Goal: Information Seeking & Learning: Learn about a topic

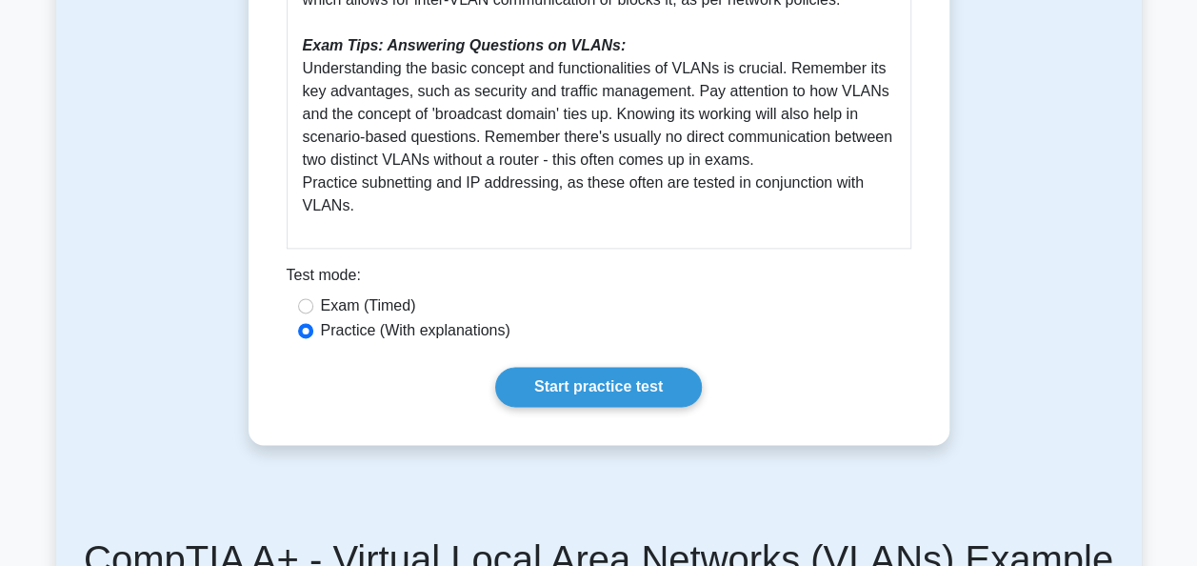
scroll to position [1111, 0]
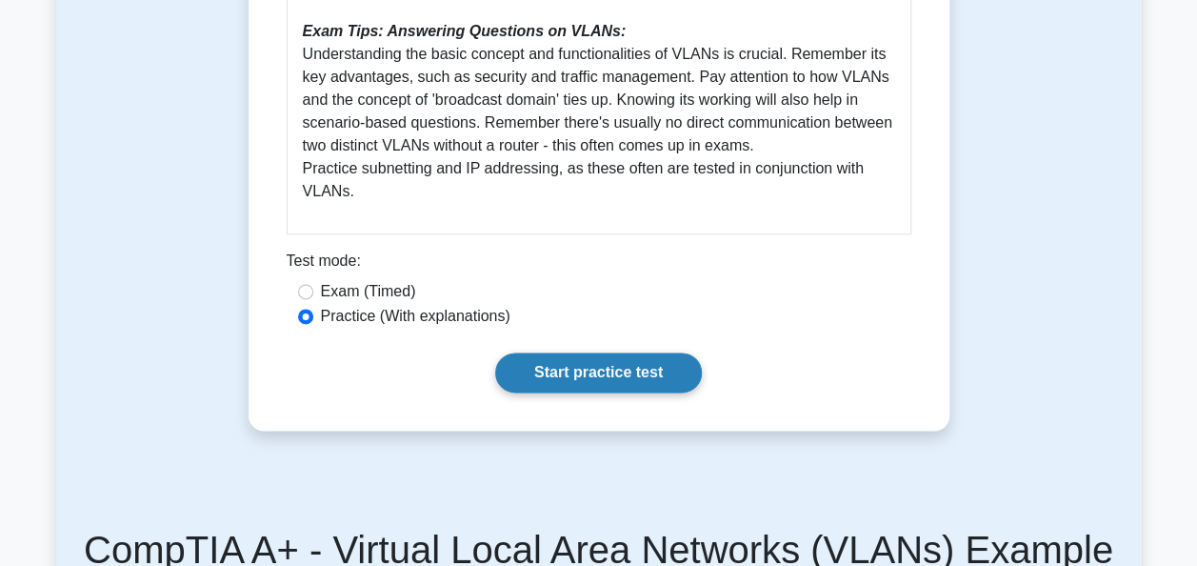
click at [588, 387] on link "Start practice test" at bounding box center [598, 372] width 207 height 40
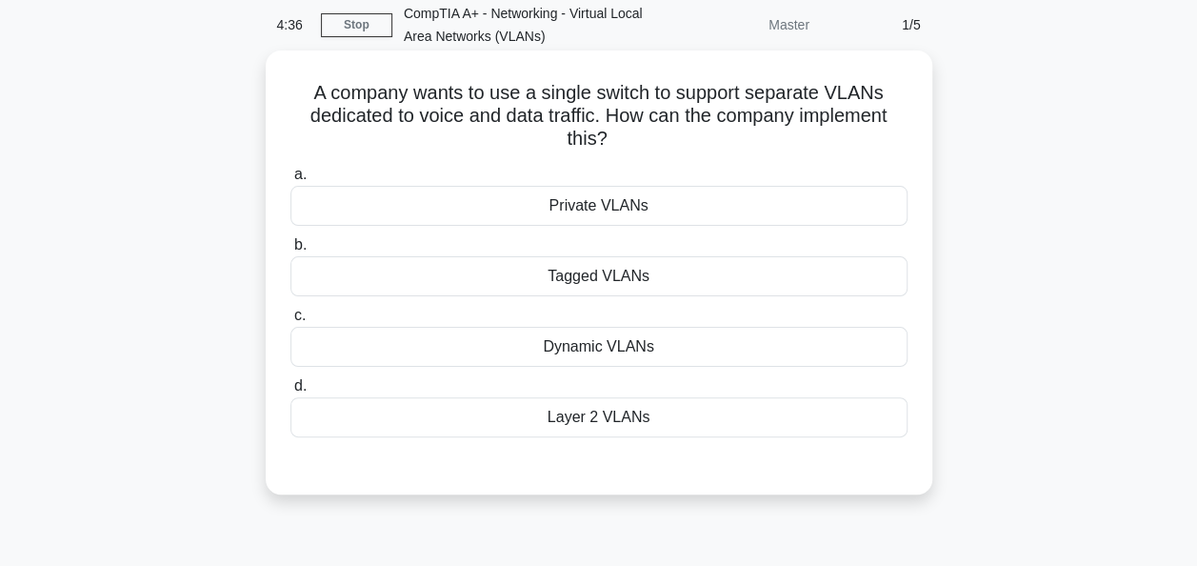
scroll to position [80, 0]
click at [651, 279] on div "Tagged VLANs" at bounding box center [598, 275] width 617 height 40
click at [290, 250] on input "b. Tagged VLANs" at bounding box center [290, 244] width 0 height 12
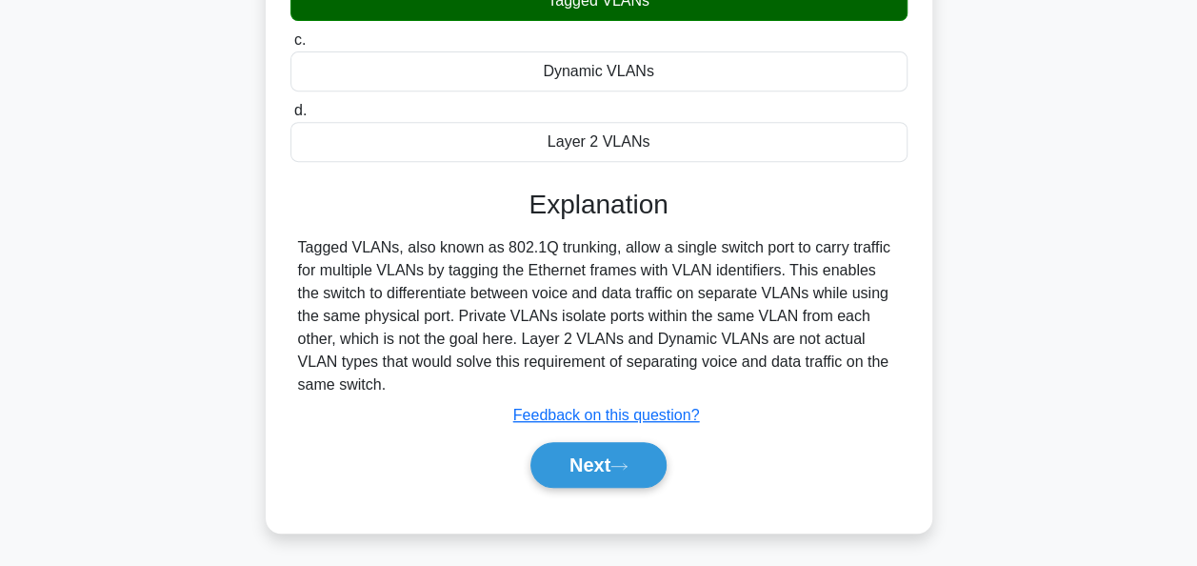
scroll to position [360, 0]
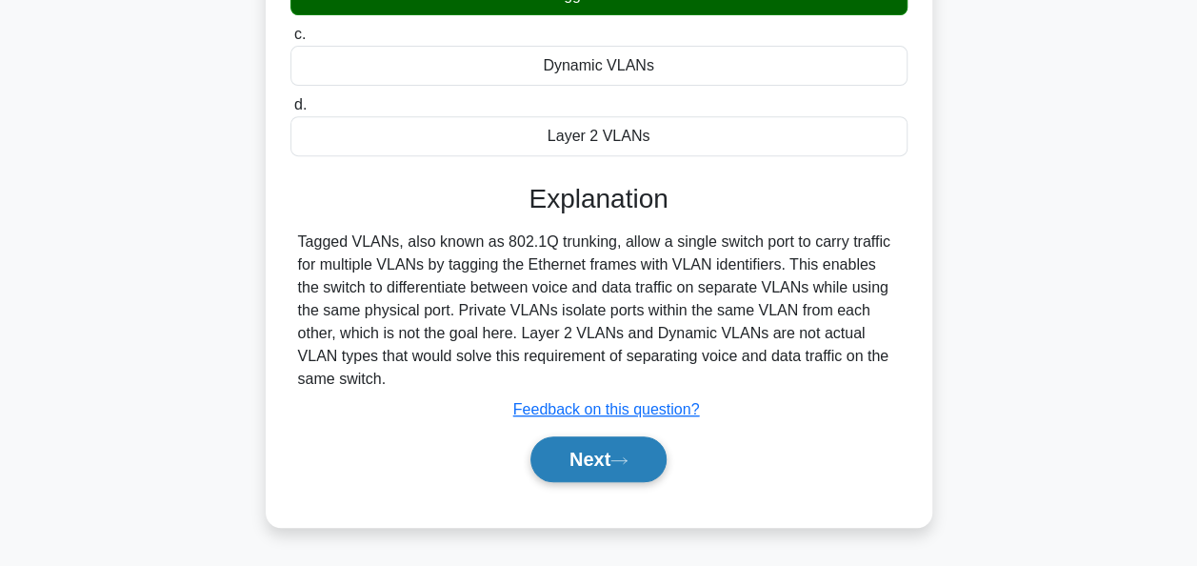
click at [620, 442] on button "Next" at bounding box center [599, 459] width 136 height 46
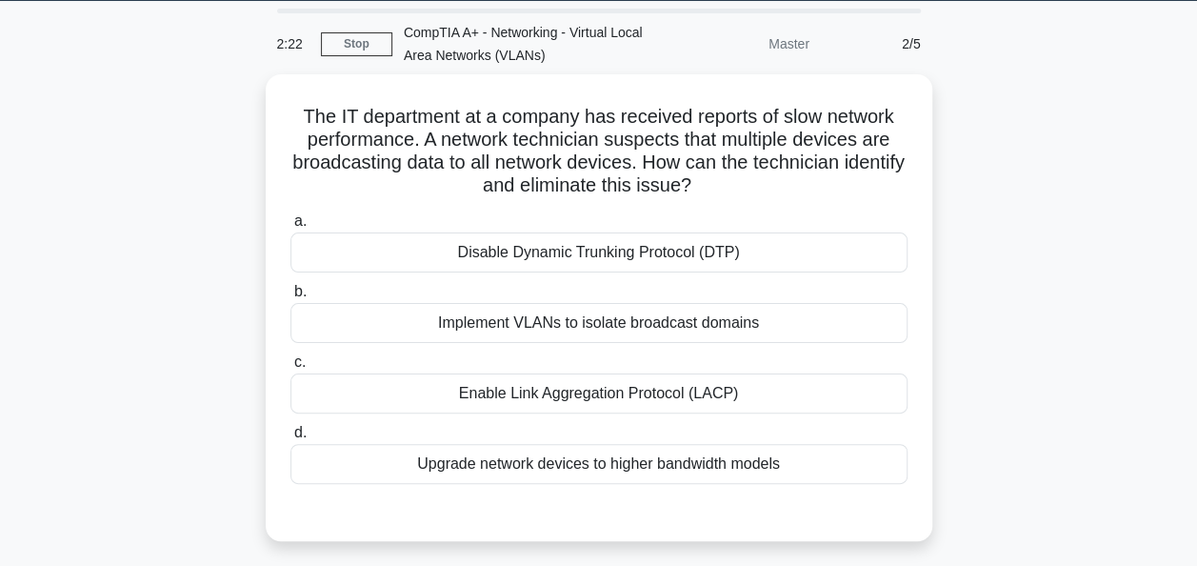
scroll to position [63, 0]
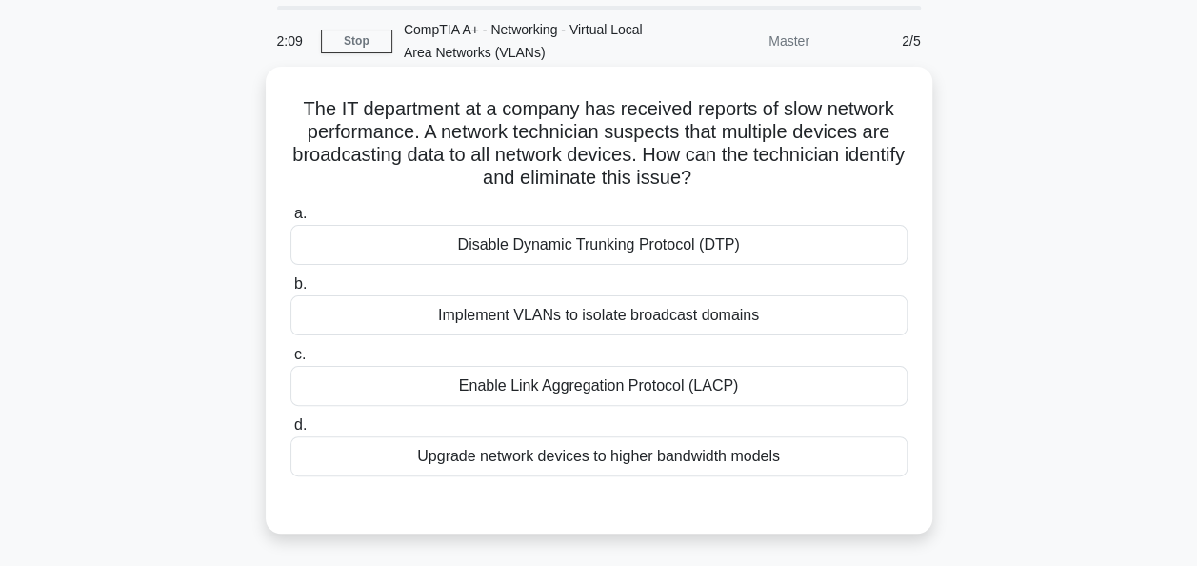
click at [615, 459] on div "Upgrade network devices to higher bandwidth models" at bounding box center [598, 456] width 617 height 40
click at [290, 431] on input "d. Upgrade network devices to higher bandwidth models" at bounding box center [290, 425] width 0 height 12
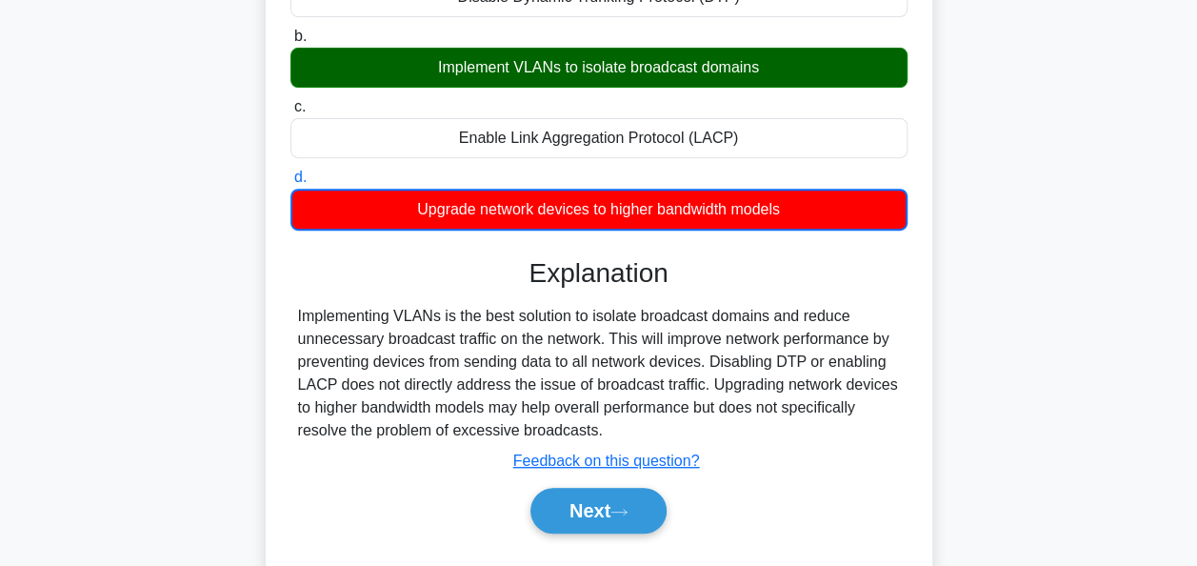
scroll to position [312, 0]
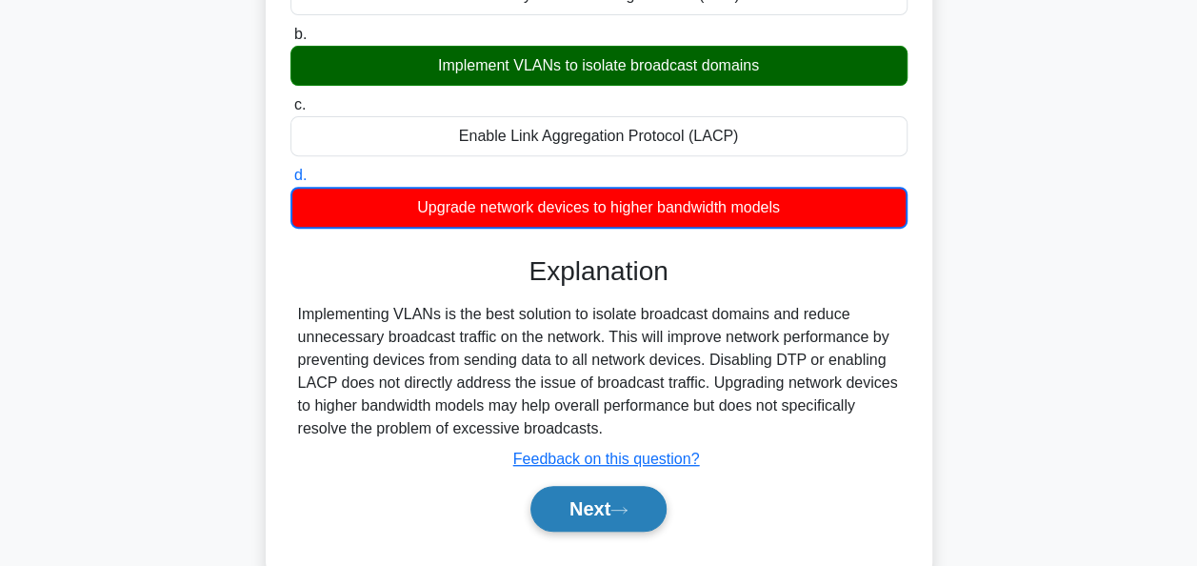
click at [625, 518] on button "Next" at bounding box center [599, 509] width 136 height 46
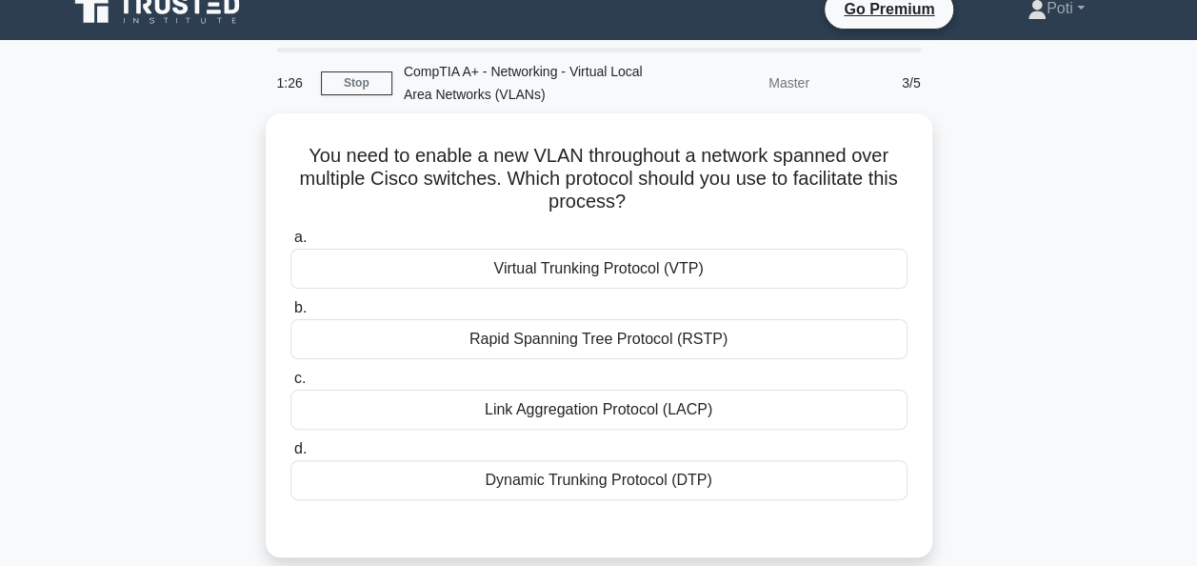
scroll to position [18, 0]
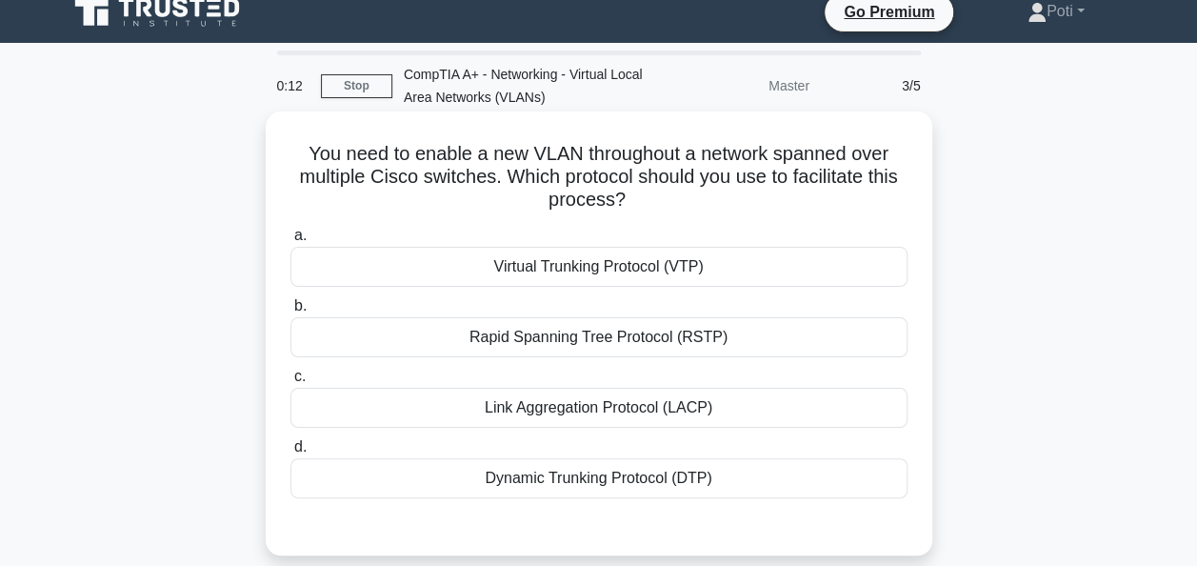
click at [661, 280] on div "Virtual Trunking Protocol (VTP)" at bounding box center [598, 267] width 617 height 40
click at [290, 242] on input "a. Virtual Trunking Protocol (VTP)" at bounding box center [290, 236] width 0 height 12
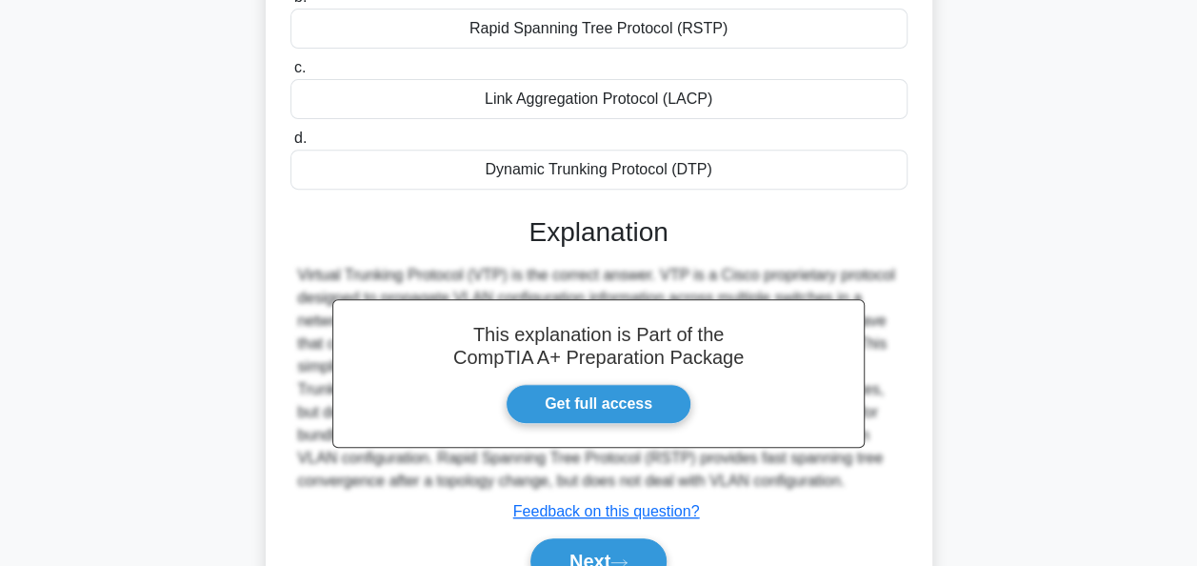
scroll to position [330, 0]
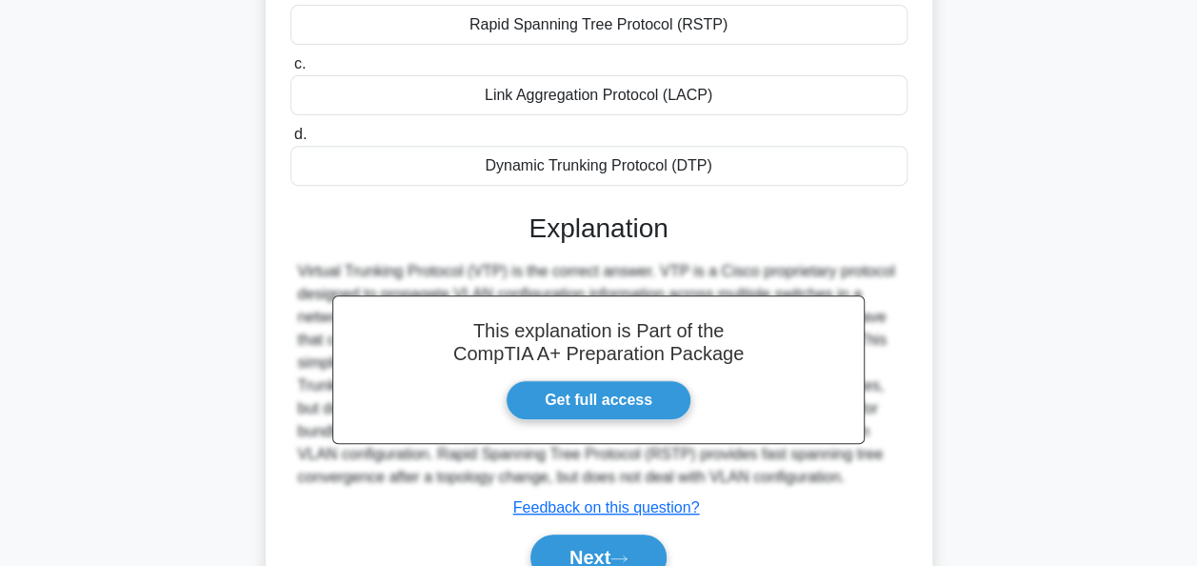
click at [829, 315] on div "This explanation is Part of the CompTIA A+ Preparation Package Get full access" at bounding box center [598, 369] width 532 height 149
click at [606, 546] on button "Next" at bounding box center [599, 557] width 136 height 46
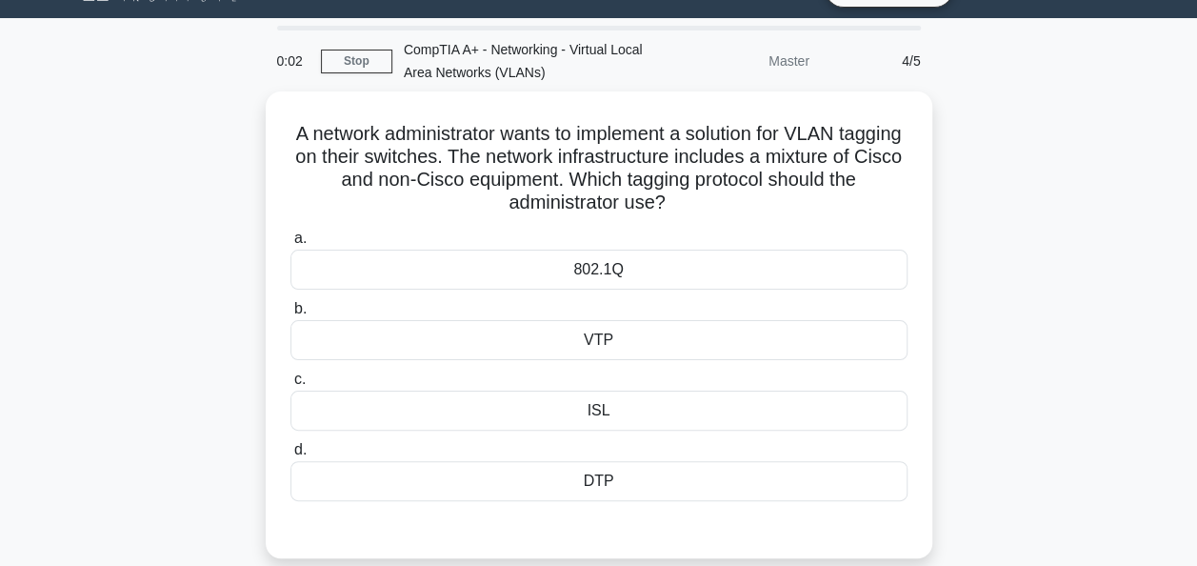
scroll to position [0, 0]
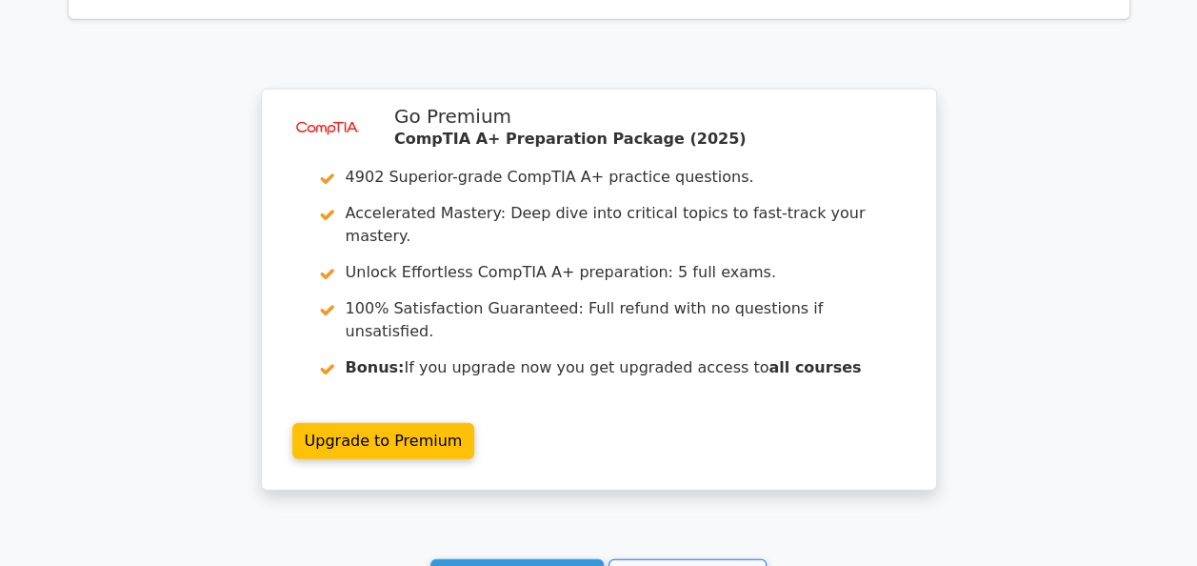
scroll to position [2318, 0]
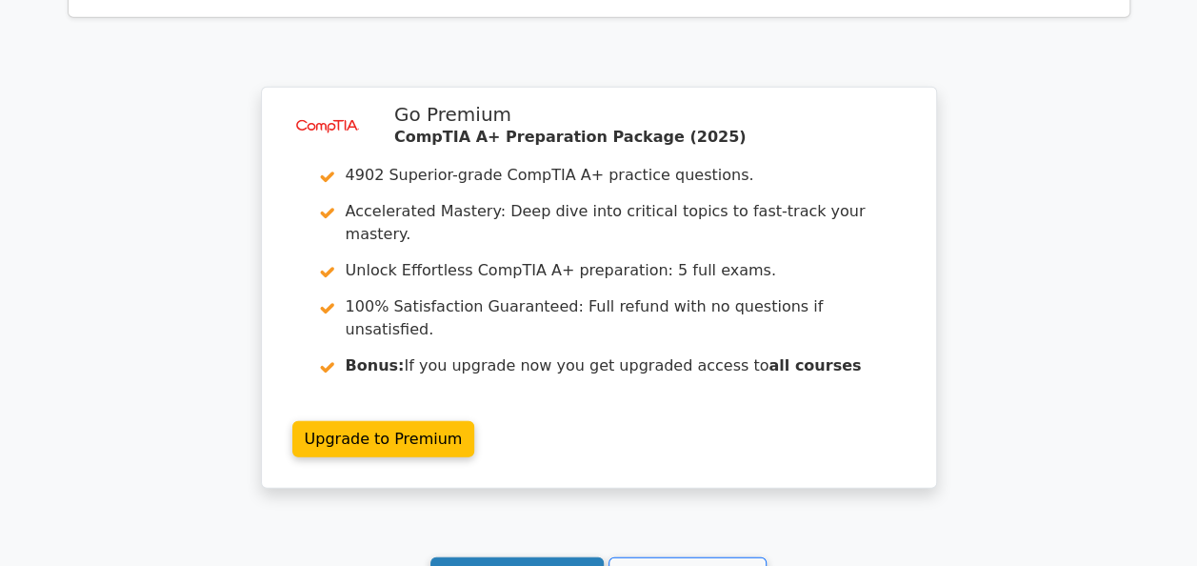
click at [528, 557] on link "Continue practicing" at bounding box center [517, 575] width 174 height 36
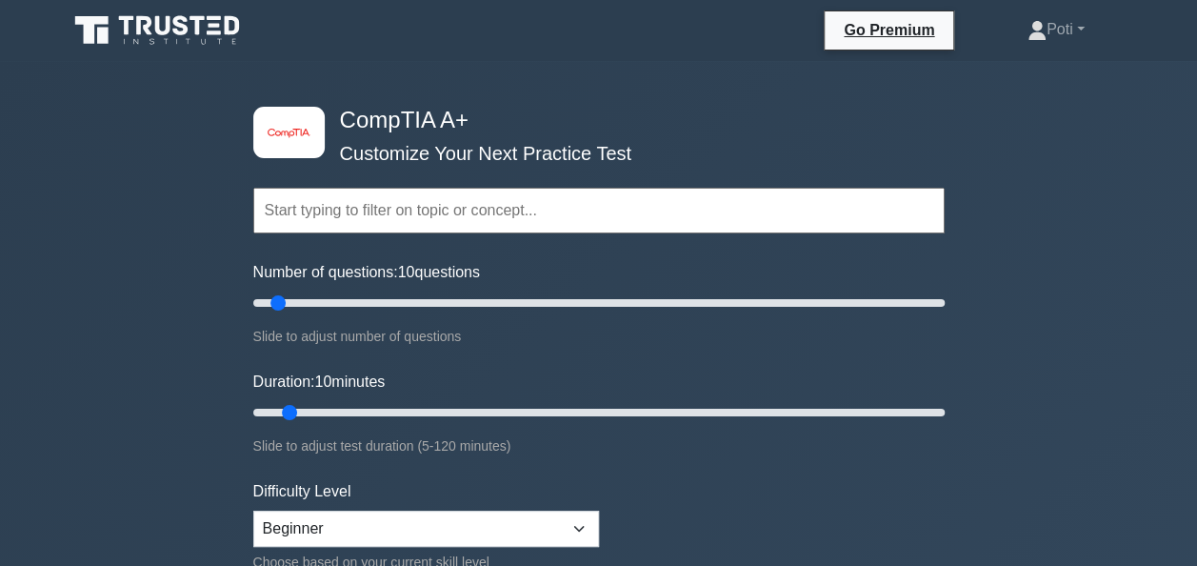
click at [469, 215] on input "text" at bounding box center [598, 211] width 691 height 46
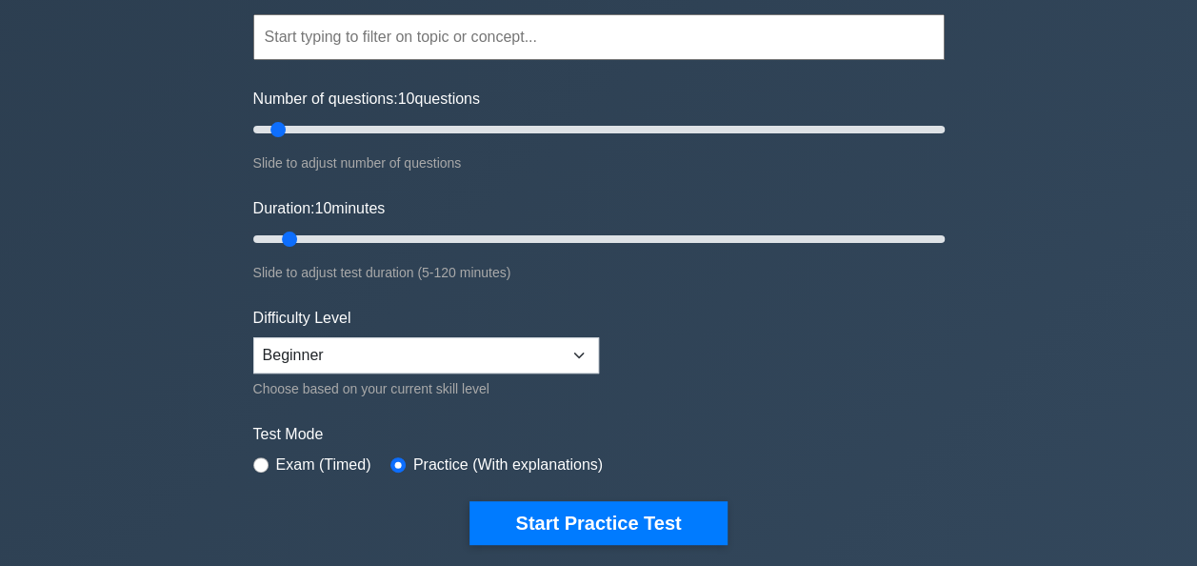
scroll to position [174, 0]
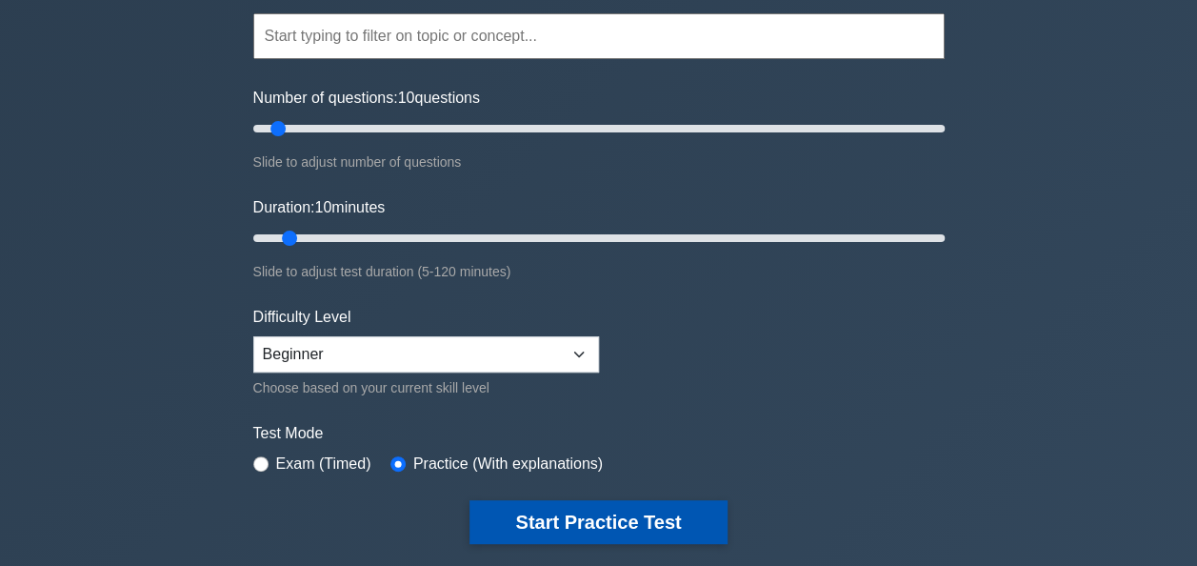
click at [597, 516] on button "Start Practice Test" at bounding box center [598, 522] width 257 height 44
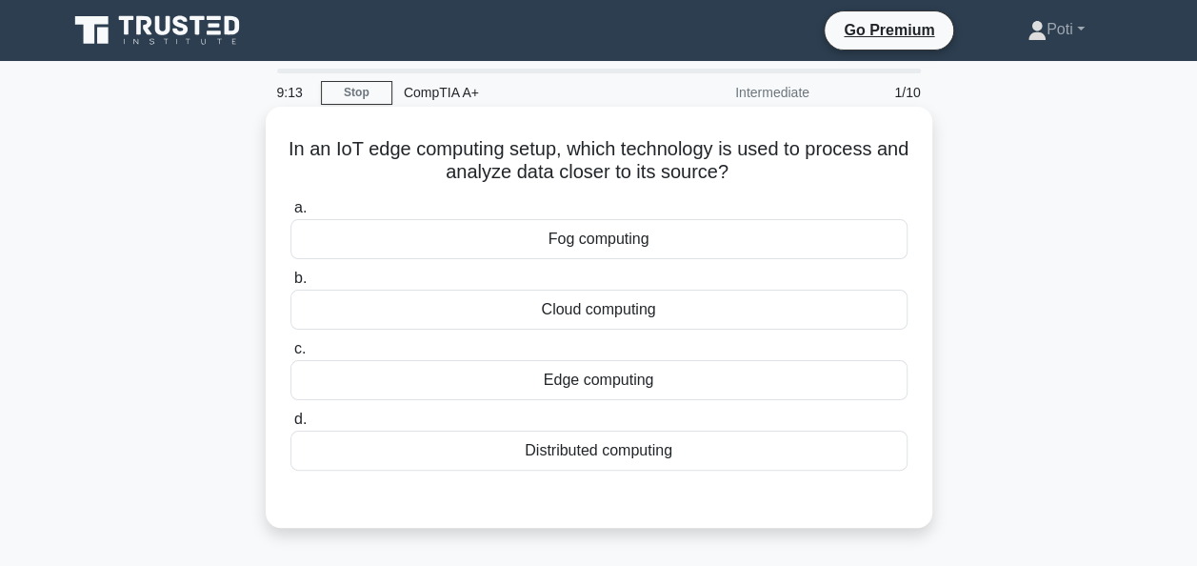
click at [635, 453] on div "Distributed computing" at bounding box center [598, 450] width 617 height 40
click at [290, 426] on input "d. Distributed computing" at bounding box center [290, 419] width 0 height 12
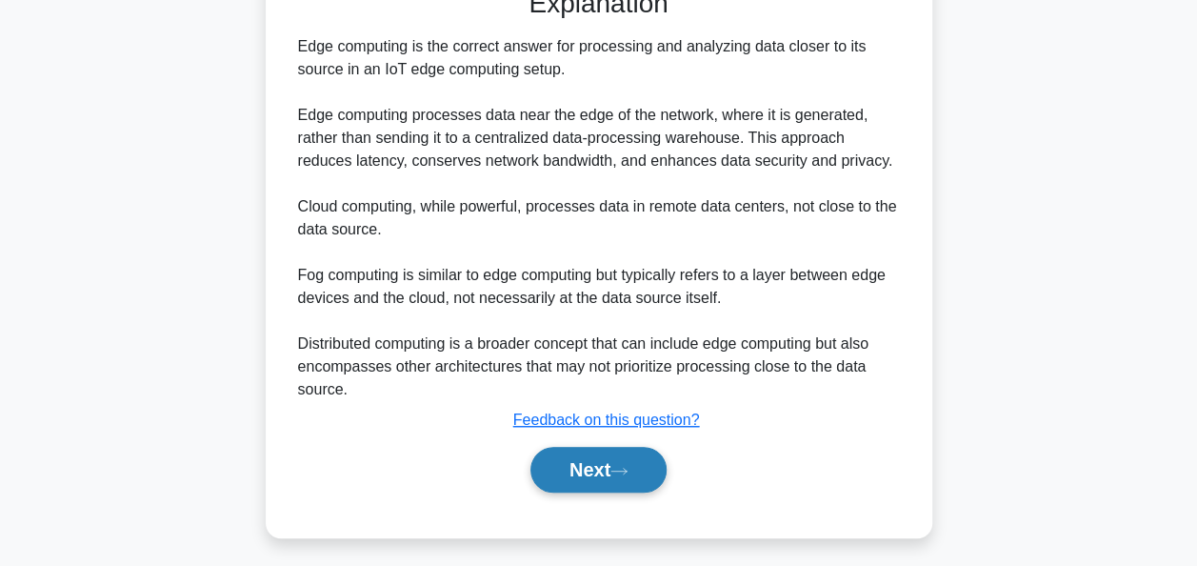
scroll to position [512, 0]
click at [588, 467] on button "Next" at bounding box center [599, 469] width 136 height 46
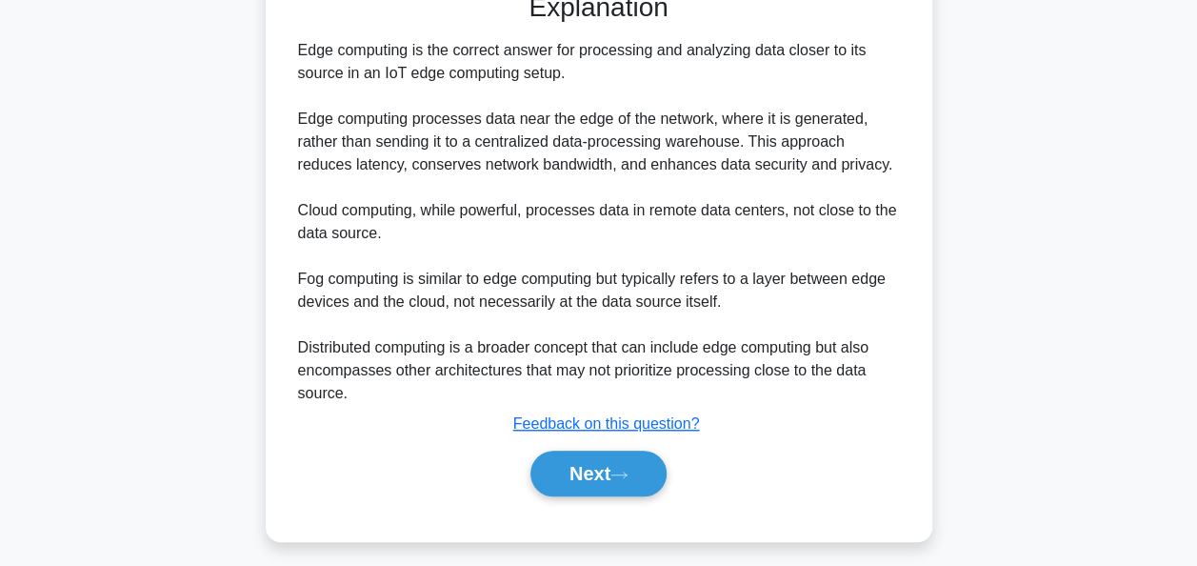
scroll to position [463, 0]
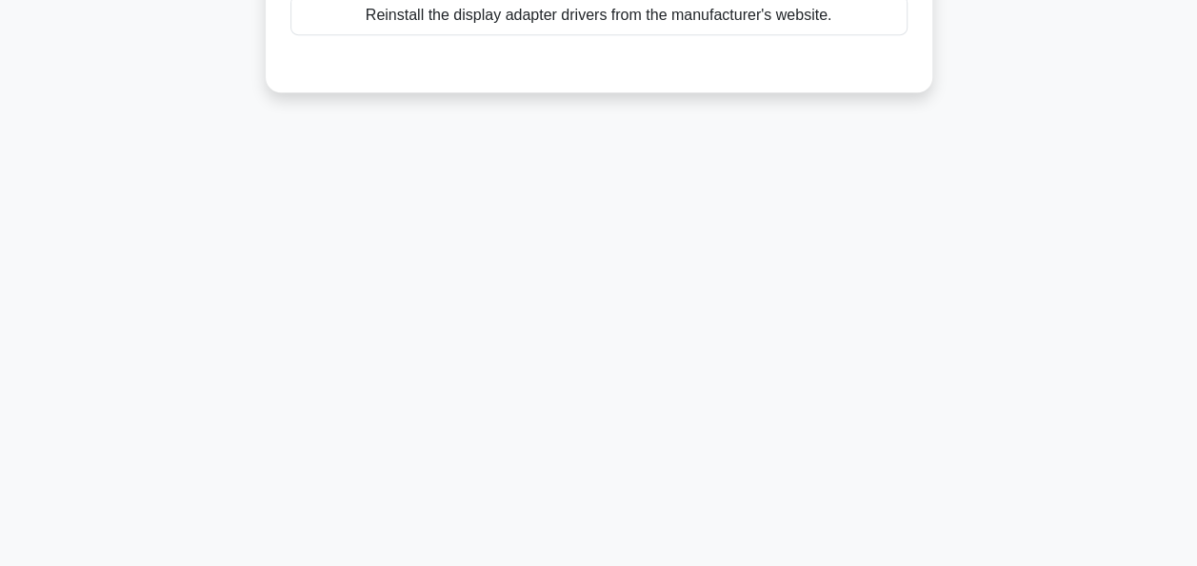
click at [608, 462] on div "8:17 Stop CompTIA A+ Intermediate 2/10 A user's display settings cannot be adju…" at bounding box center [599, 82] width 1086 height 952
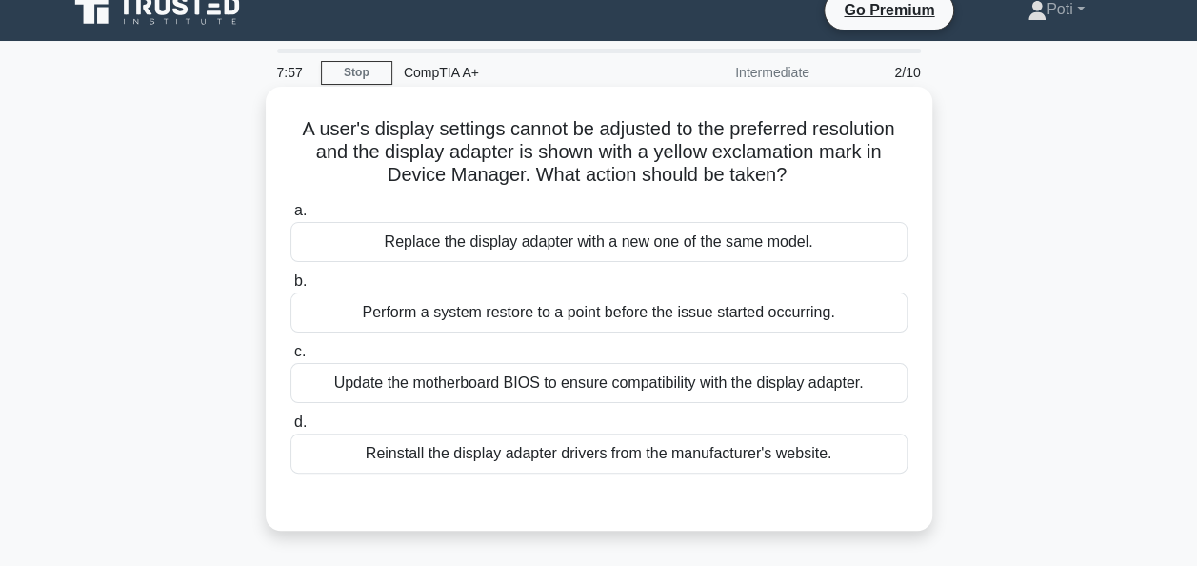
scroll to position [21, 0]
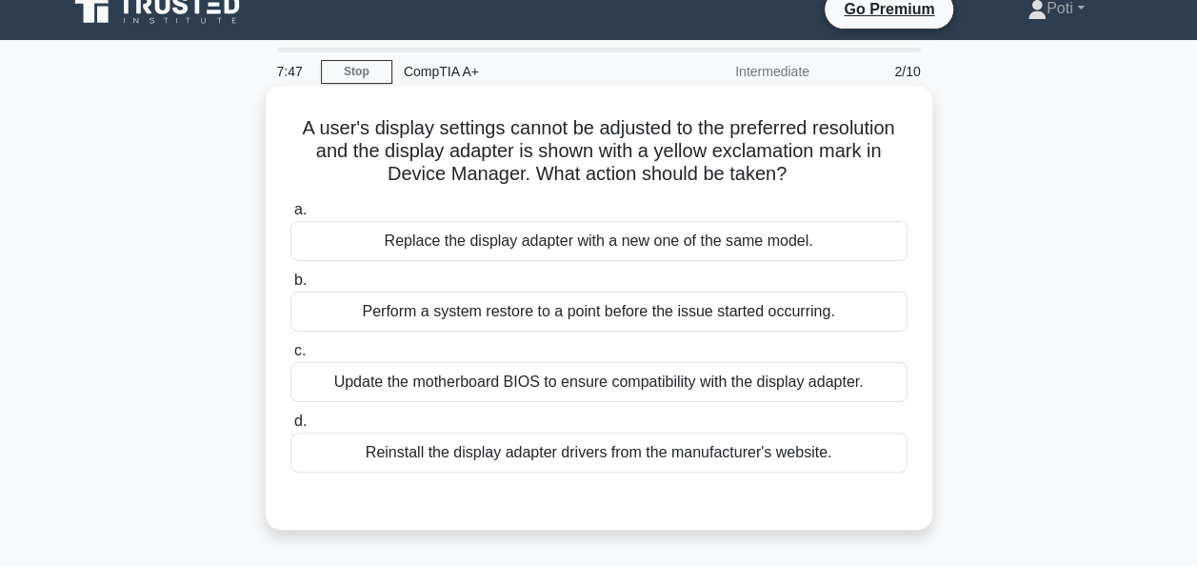
click at [547, 453] on div "Reinstall the display adapter drivers from the manufacturer's website." at bounding box center [598, 452] width 617 height 40
click at [290, 428] on input "d. Reinstall the display adapter drivers from the manufacturer's website." at bounding box center [290, 421] width 0 height 12
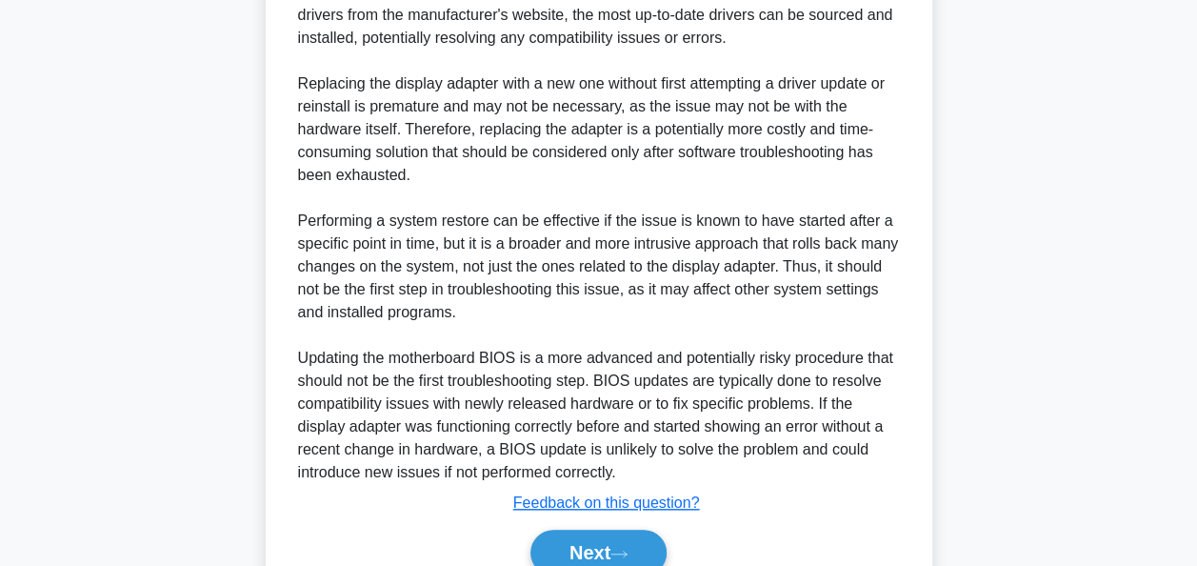
scroll to position [720, 0]
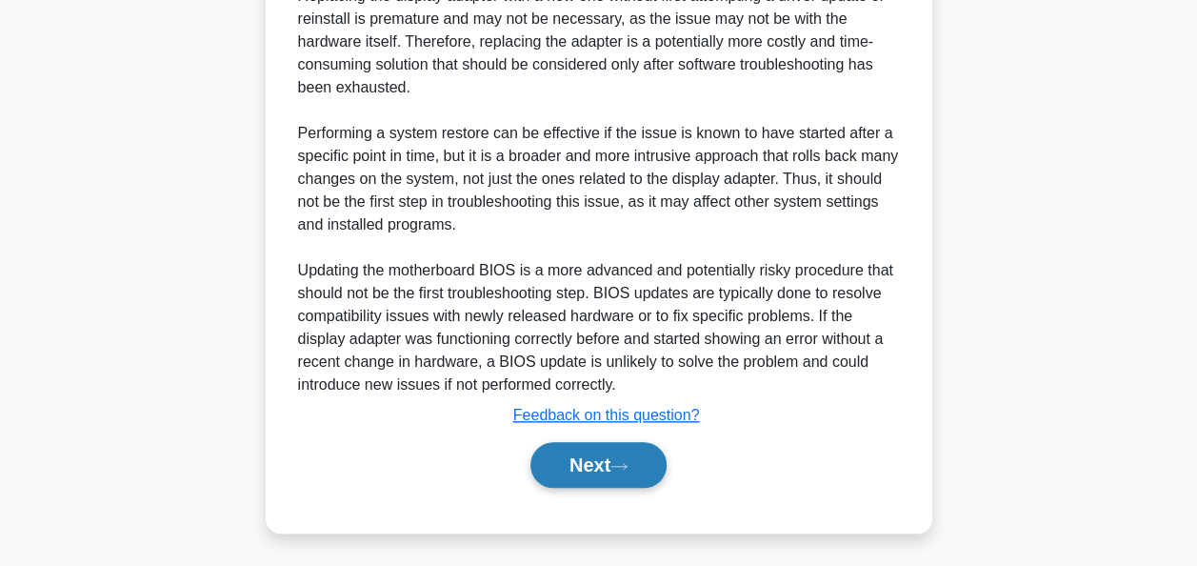
click at [598, 463] on button "Next" at bounding box center [599, 465] width 136 height 46
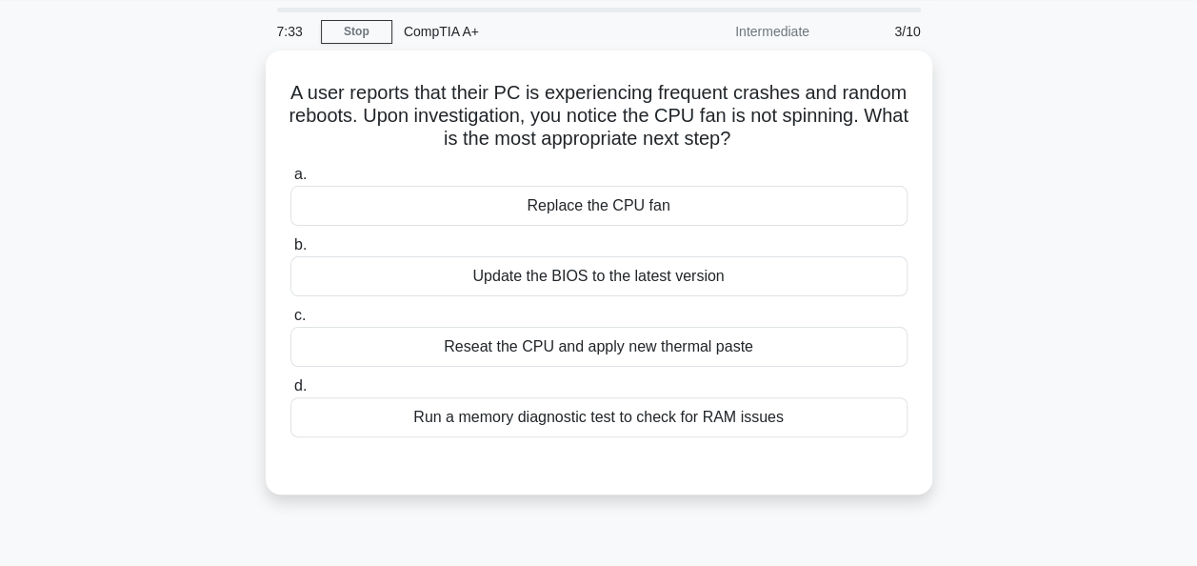
scroll to position [59, 0]
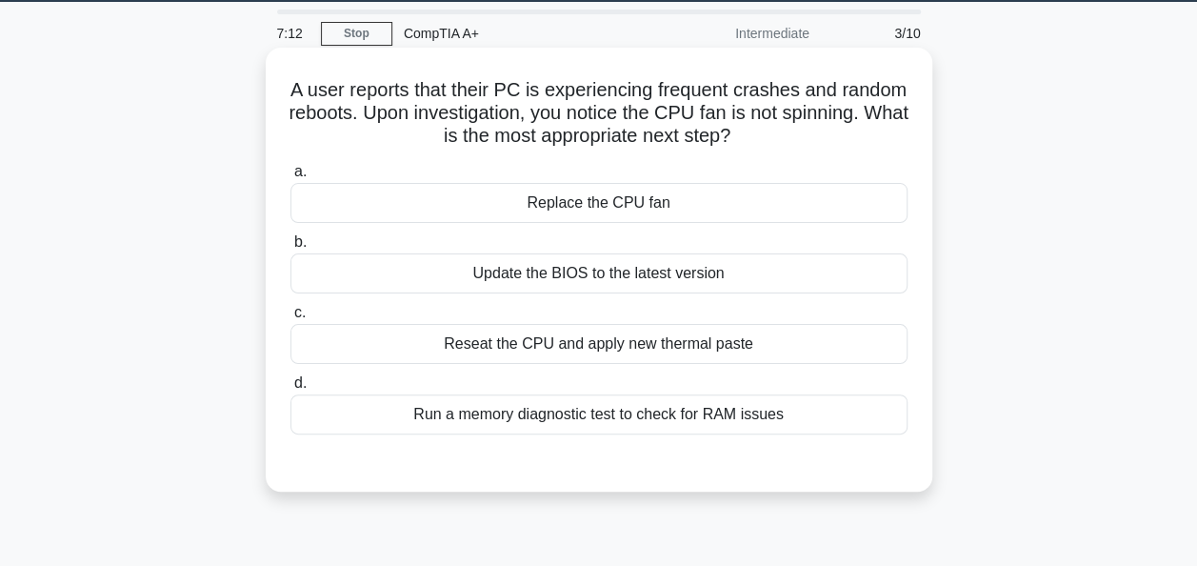
click at [749, 198] on div "Replace the CPU fan" at bounding box center [598, 203] width 617 height 40
click at [290, 178] on input "a. Replace the CPU fan" at bounding box center [290, 172] width 0 height 12
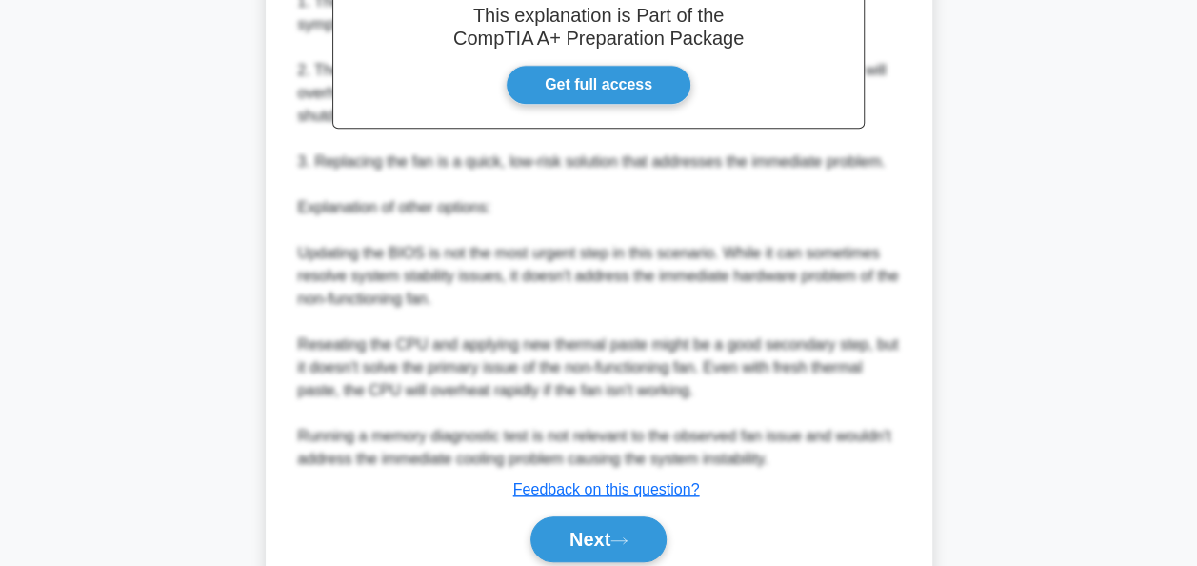
scroll to position [697, 0]
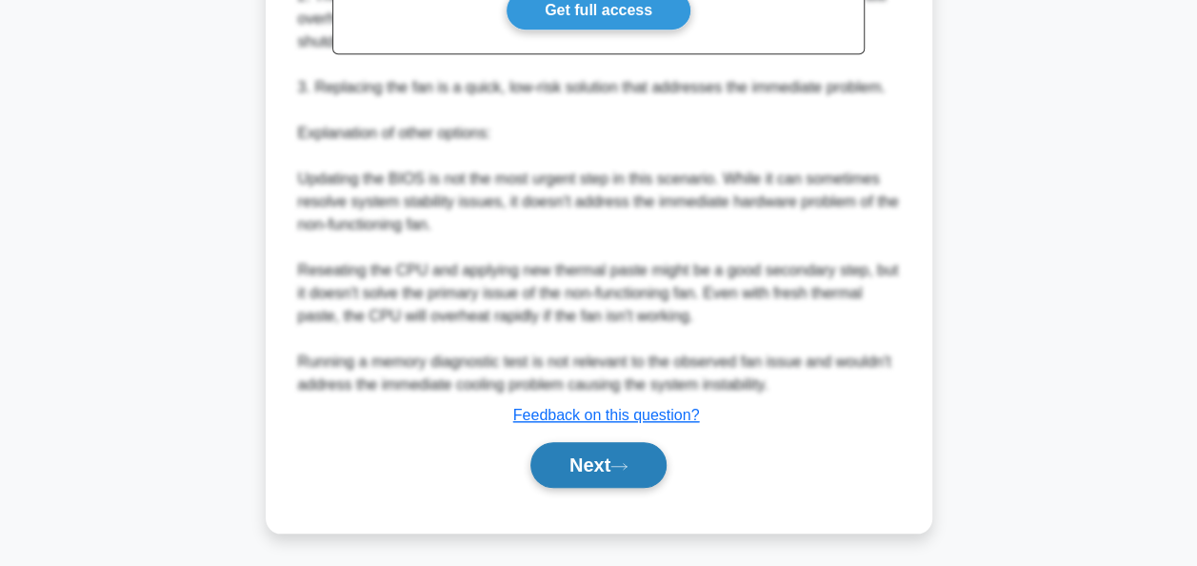
click at [592, 462] on button "Next" at bounding box center [599, 465] width 136 height 46
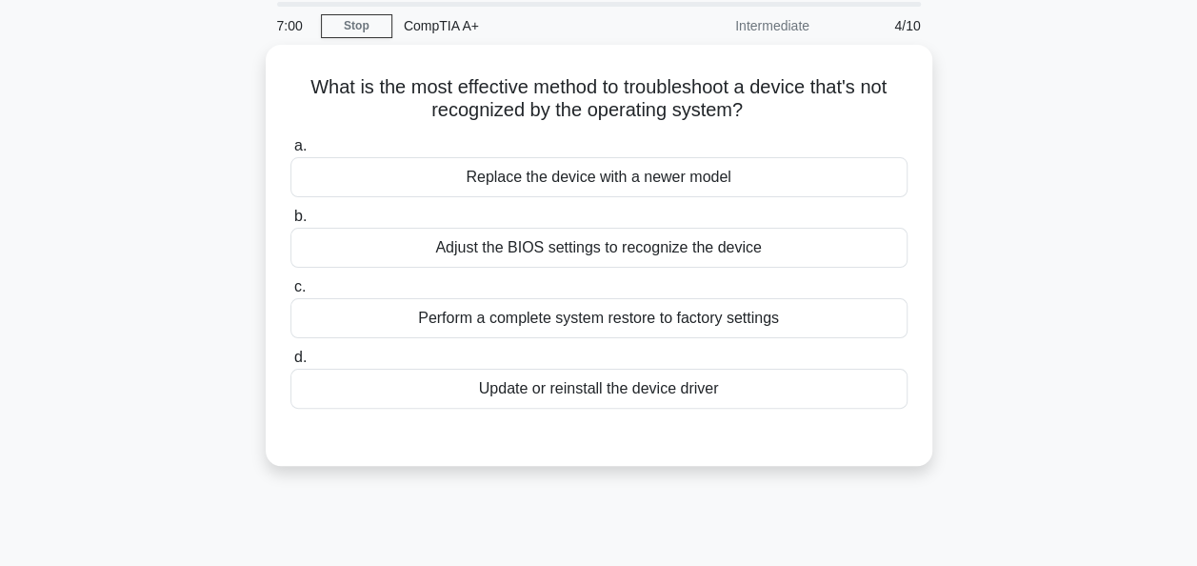
scroll to position [0, 0]
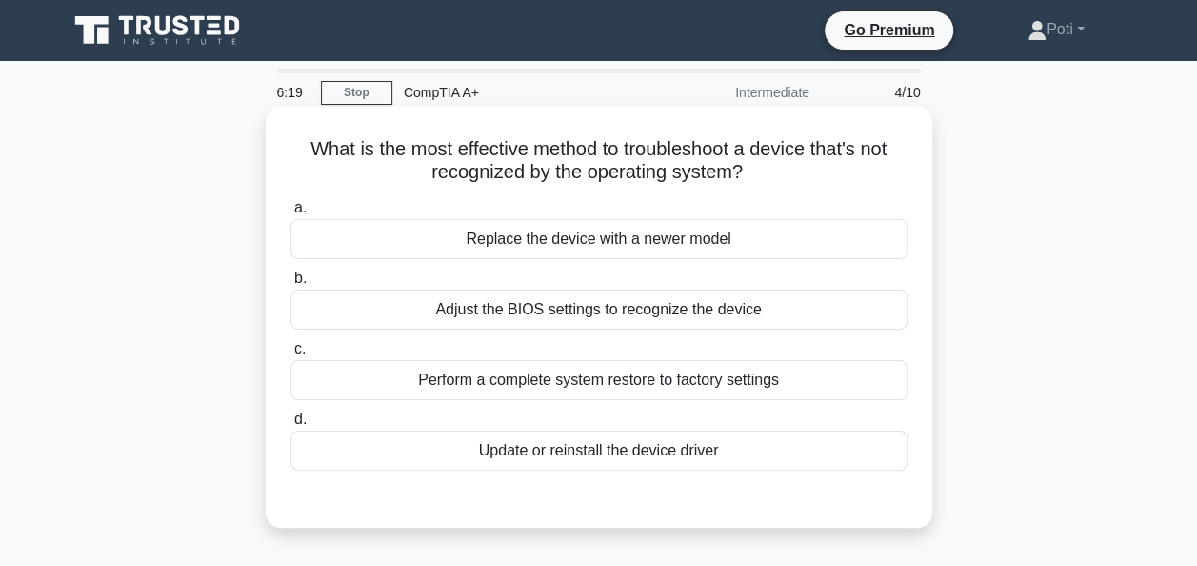
click at [682, 441] on div "Update or reinstall the device driver" at bounding box center [598, 450] width 617 height 40
click at [290, 426] on input "d. Update or reinstall the device driver" at bounding box center [290, 419] width 0 height 12
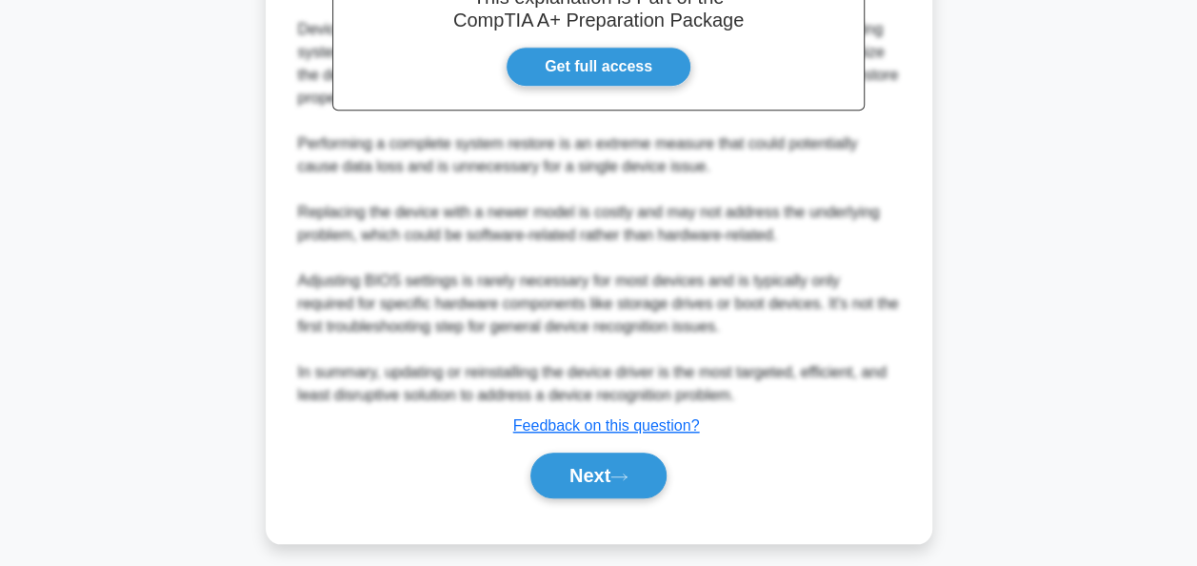
scroll to position [629, 0]
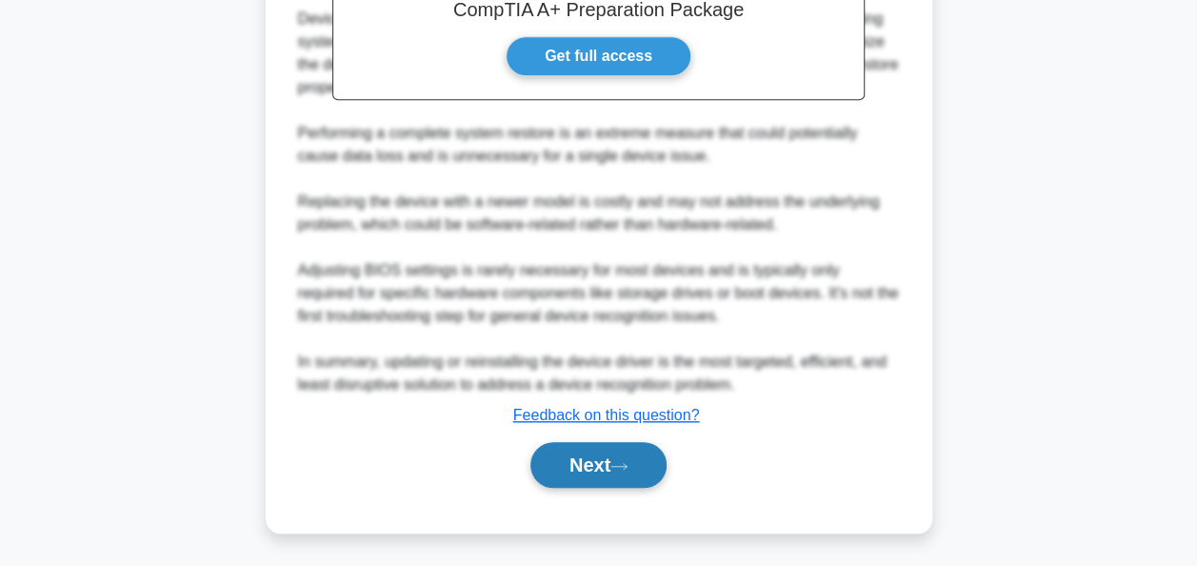
click at [599, 461] on button "Next" at bounding box center [599, 465] width 136 height 46
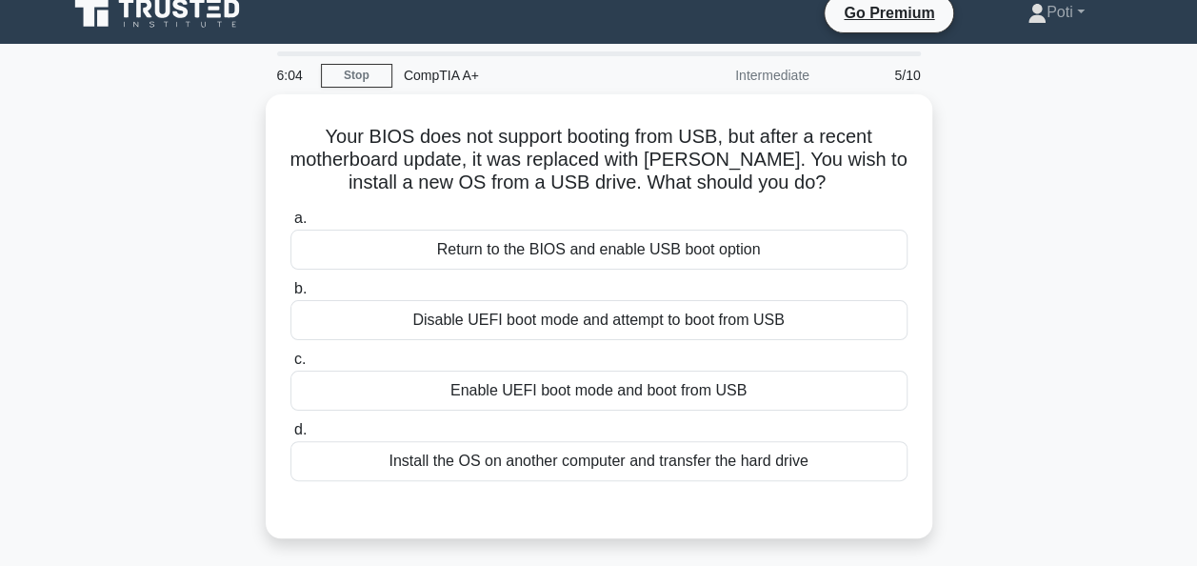
scroll to position [17, 0]
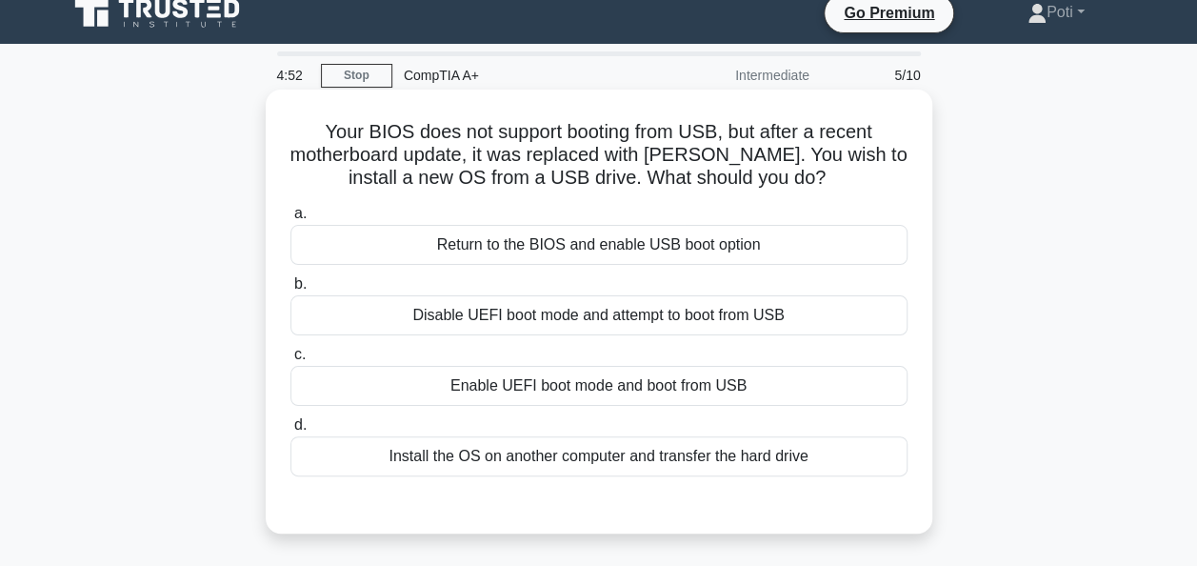
click at [681, 380] on div "Enable UEFI boot mode and boot from USB" at bounding box center [598, 386] width 617 height 40
click at [290, 361] on input "c. Enable UEFI boot mode and boot from USB" at bounding box center [290, 355] width 0 height 12
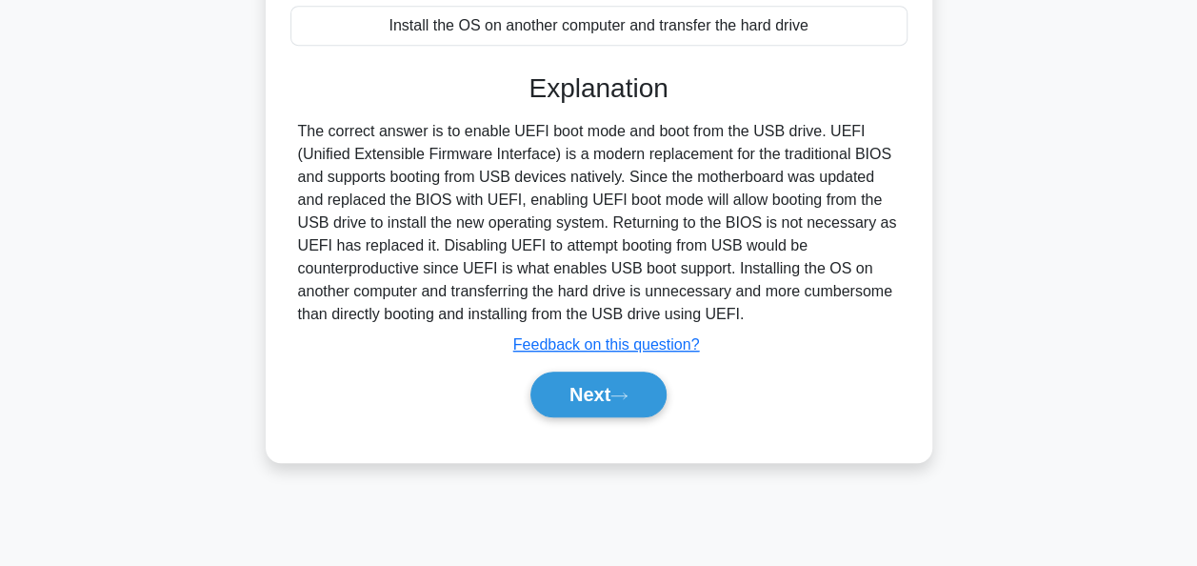
scroll to position [463, 0]
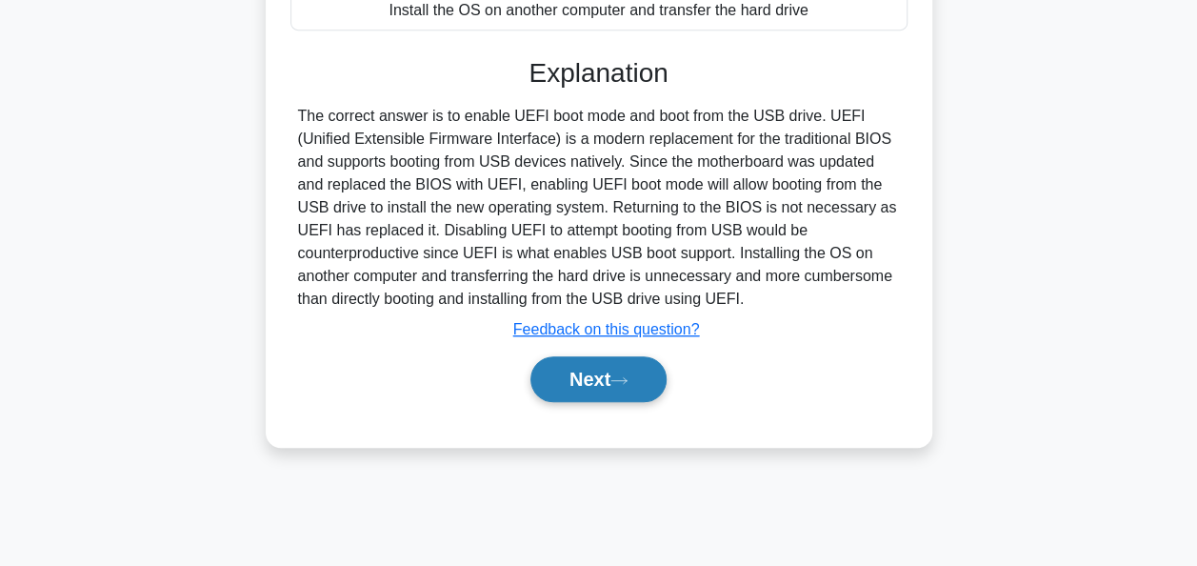
click at [626, 379] on icon at bounding box center [619, 380] width 17 height 10
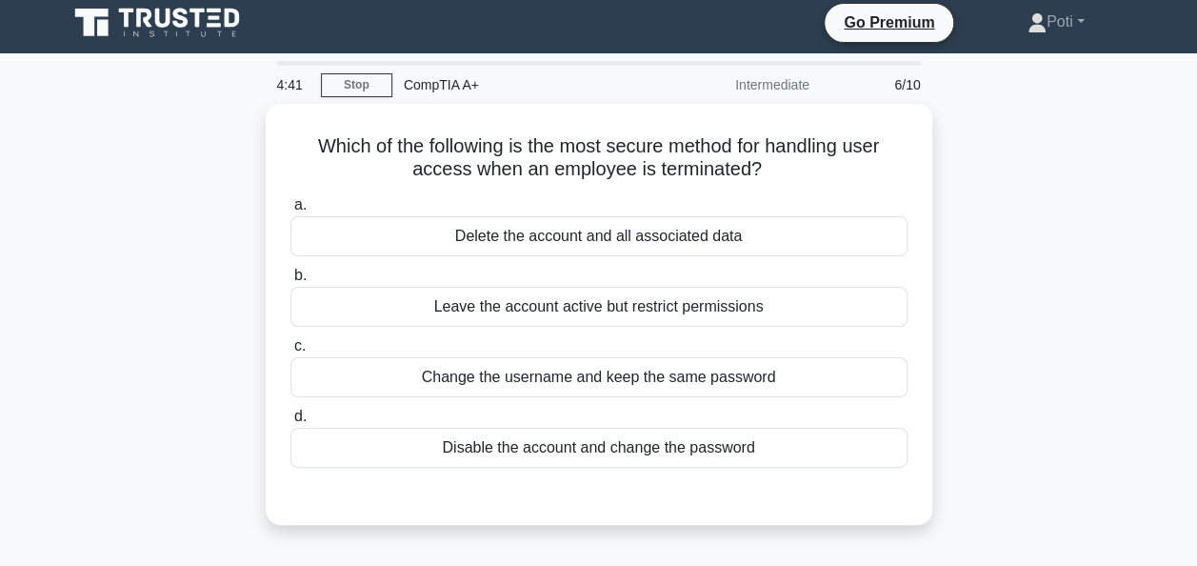
scroll to position [6, 0]
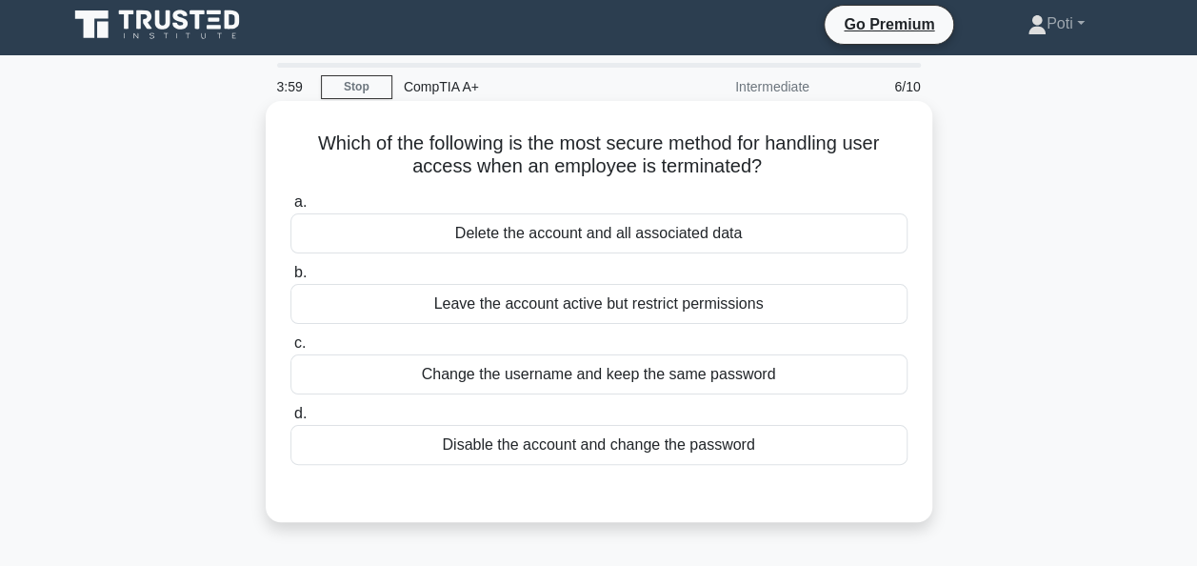
click at [617, 442] on div "Disable the account and change the password" at bounding box center [598, 445] width 617 height 40
click at [290, 420] on input "d. Disable the account and change the password" at bounding box center [290, 414] width 0 height 12
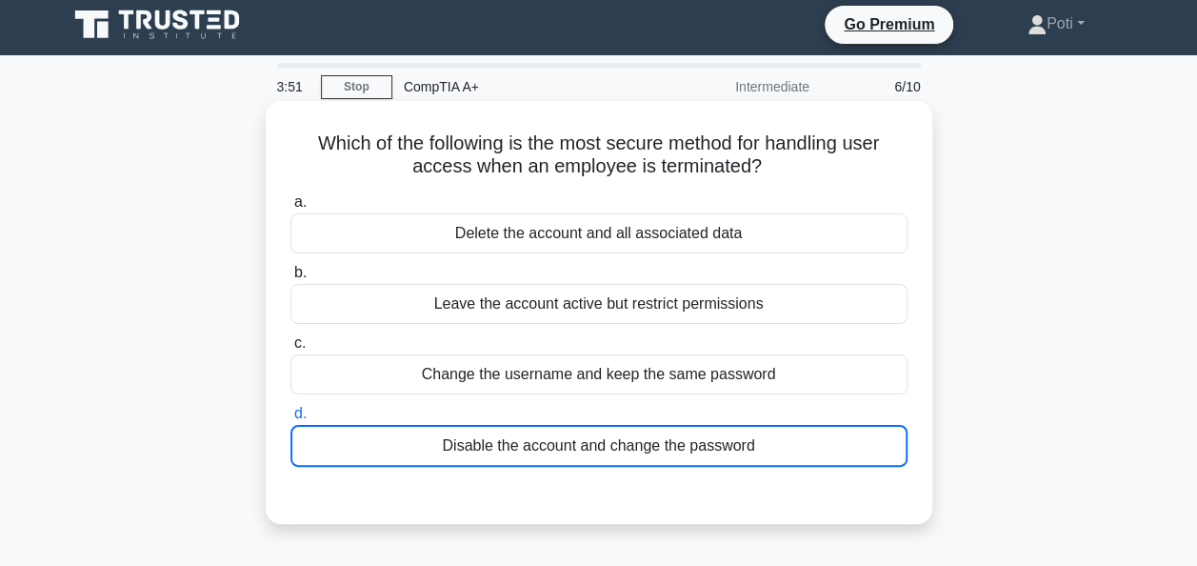
click at [713, 236] on div "Delete the account and all associated data" at bounding box center [598, 233] width 617 height 40
click at [290, 209] on input "a. Delete the account and all associated data" at bounding box center [290, 202] width 0 height 12
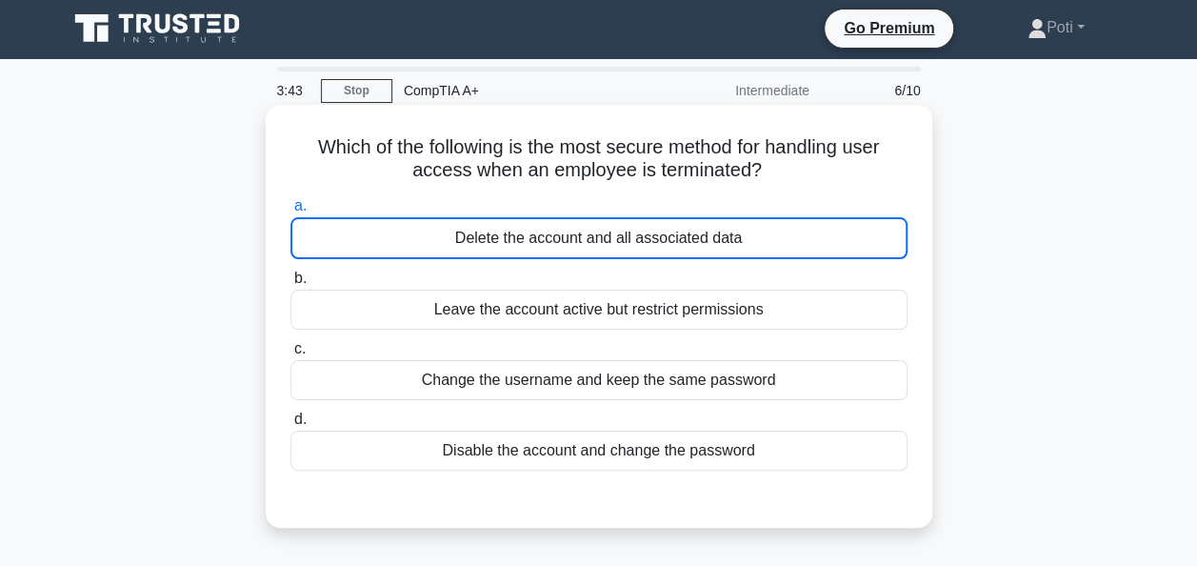
scroll to position [0, 0]
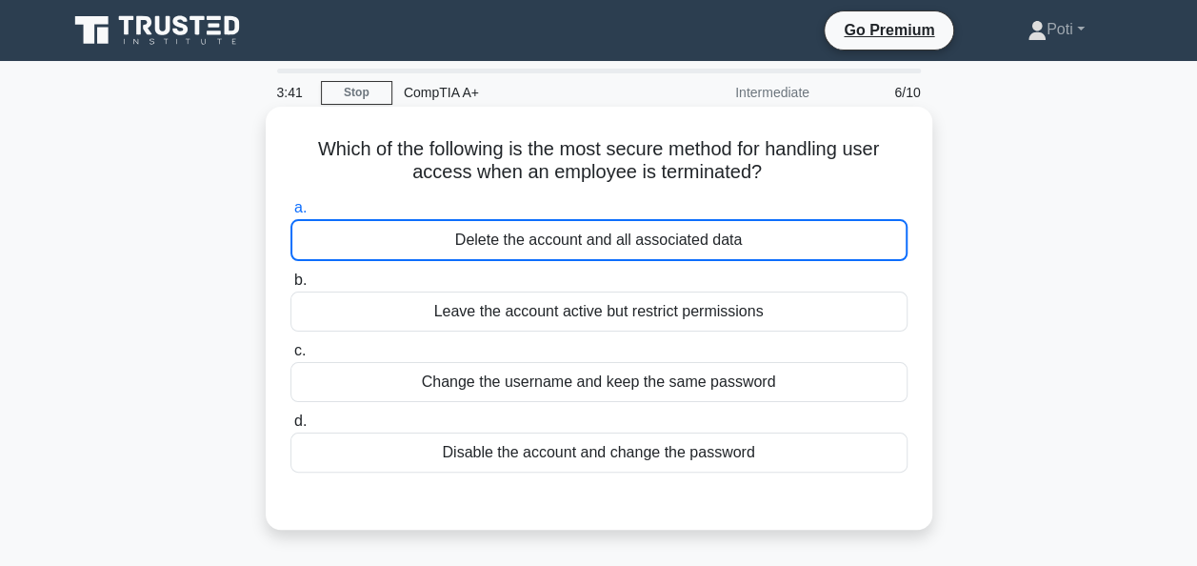
click at [659, 240] on div "Delete the account and all associated data" at bounding box center [598, 240] width 617 height 42
click at [290, 214] on input "a. Delete the account and all associated data" at bounding box center [290, 208] width 0 height 12
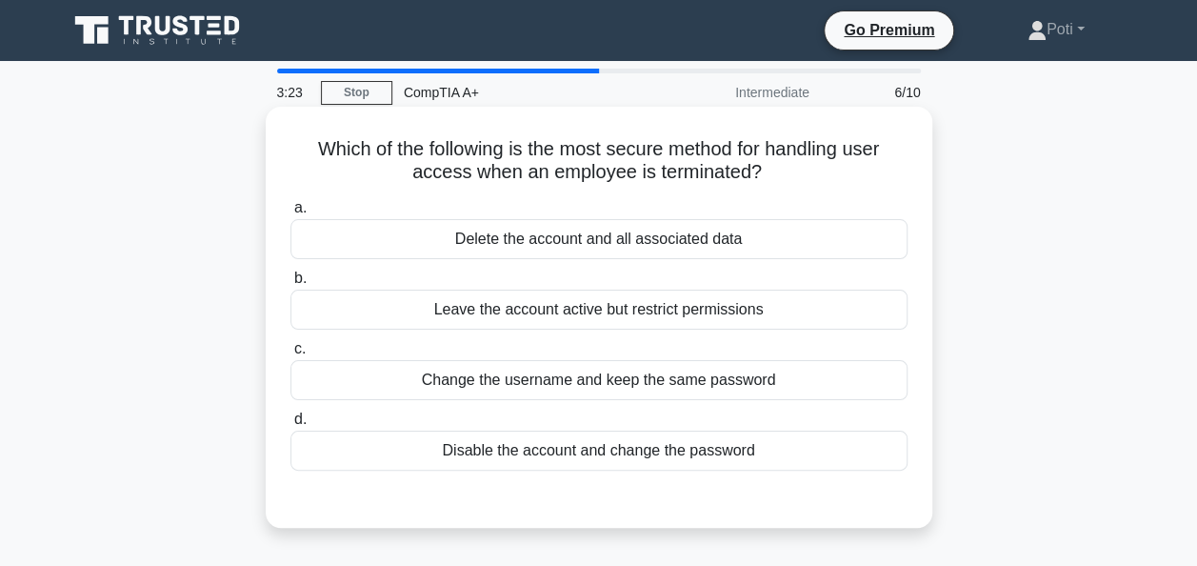
click at [714, 241] on div "Delete the account and all associated data" at bounding box center [598, 239] width 617 height 40
click at [290, 214] on input "a. Delete the account and all associated data" at bounding box center [290, 208] width 0 height 12
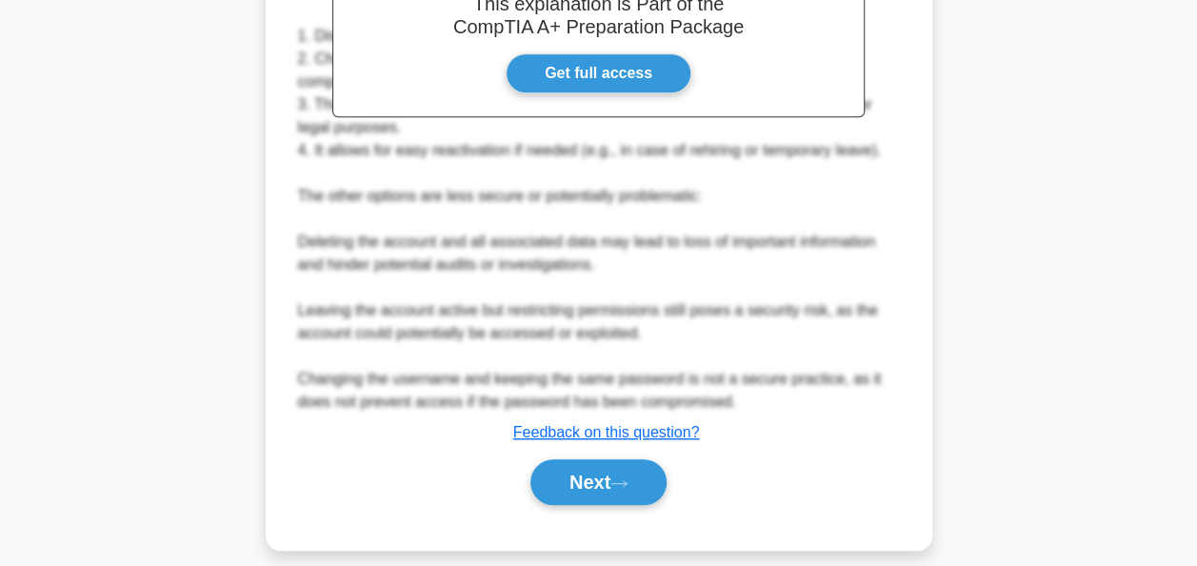
scroll to position [614, 0]
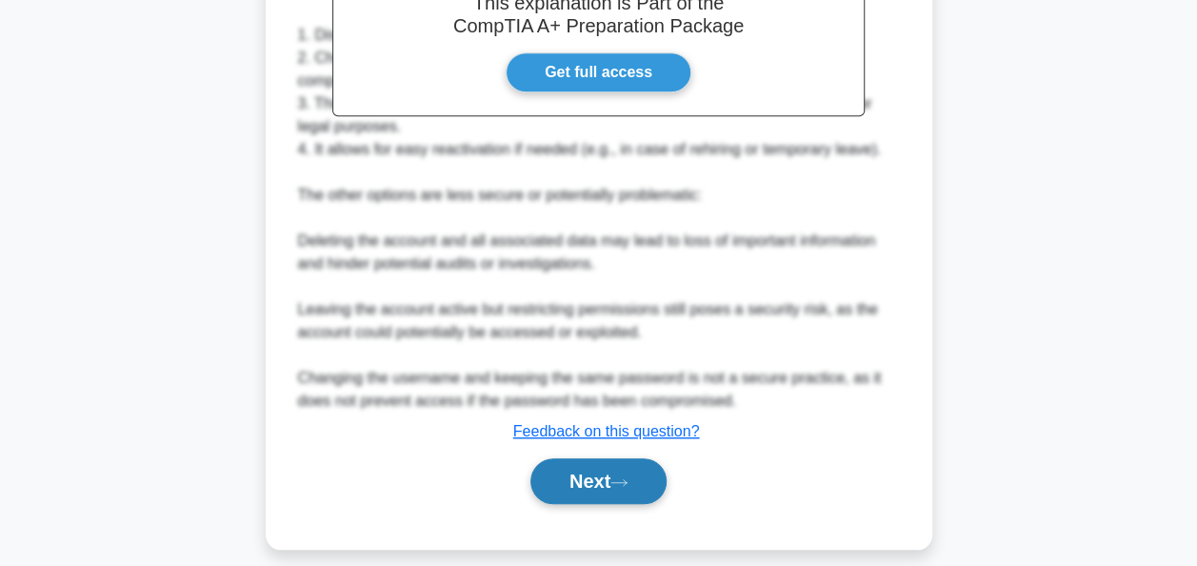
click at [622, 481] on icon at bounding box center [618, 482] width 15 height 6
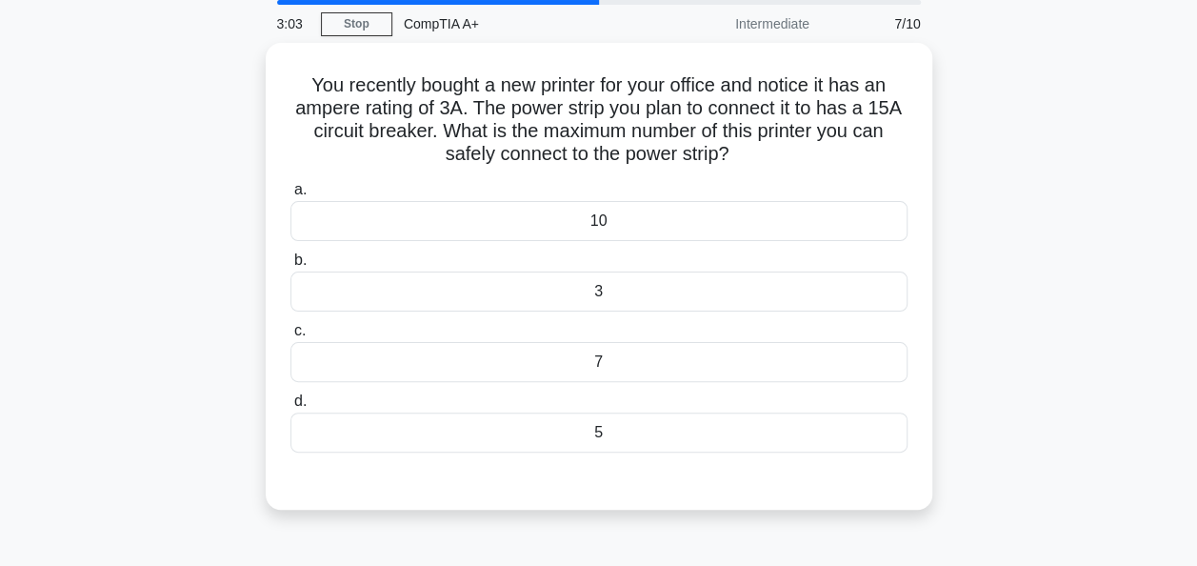
scroll to position [67, 0]
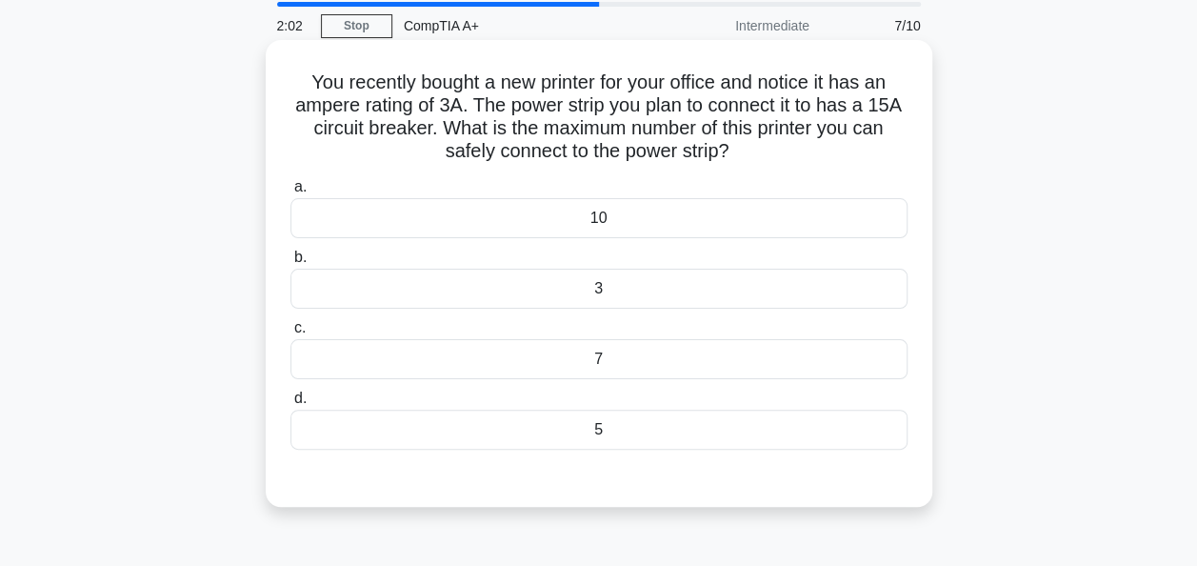
click at [596, 431] on div "5" at bounding box center [598, 430] width 617 height 40
click at [290, 405] on input "d. 5" at bounding box center [290, 398] width 0 height 12
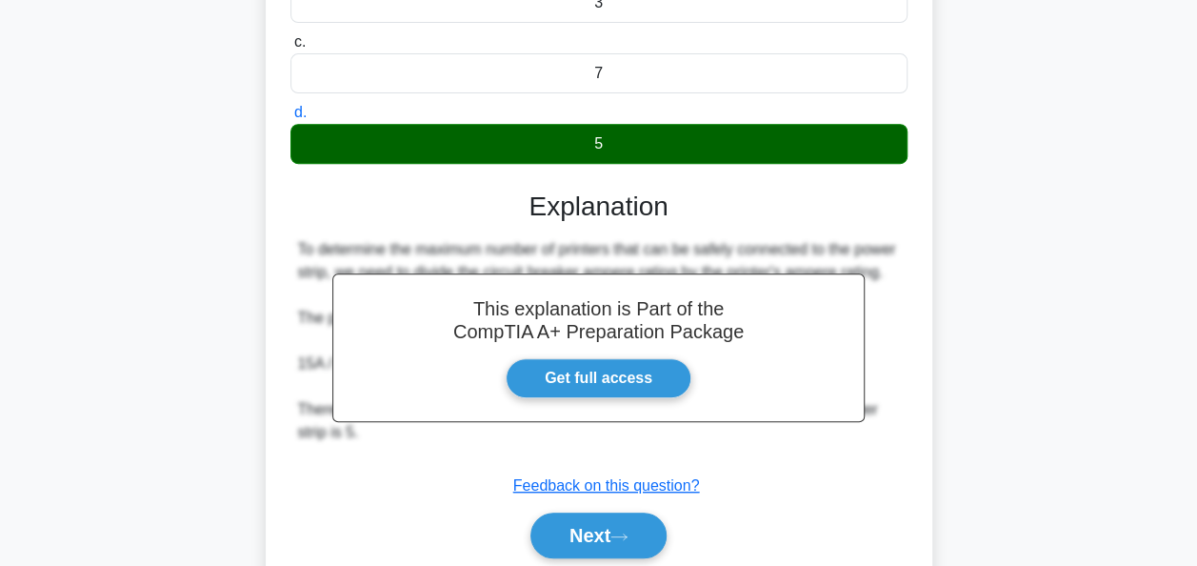
scroll to position [463, 0]
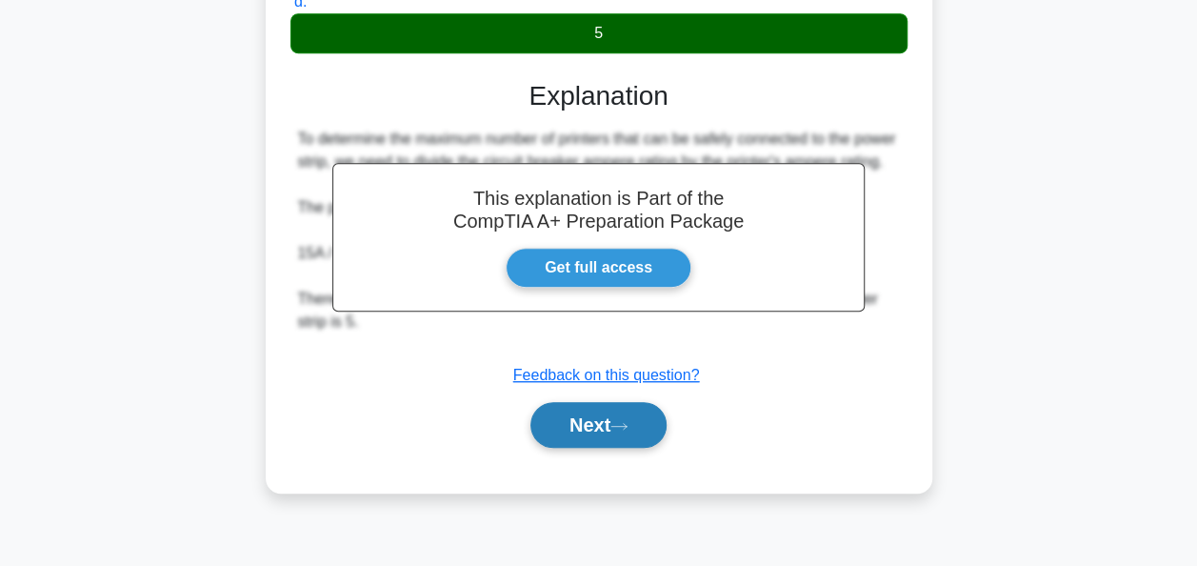
click at [648, 428] on button "Next" at bounding box center [599, 425] width 136 height 46
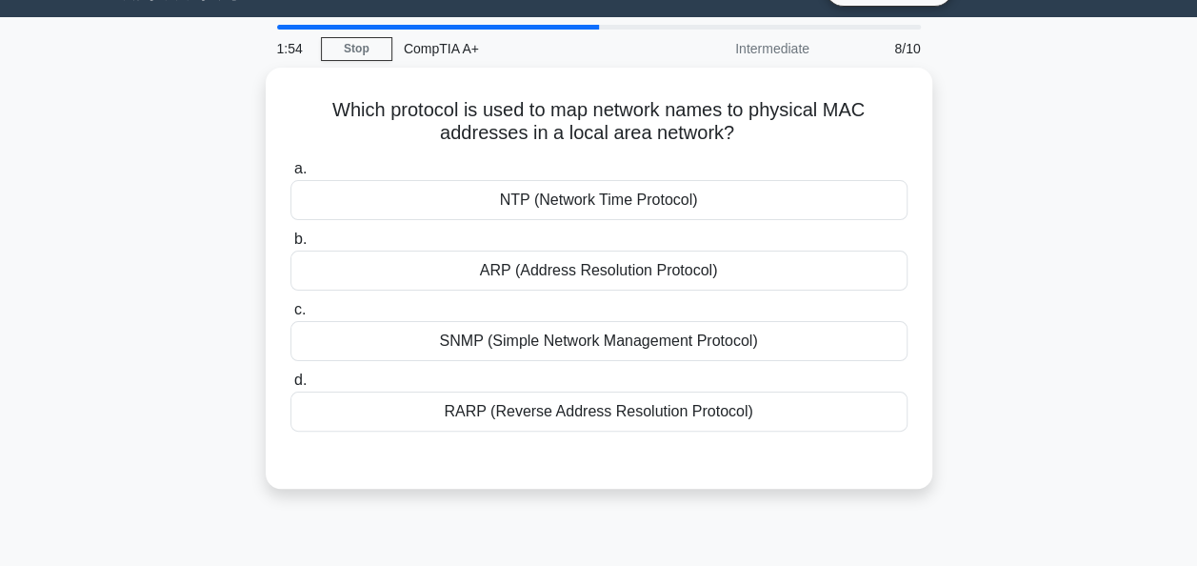
scroll to position [44, 0]
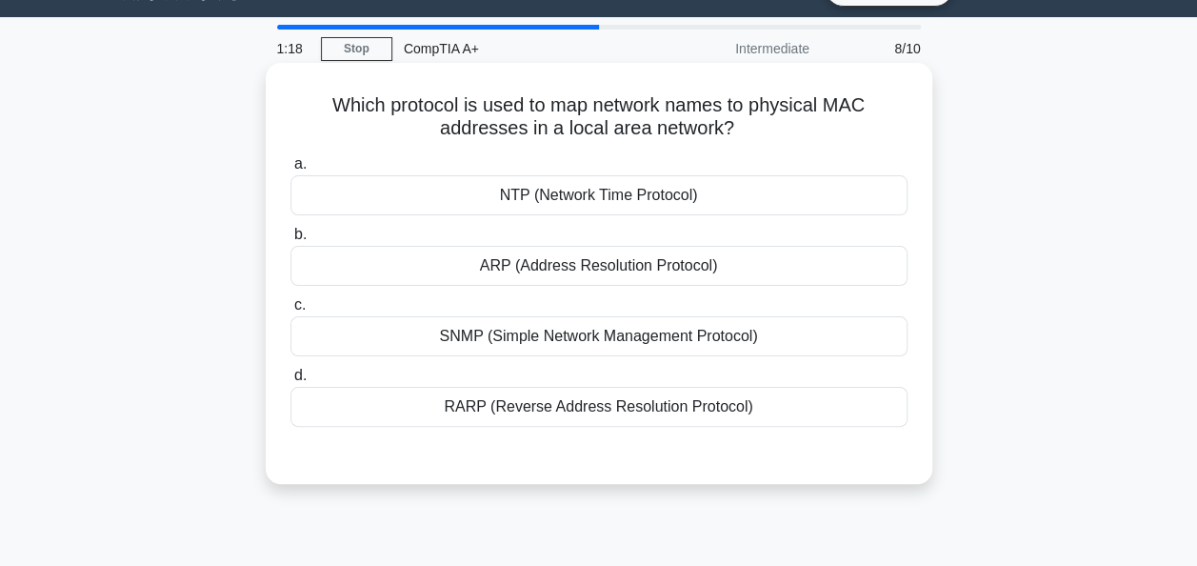
click at [657, 193] on div "NTP (Network Time Protocol)" at bounding box center [598, 195] width 617 height 40
click at [290, 170] on input "a. NTP (Network Time Protocol)" at bounding box center [290, 164] width 0 height 12
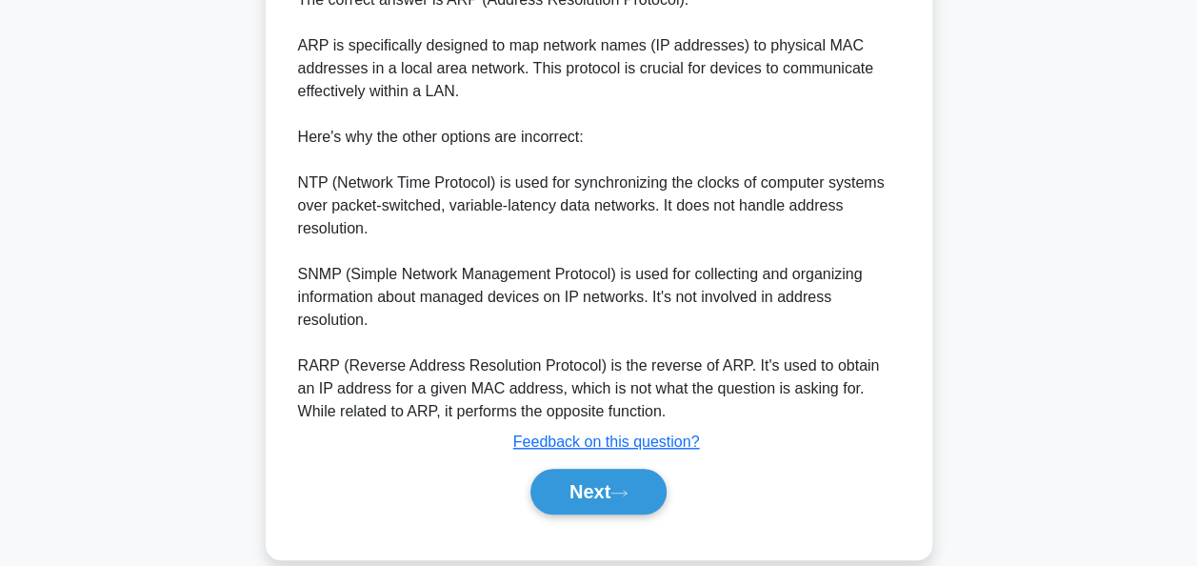
scroll to position [562, 0]
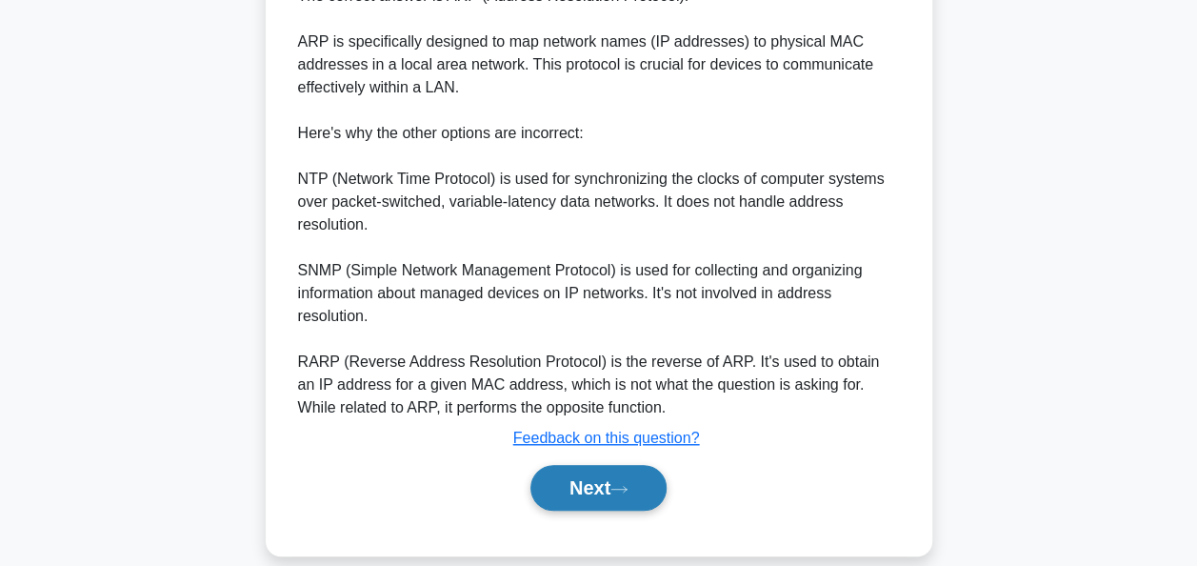
click at [608, 490] on button "Next" at bounding box center [599, 488] width 136 height 46
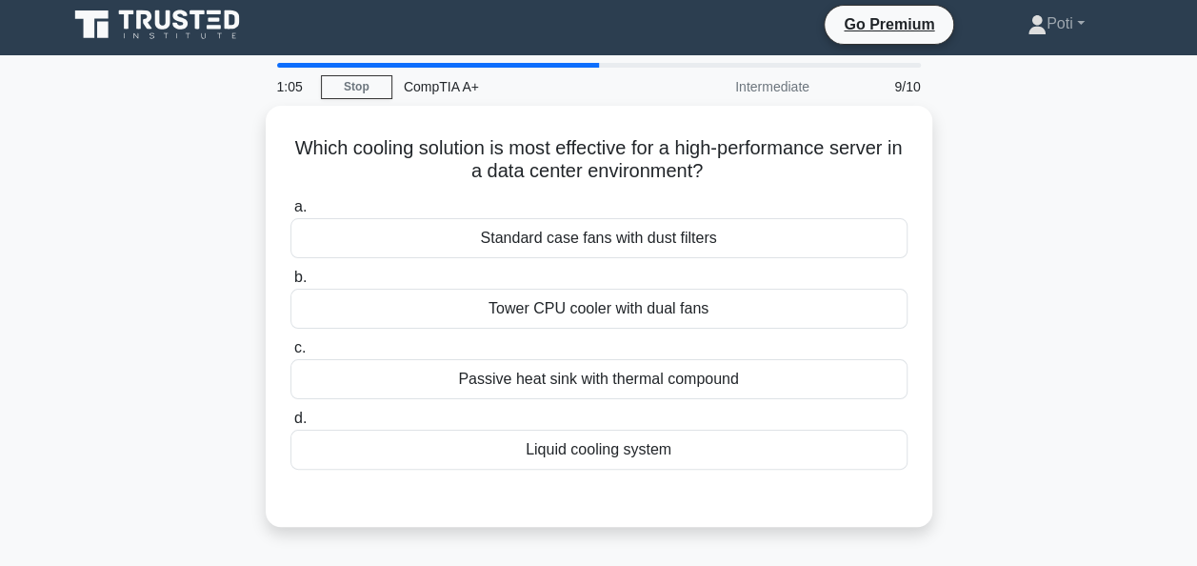
scroll to position [0, 0]
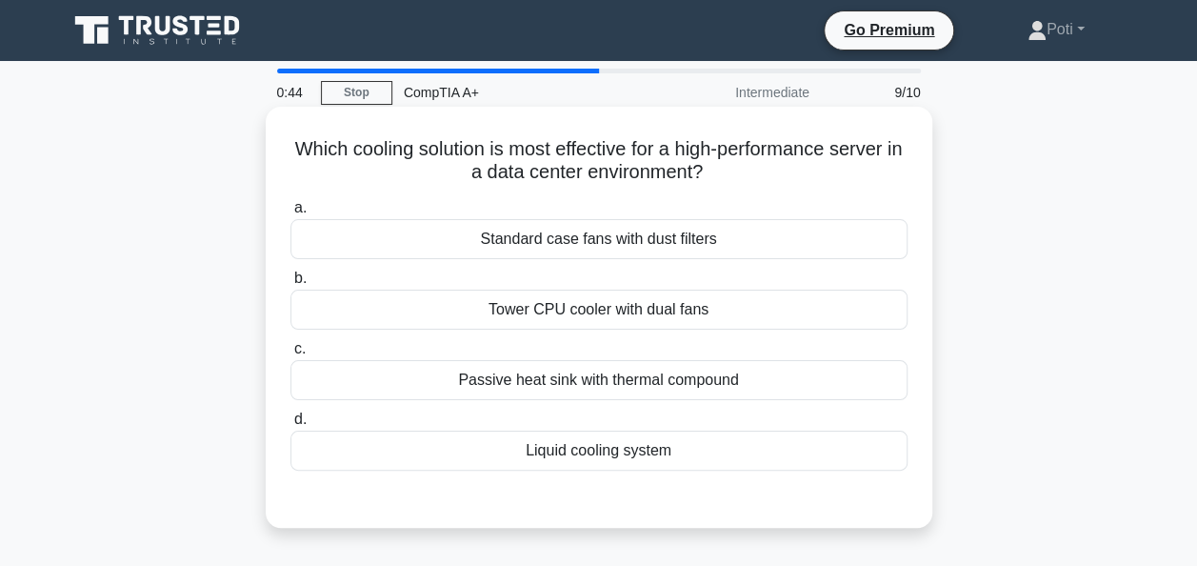
click at [619, 454] on div "Liquid cooling system" at bounding box center [598, 450] width 617 height 40
click at [290, 426] on input "d. Liquid cooling system" at bounding box center [290, 419] width 0 height 12
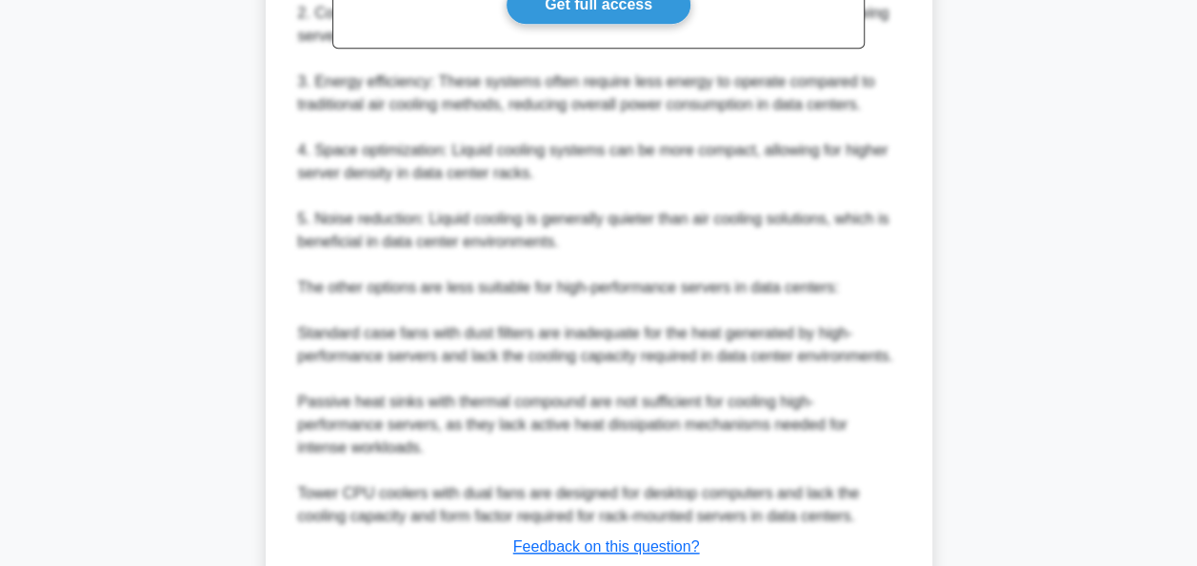
scroll to position [759, 0]
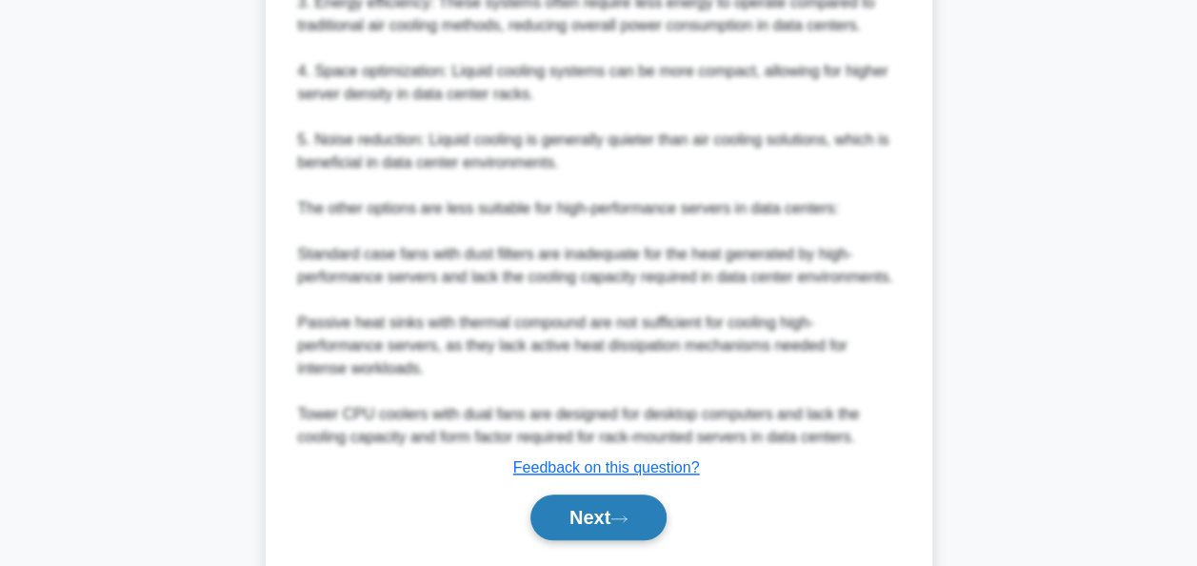
click at [596, 501] on button "Next" at bounding box center [599, 517] width 136 height 46
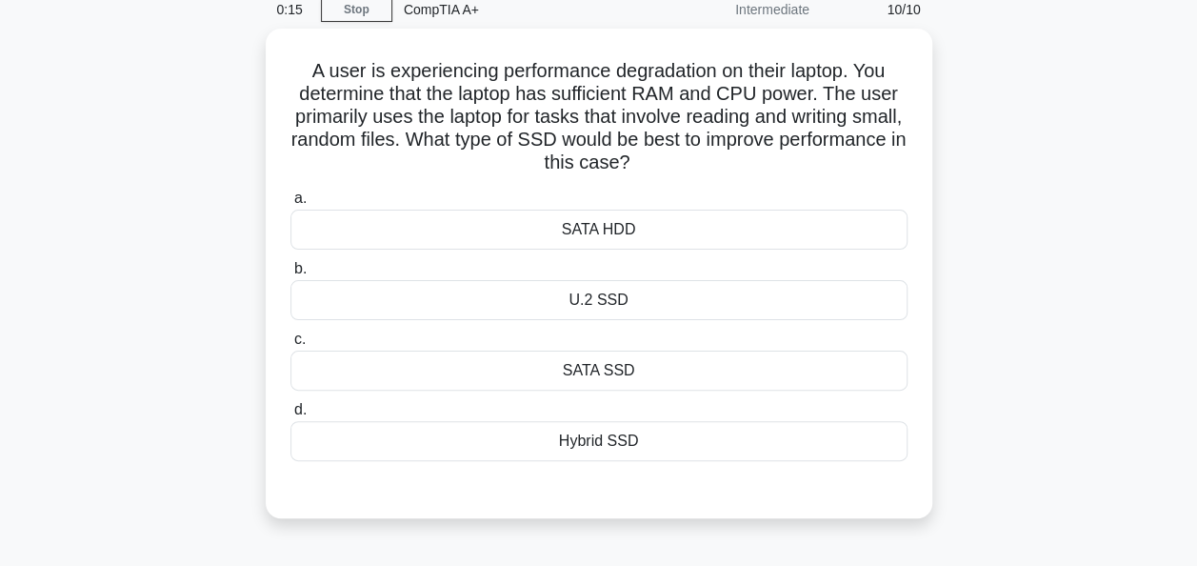
scroll to position [85, 0]
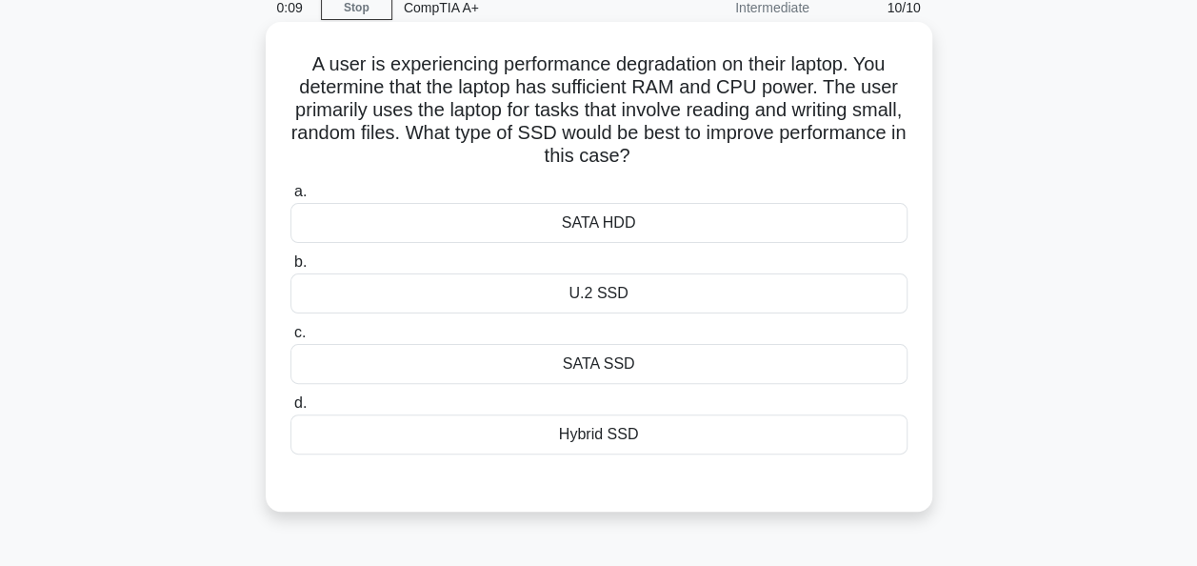
click at [605, 217] on div "SATA HDD" at bounding box center [598, 223] width 617 height 40
click at [290, 198] on input "a. SATA HDD" at bounding box center [290, 192] width 0 height 12
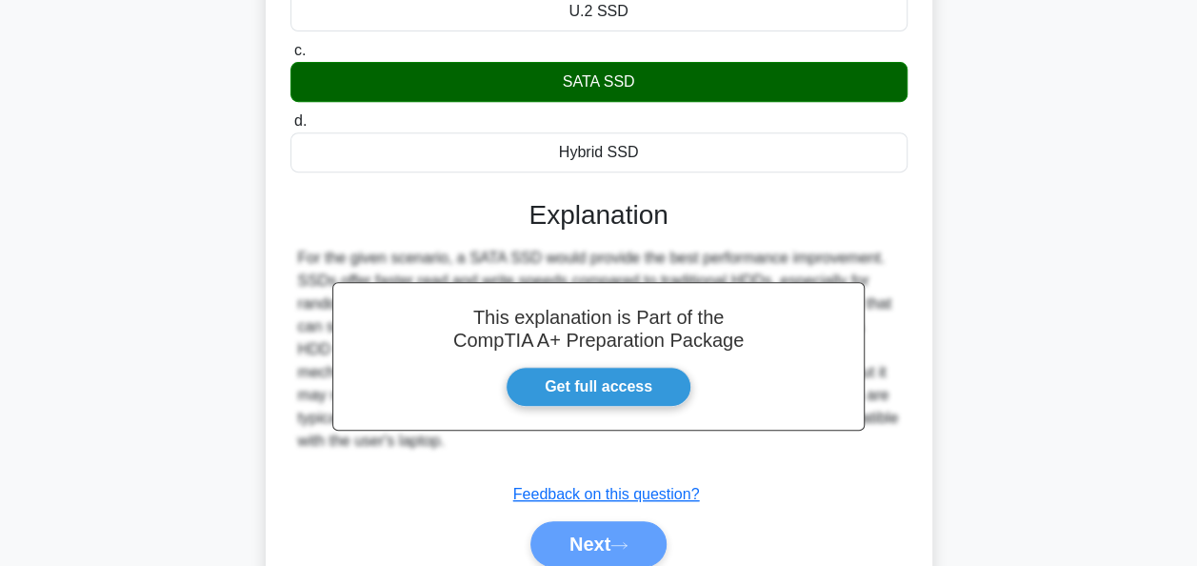
scroll to position [370, 0]
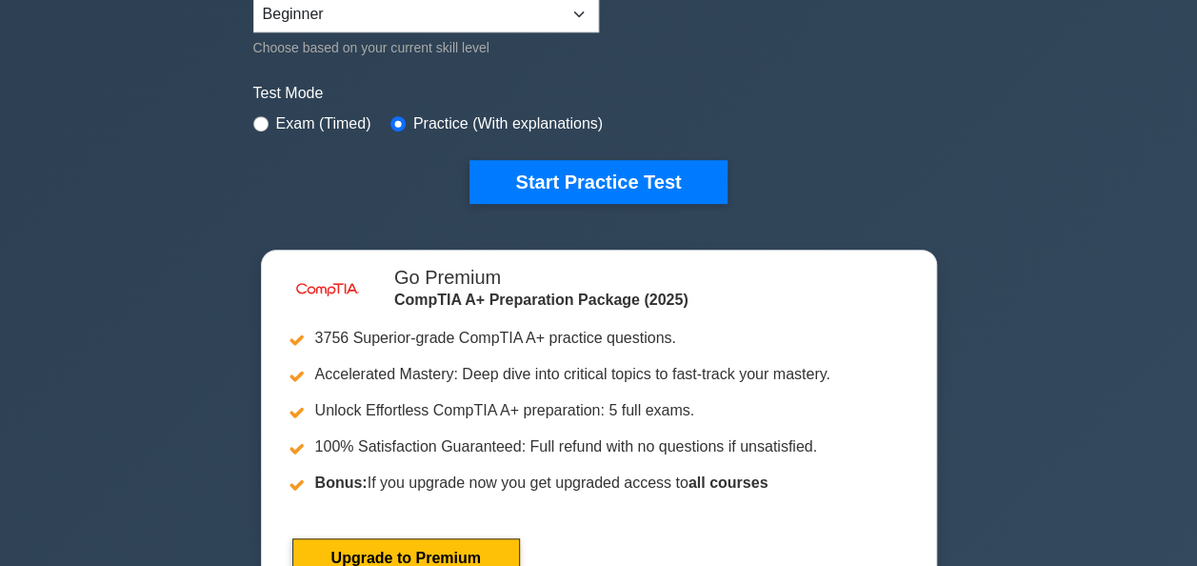
scroll to position [537, 0]
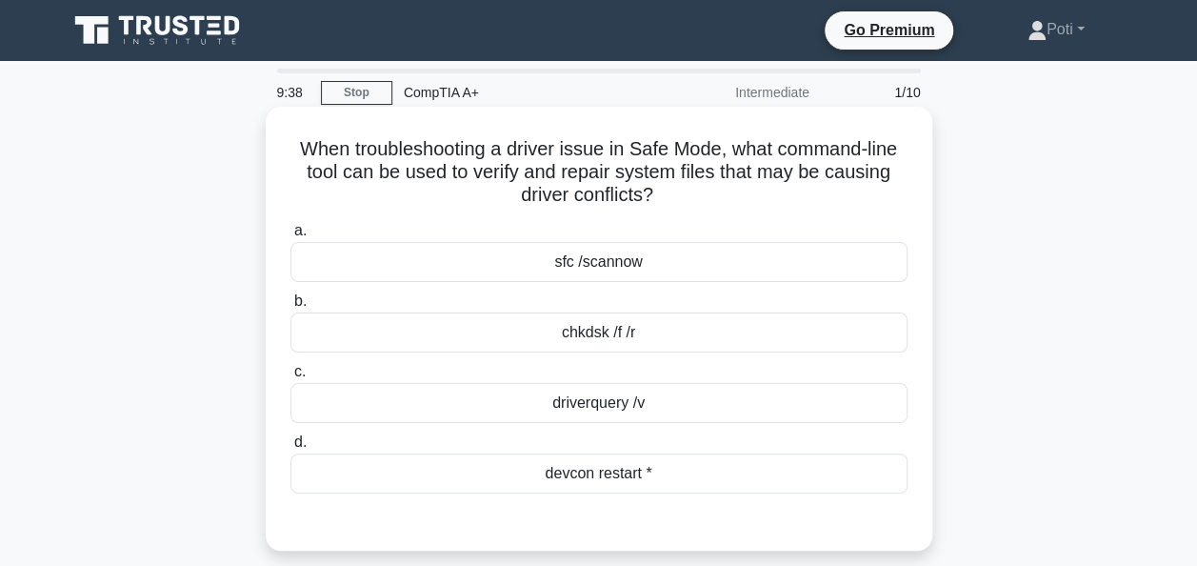
click at [610, 327] on div "chkdsk /f /r" at bounding box center [598, 332] width 617 height 40
click at [290, 308] on input "b. chkdsk /f /r" at bounding box center [290, 301] width 0 height 12
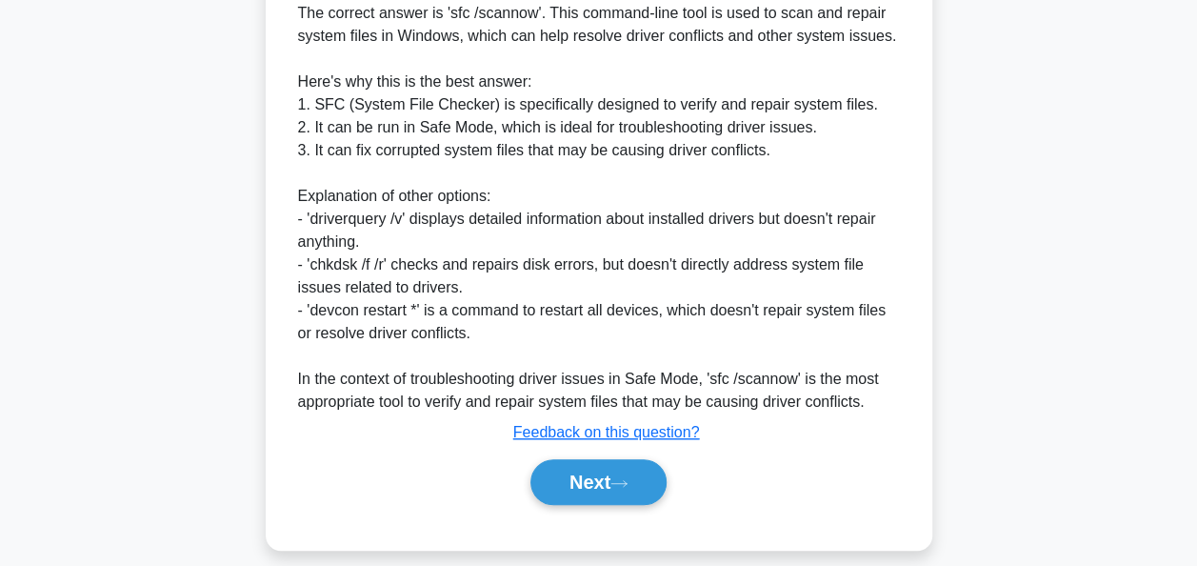
scroll to position [586, 0]
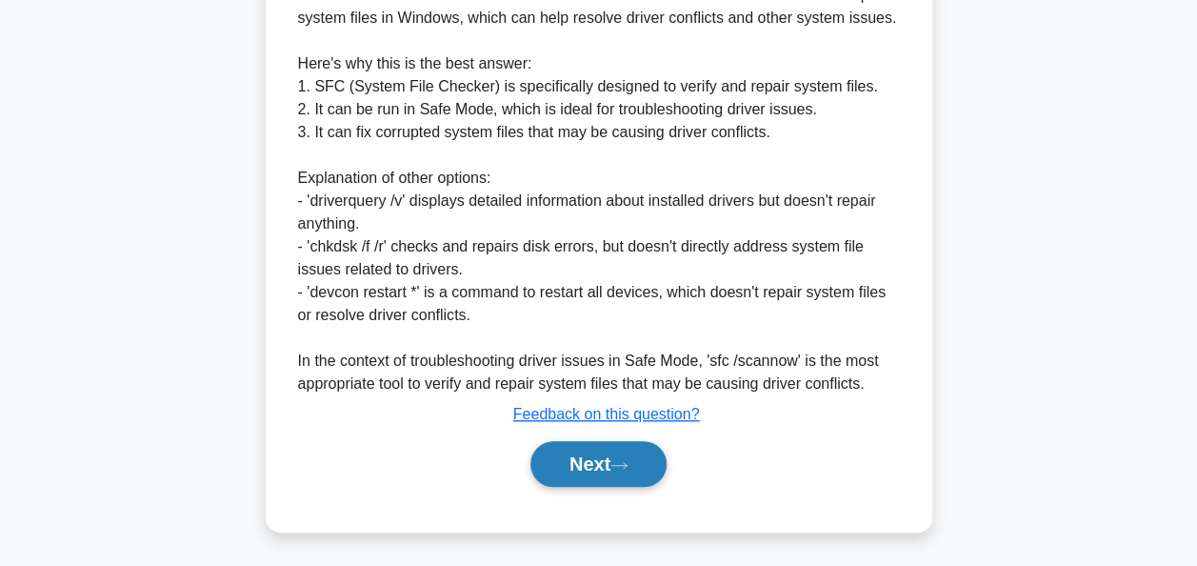
click at [604, 461] on button "Next" at bounding box center [599, 464] width 136 height 46
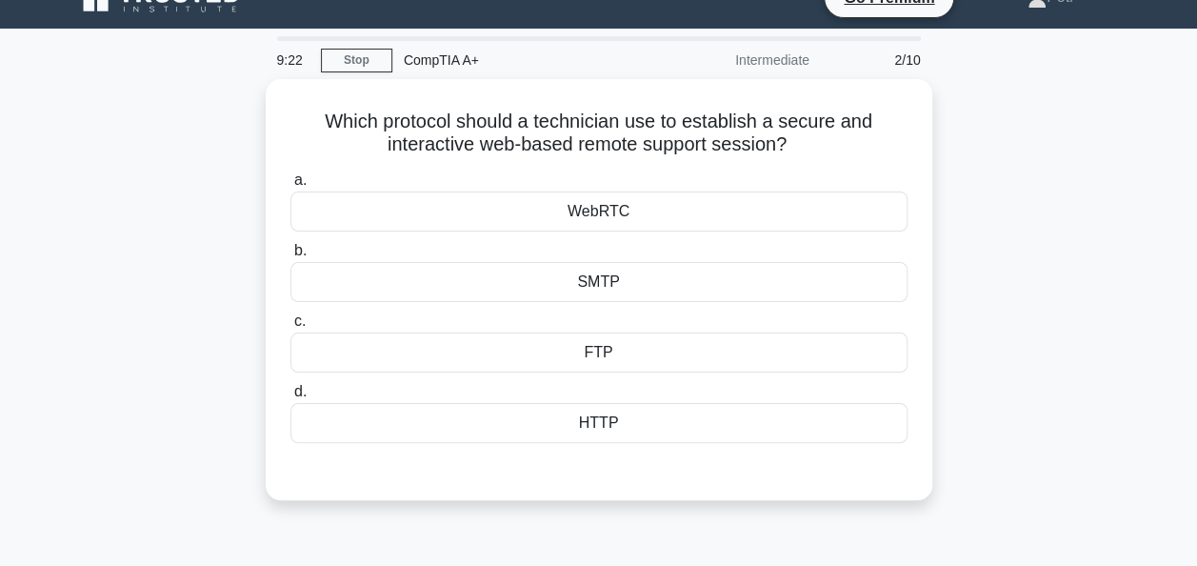
scroll to position [0, 0]
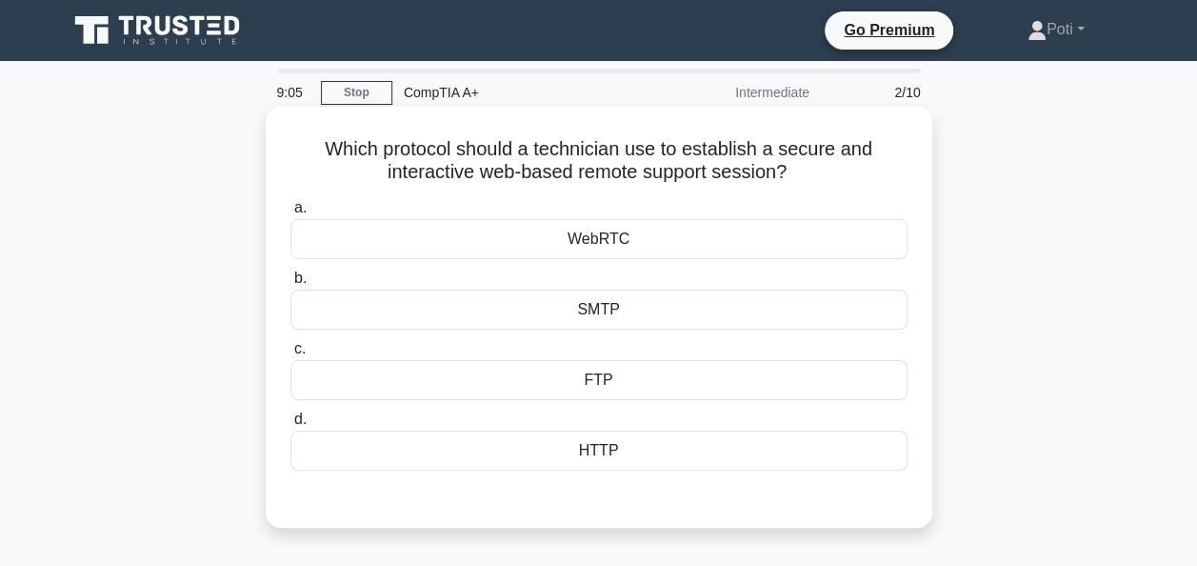
click at [622, 246] on div "WebRTC" at bounding box center [598, 239] width 617 height 40
click at [290, 214] on input "a. WebRTC" at bounding box center [290, 208] width 0 height 12
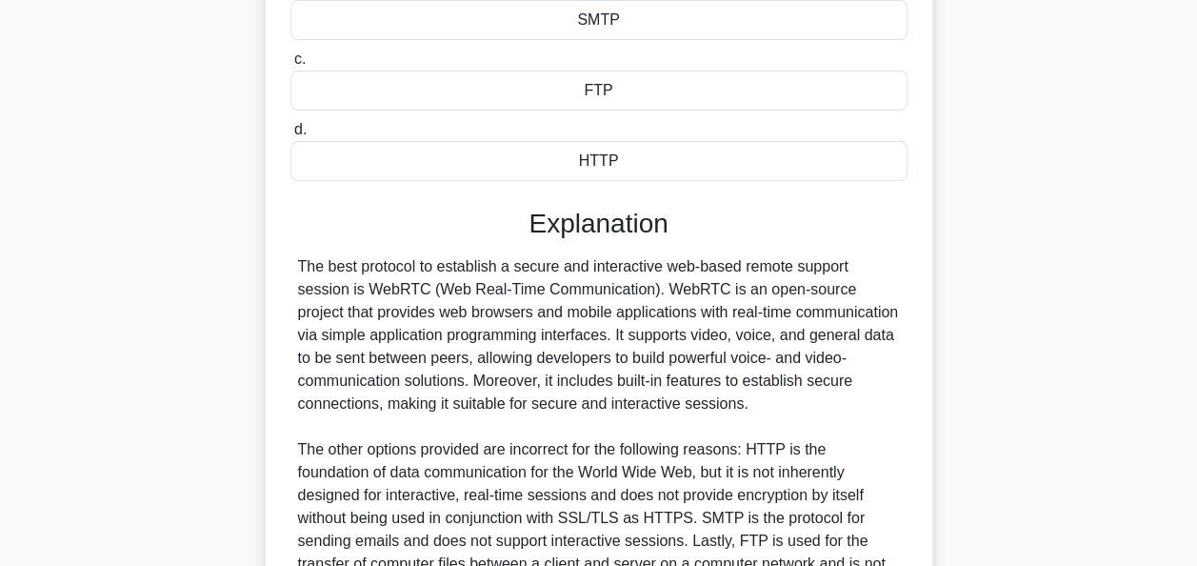
scroll to position [491, 0]
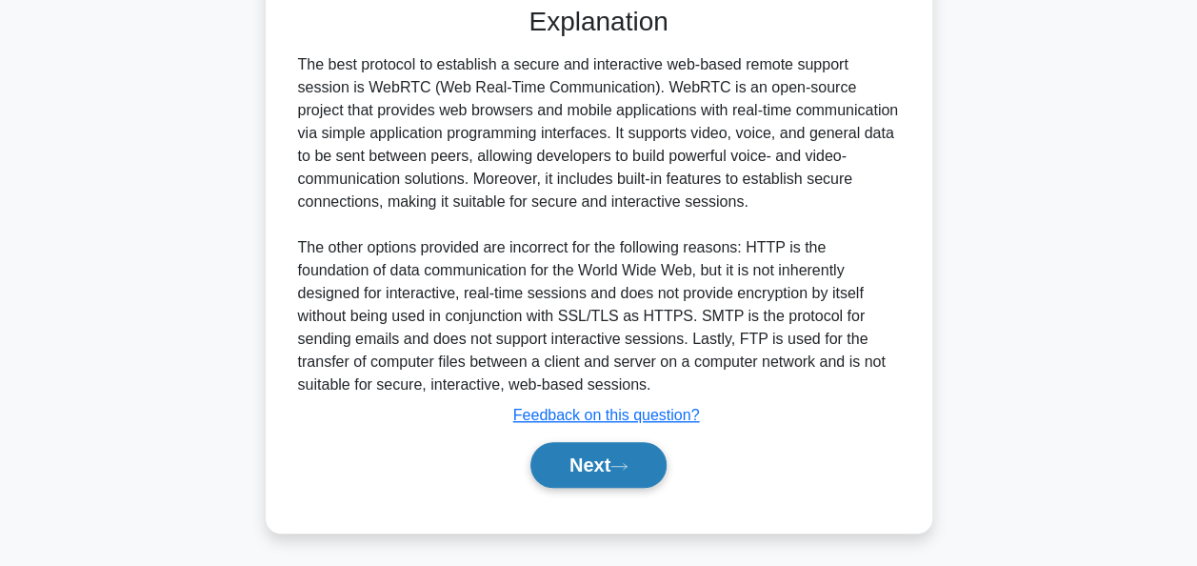
click at [628, 463] on icon at bounding box center [619, 466] width 17 height 10
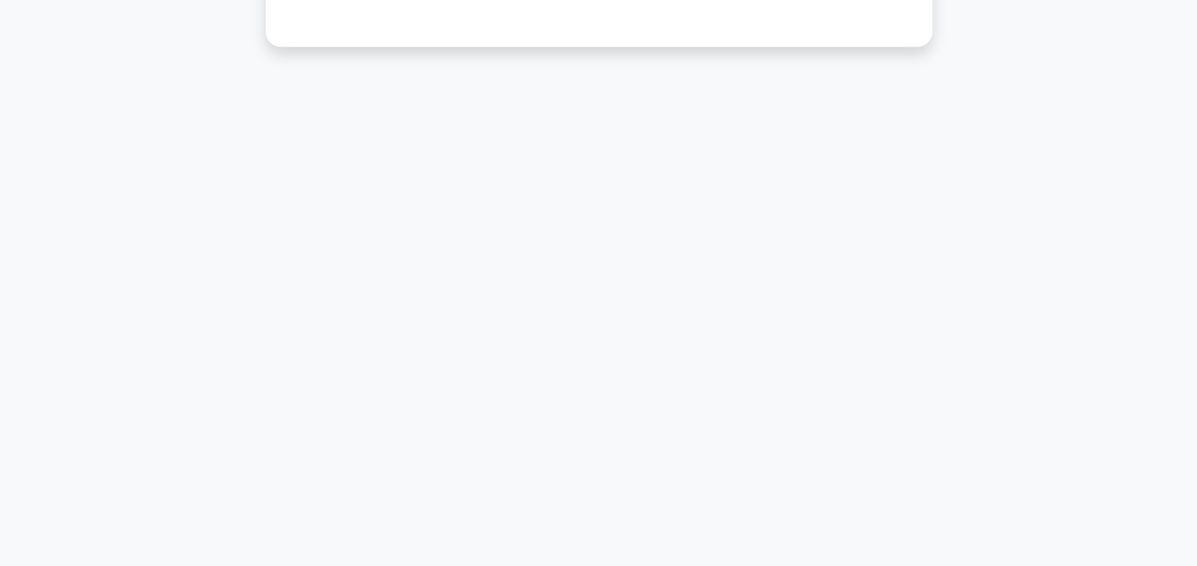
click at [629, 463] on div "8:56 Stop CompTIA A+ Intermediate 3/10 What function does the corona wire serve…" at bounding box center [599, 82] width 1086 height 952
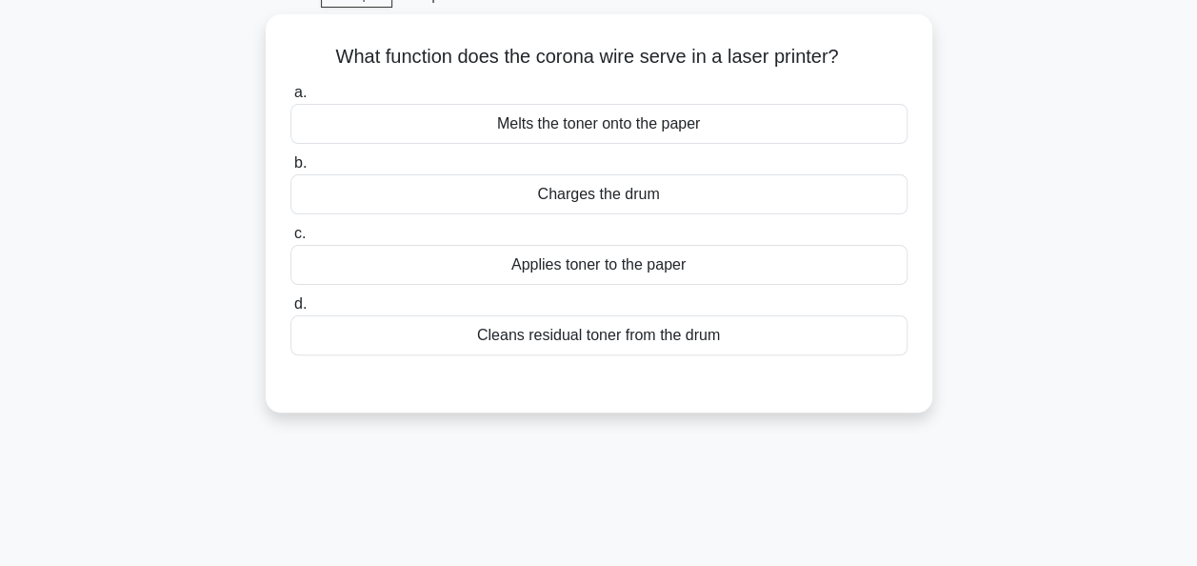
scroll to position [0, 0]
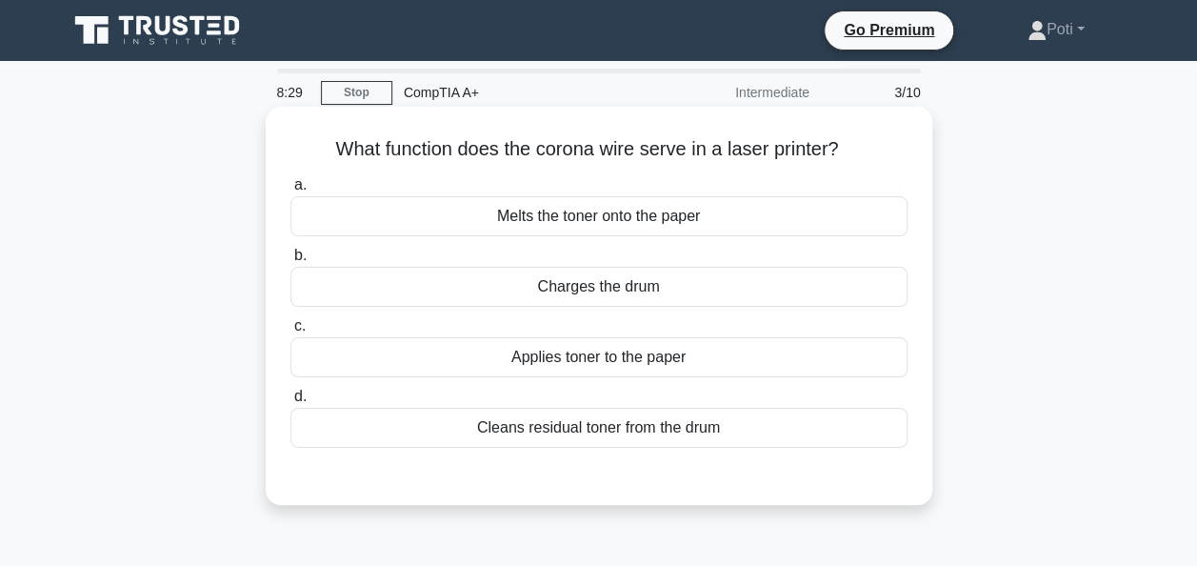
click at [668, 219] on div "Melts the toner onto the paper" at bounding box center [598, 216] width 617 height 40
click at [290, 191] on input "a. Melts the toner onto the paper" at bounding box center [290, 185] width 0 height 12
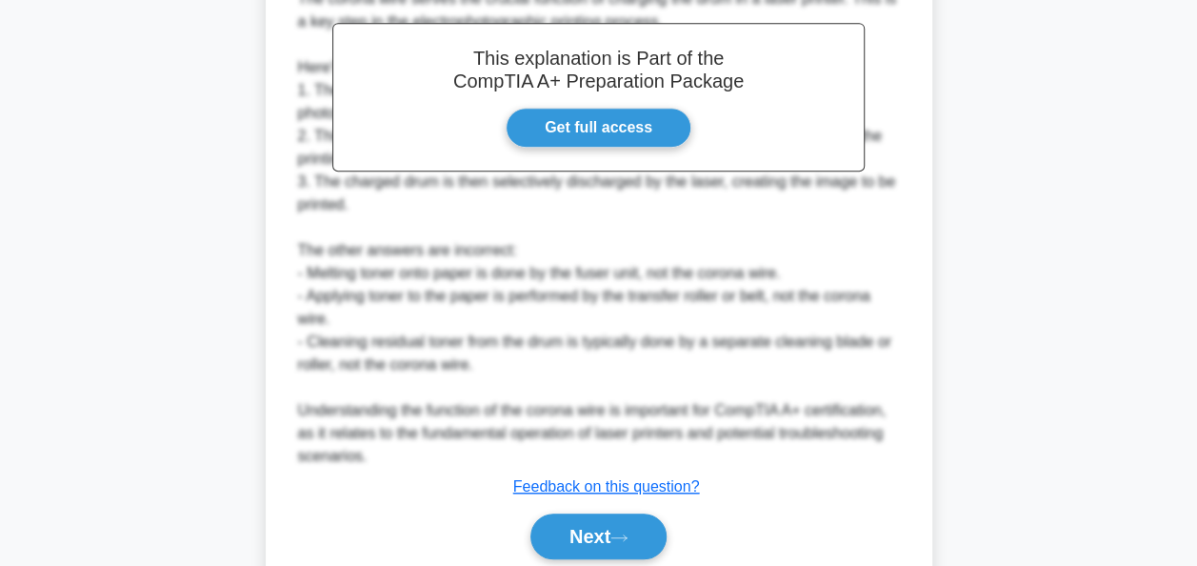
scroll to position [609, 0]
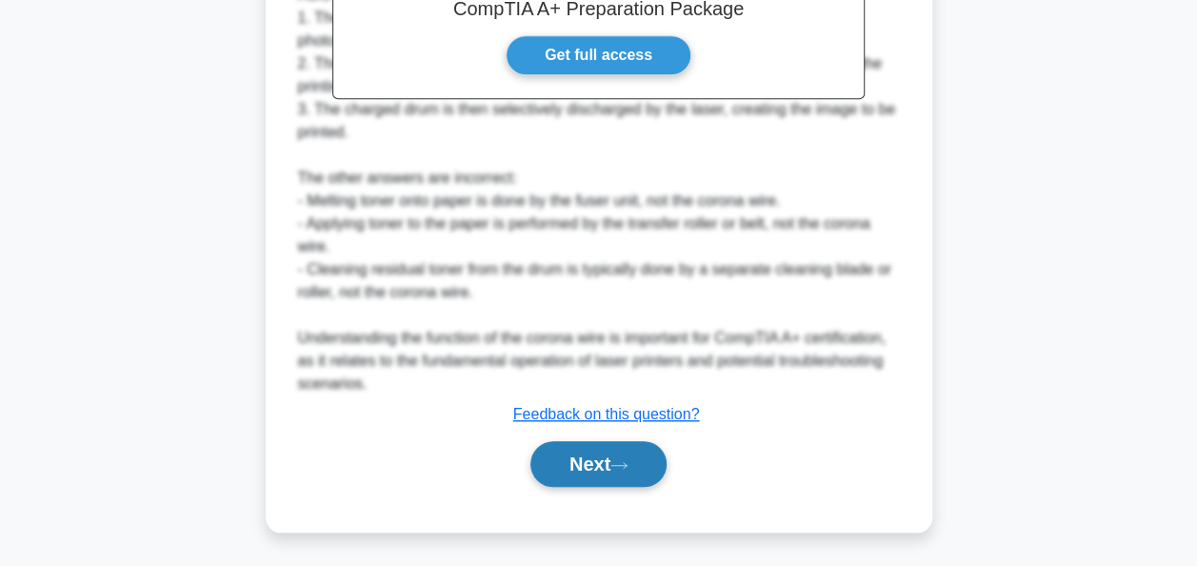
click at [615, 461] on button "Next" at bounding box center [599, 464] width 136 height 46
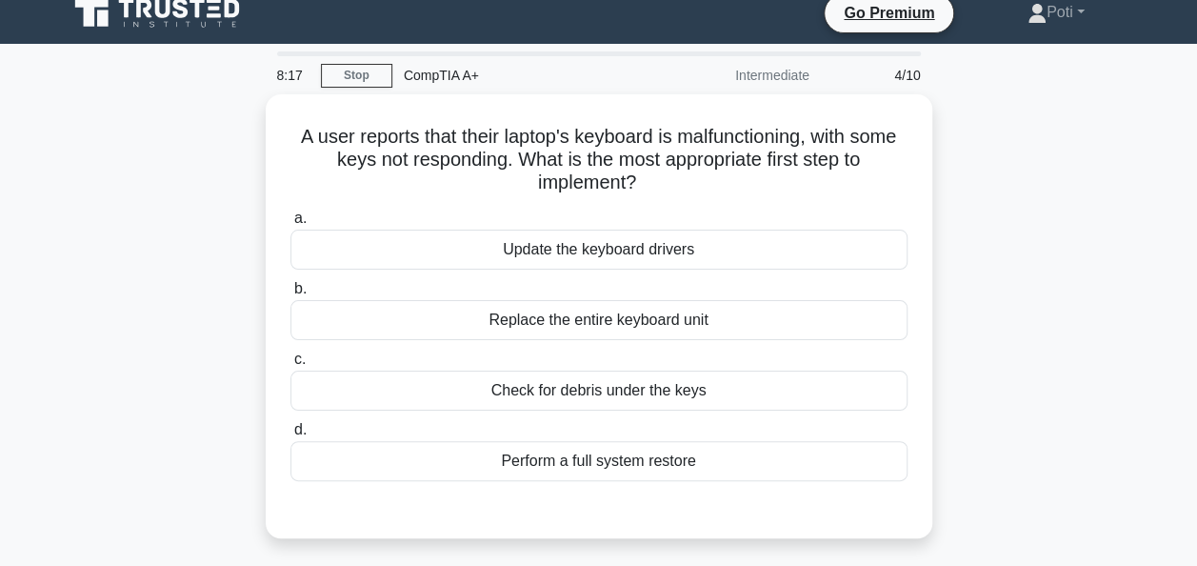
scroll to position [15, 0]
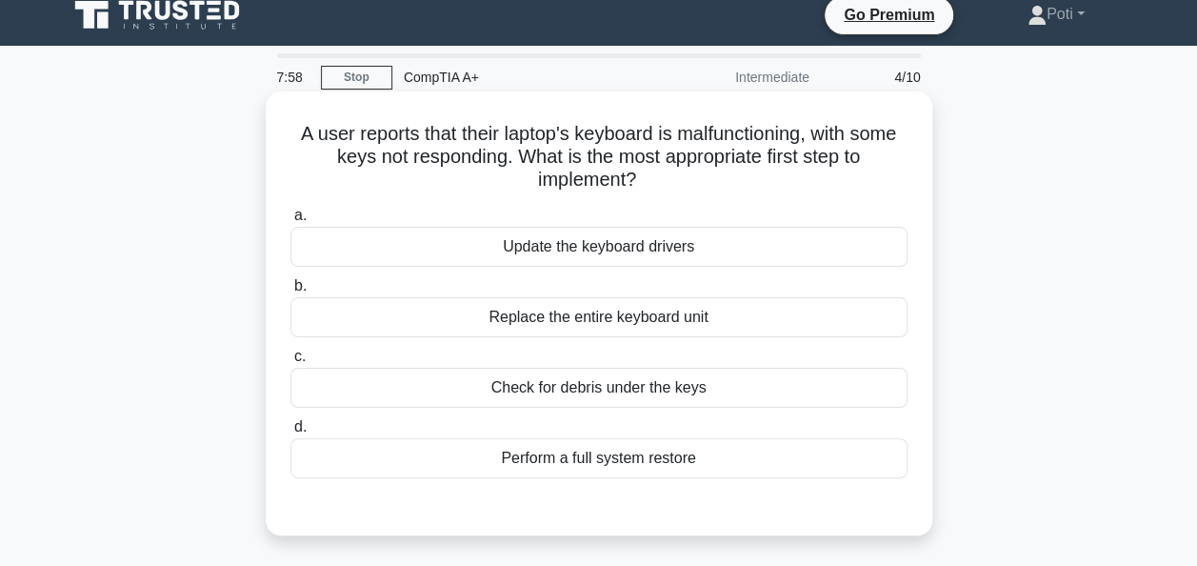
click at [716, 380] on div "Check for debris under the keys" at bounding box center [598, 388] width 617 height 40
click at [290, 363] on input "c. Check for debris under the keys" at bounding box center [290, 356] width 0 height 12
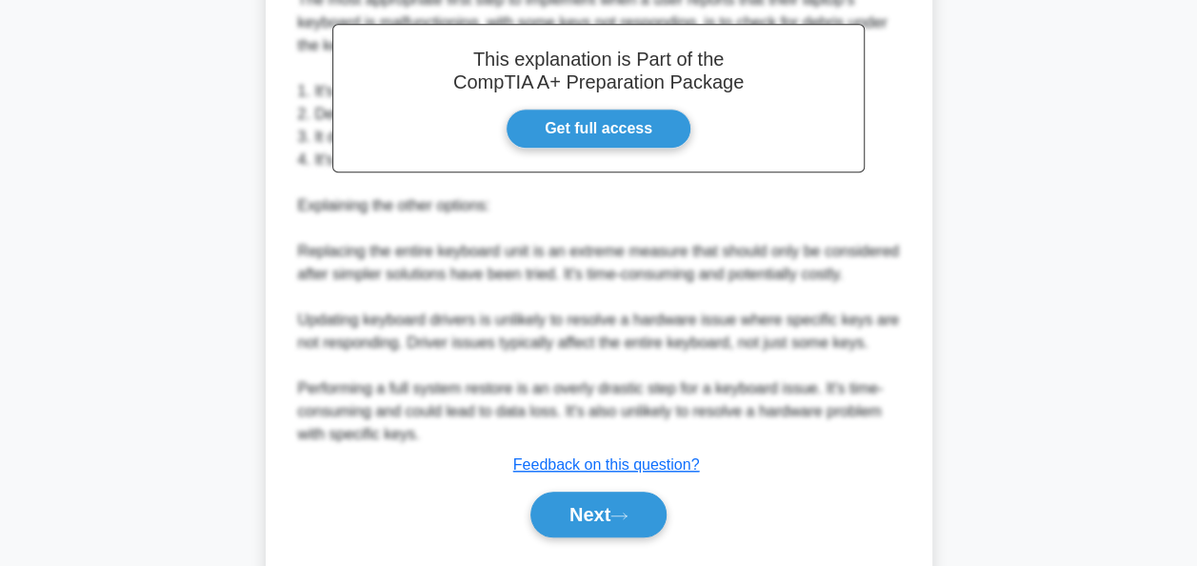
scroll to position [585, 0]
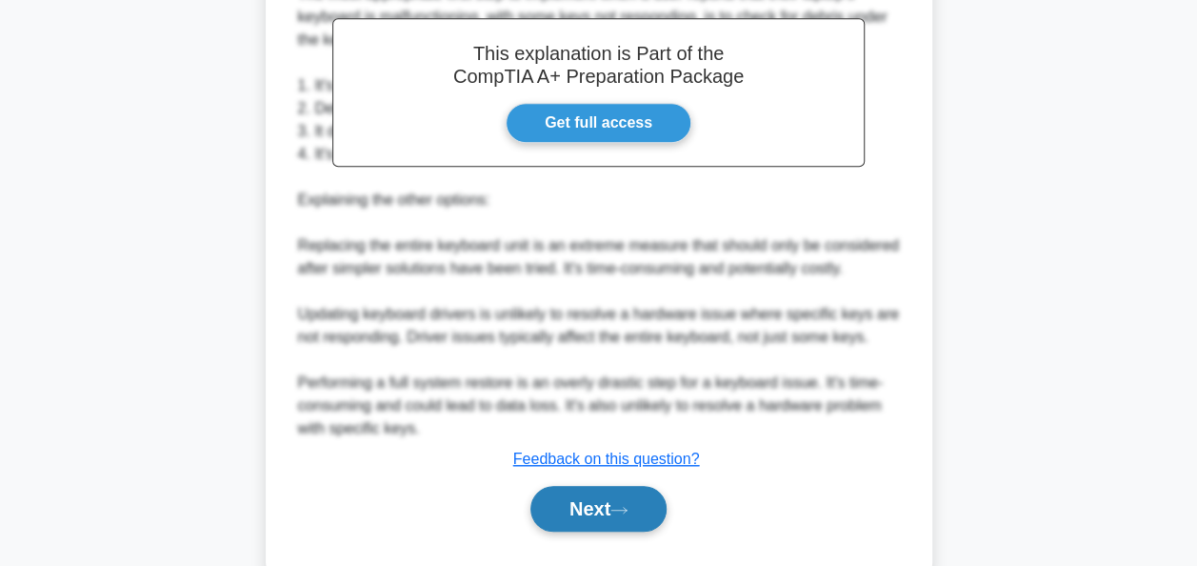
click at [627, 498] on button "Next" at bounding box center [599, 509] width 136 height 46
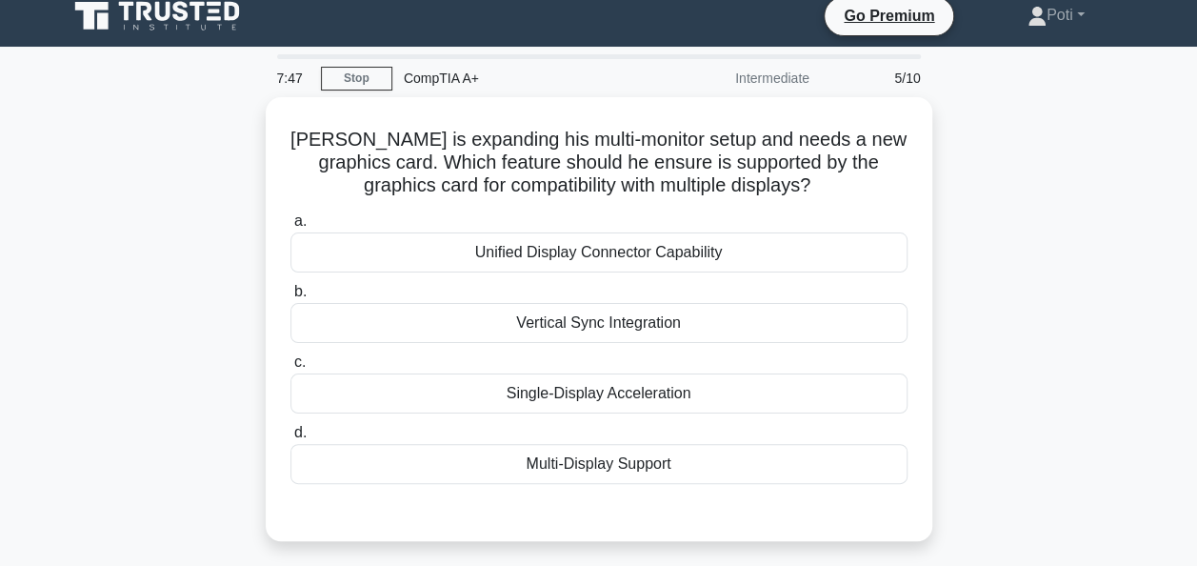
scroll to position [13, 0]
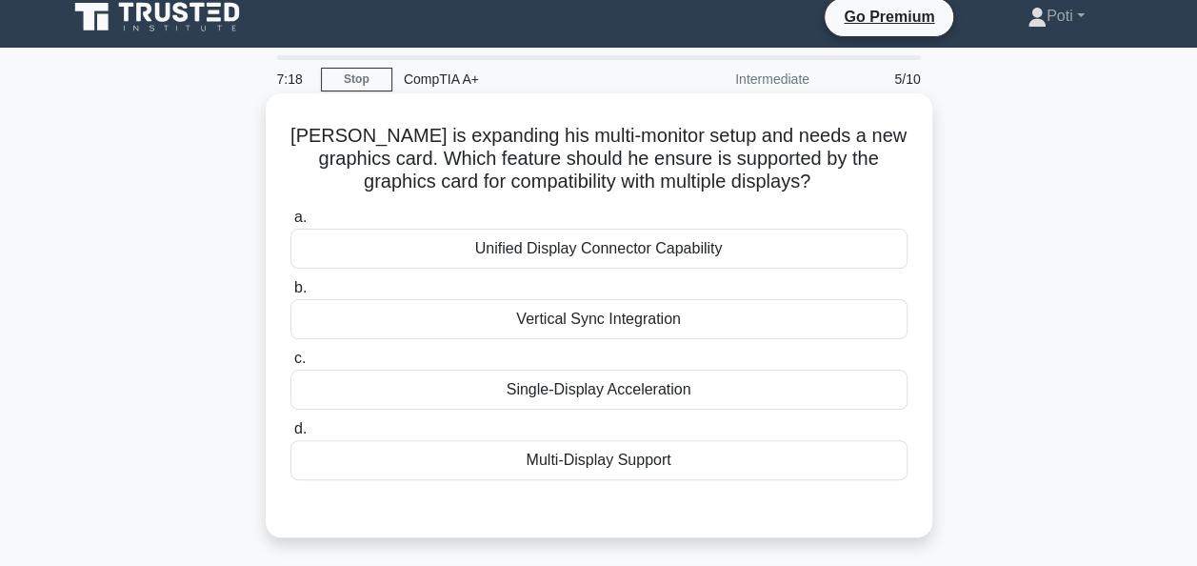
click at [689, 459] on div "Multi-Display Support" at bounding box center [598, 460] width 617 height 40
click at [290, 435] on input "d. Multi-Display Support" at bounding box center [290, 429] width 0 height 12
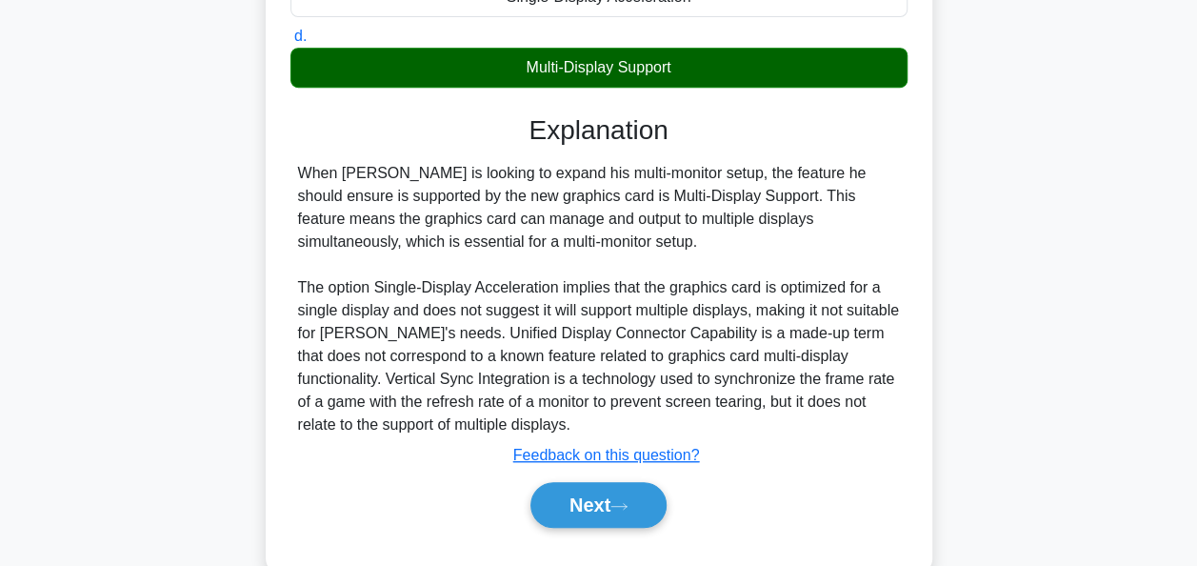
scroll to position [463, 0]
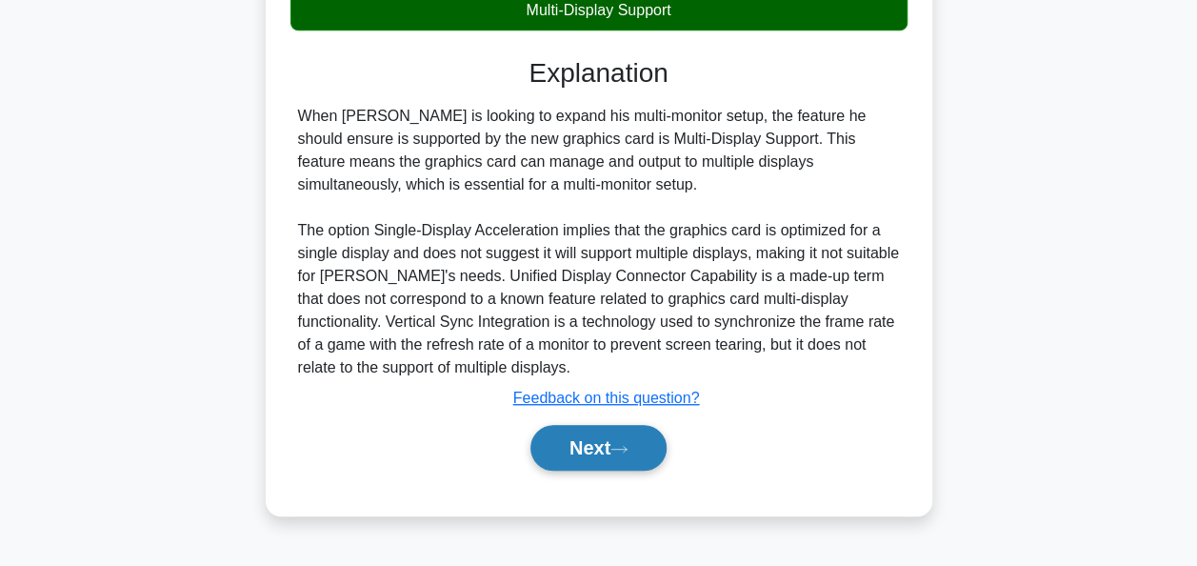
click at [610, 464] on button "Next" at bounding box center [599, 448] width 136 height 46
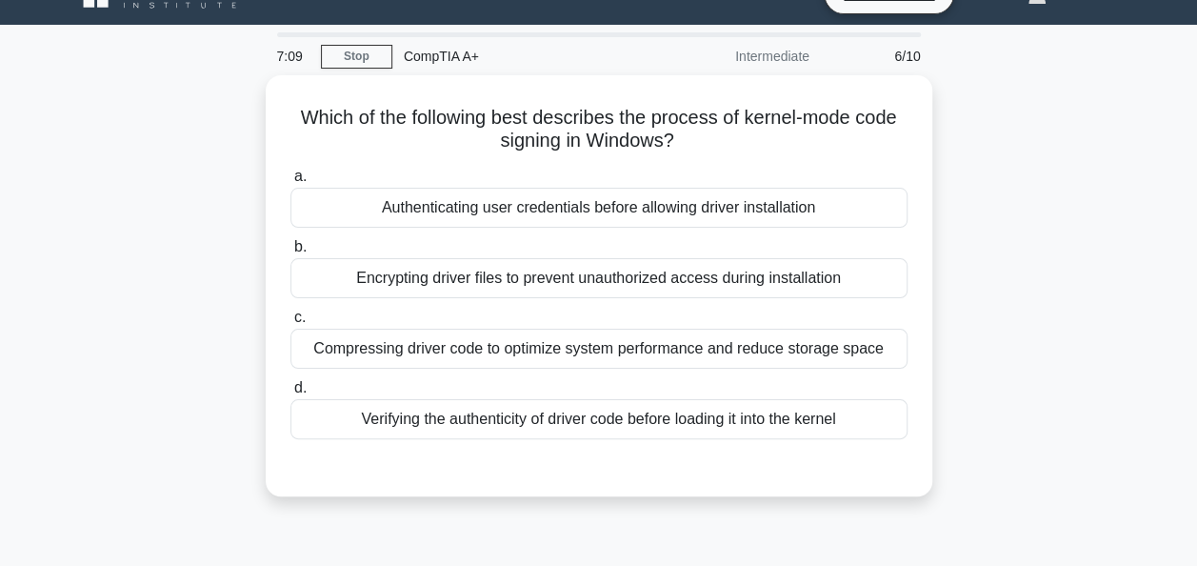
scroll to position [0, 0]
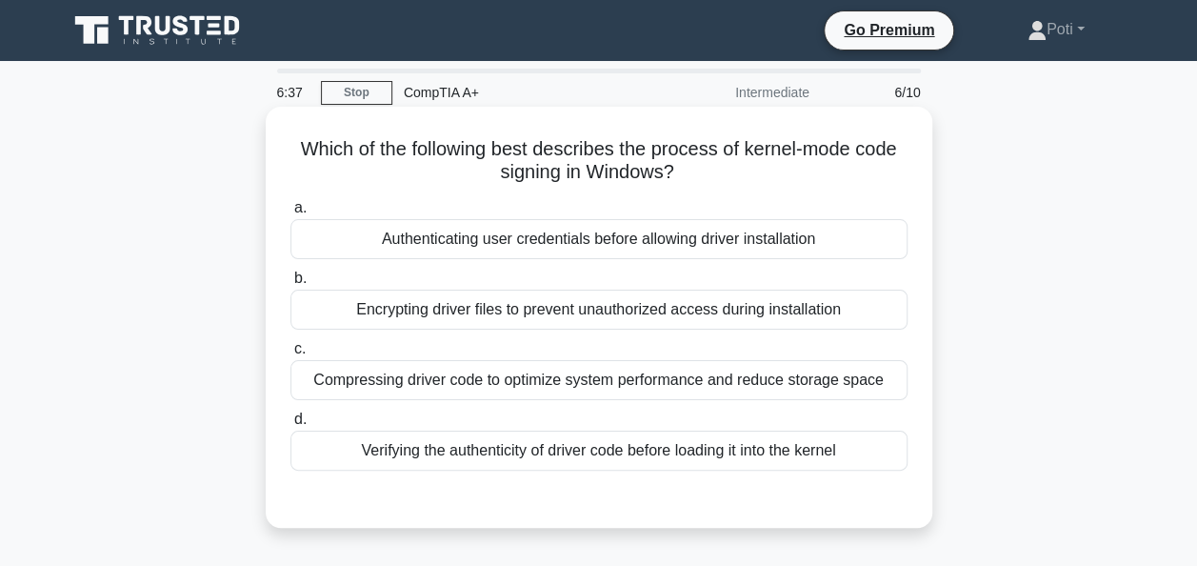
click at [545, 455] on div "Verifying the authenticity of driver code before loading it into the kernel" at bounding box center [598, 450] width 617 height 40
click at [290, 426] on input "d. Verifying the authenticity of driver code before loading it into the kernel" at bounding box center [290, 419] width 0 height 12
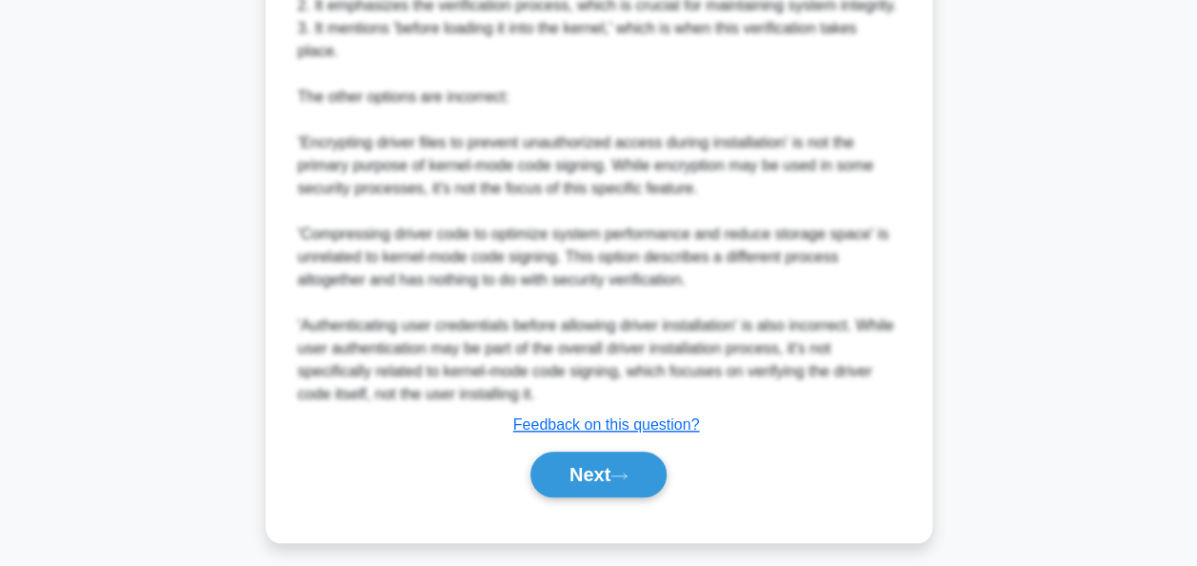
scroll to position [760, 0]
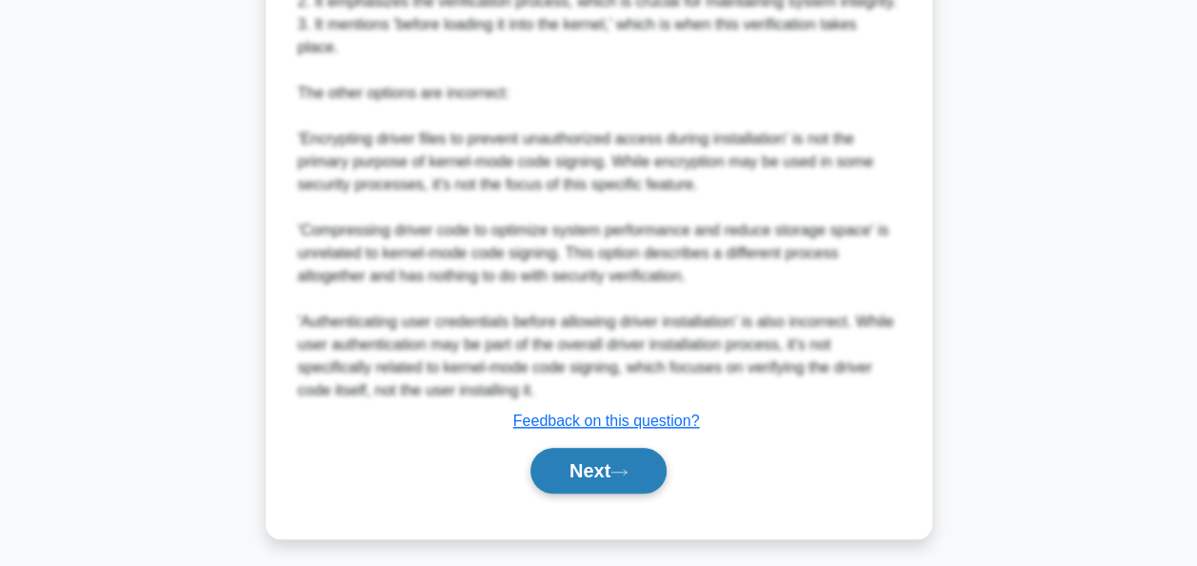
click at [594, 472] on button "Next" at bounding box center [599, 471] width 136 height 46
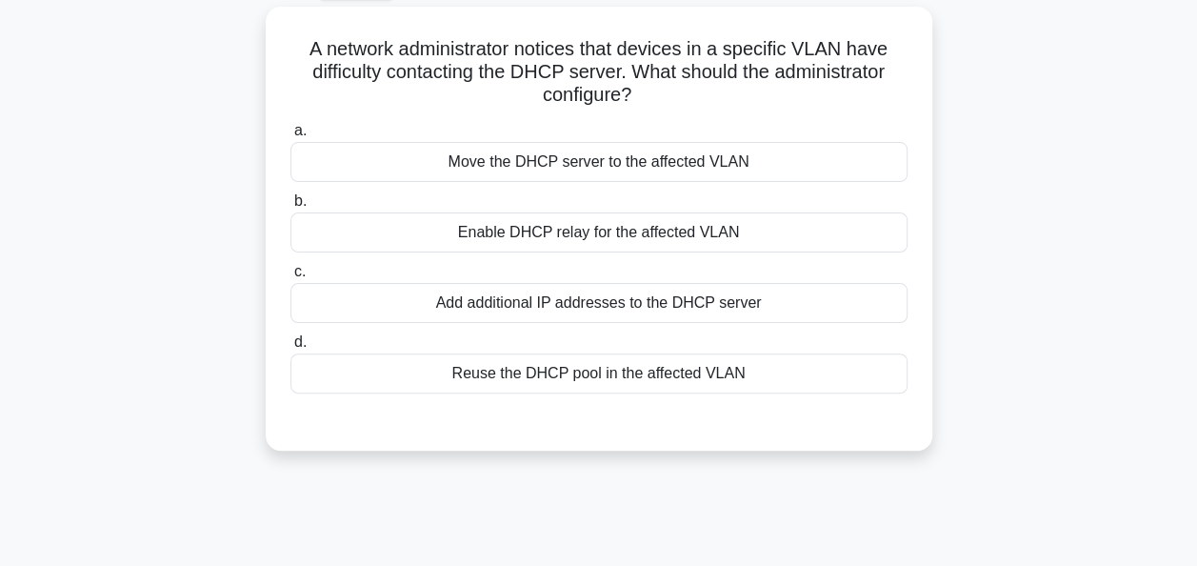
scroll to position [103, 0]
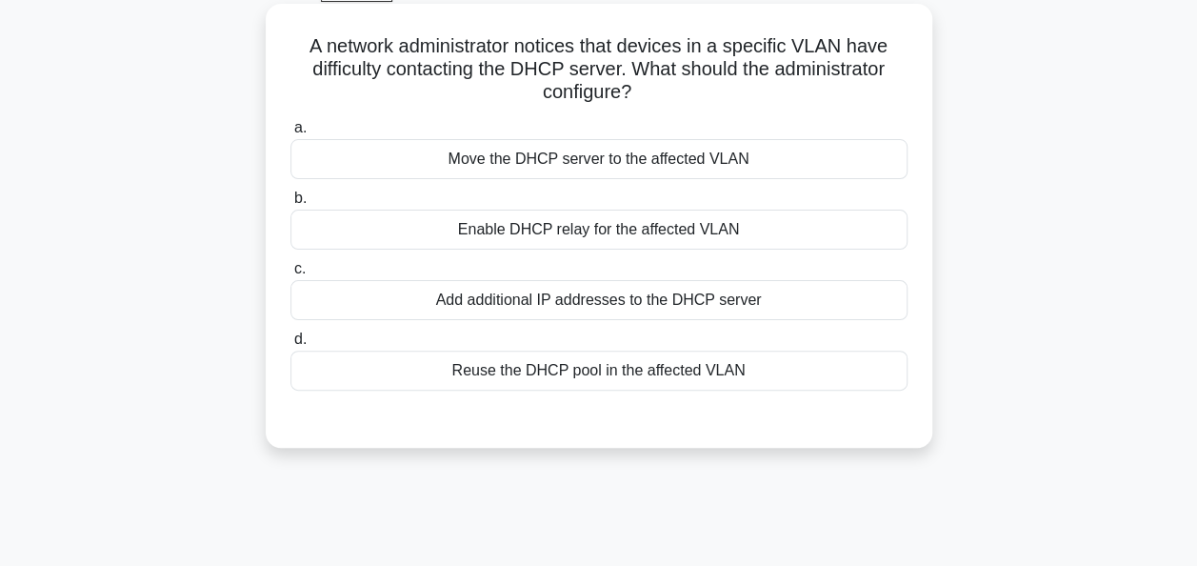
click at [764, 301] on div "Add additional IP addresses to the DHCP server" at bounding box center [598, 300] width 617 height 40
click at [290, 275] on input "c. Add additional IP addresses to the DHCP server" at bounding box center [290, 269] width 0 height 12
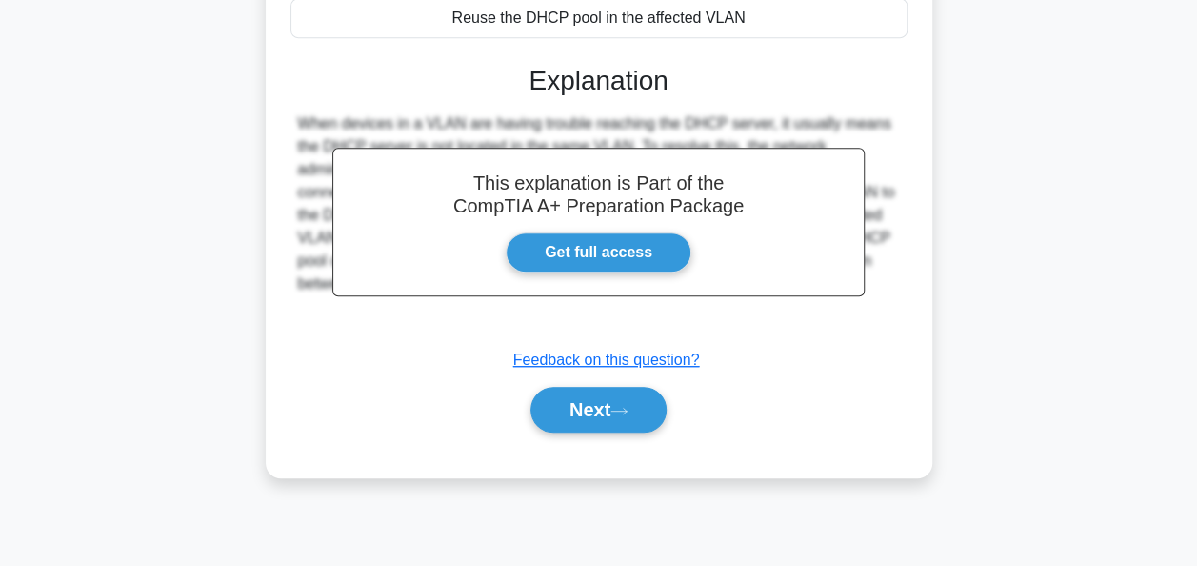
scroll to position [463, 0]
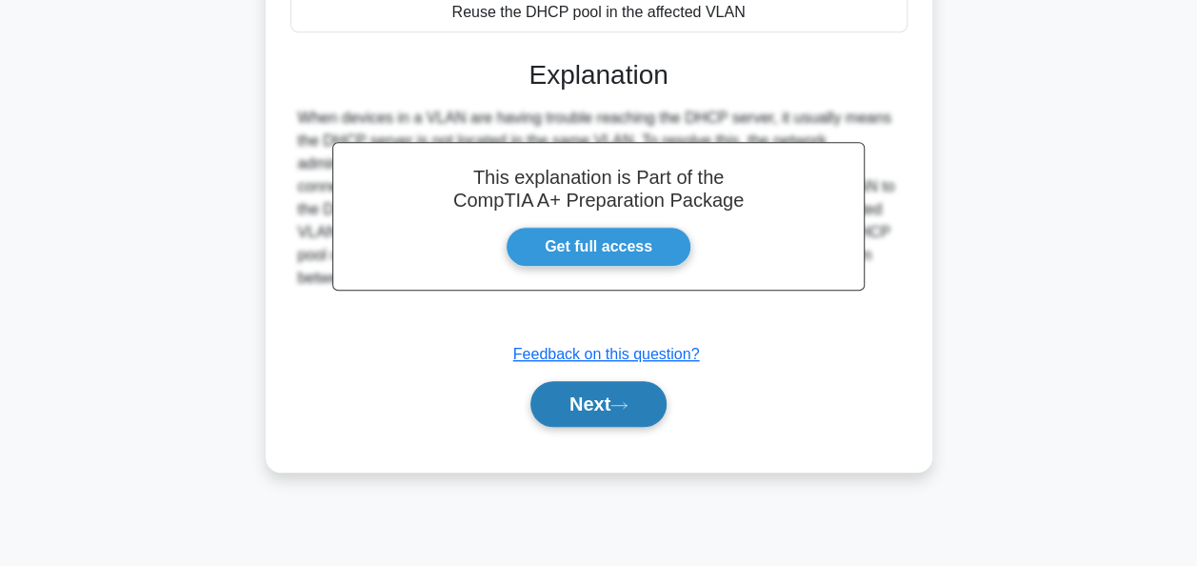
click at [606, 399] on button "Next" at bounding box center [599, 404] width 136 height 46
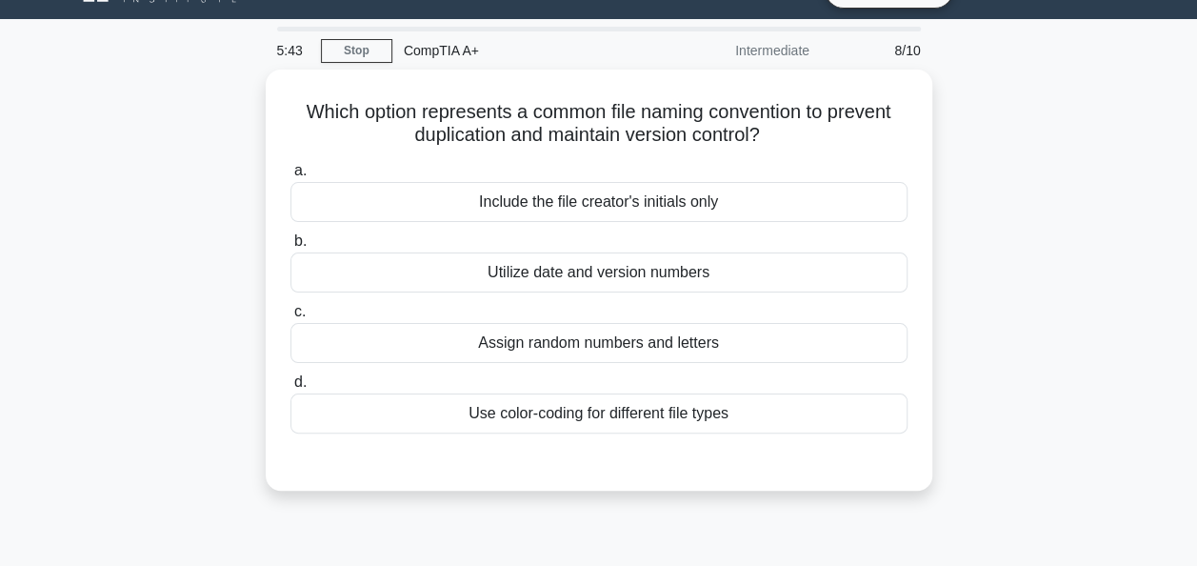
scroll to position [40, 0]
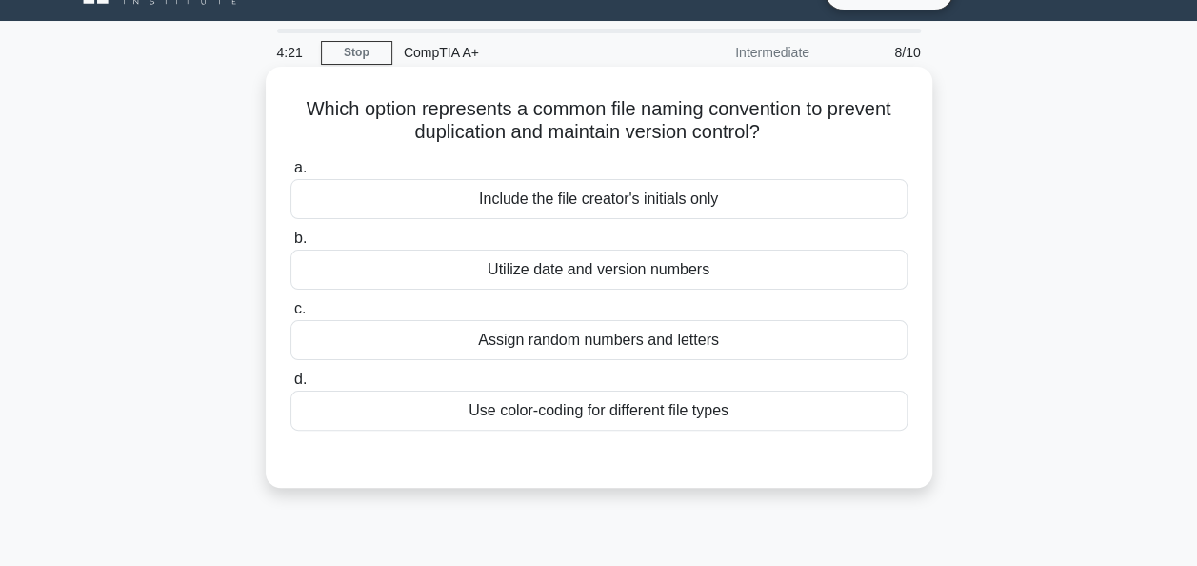
click at [709, 340] on div "Assign random numbers and letters" at bounding box center [598, 340] width 617 height 40
click at [290, 315] on input "c. Assign random numbers and letters" at bounding box center [290, 309] width 0 height 12
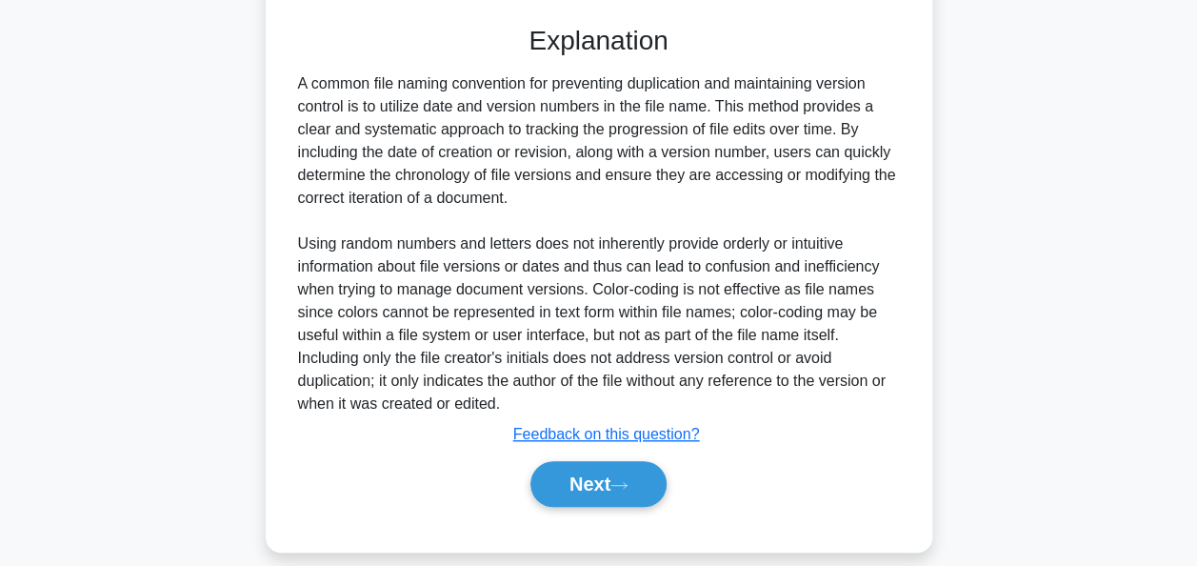
scroll to position [494, 0]
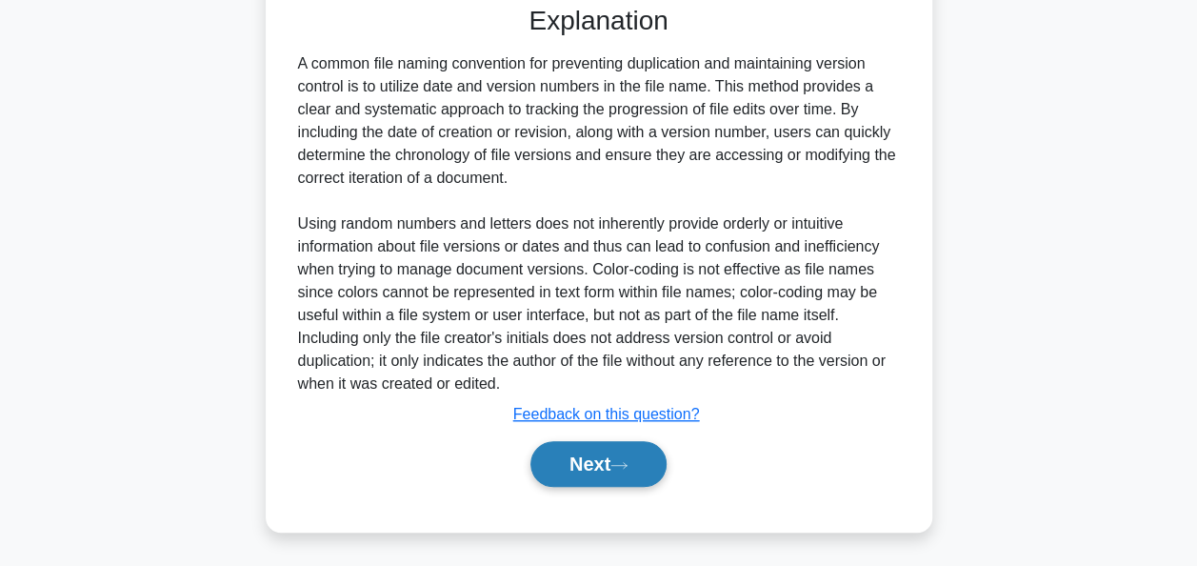
click at [638, 453] on button "Next" at bounding box center [599, 464] width 136 height 46
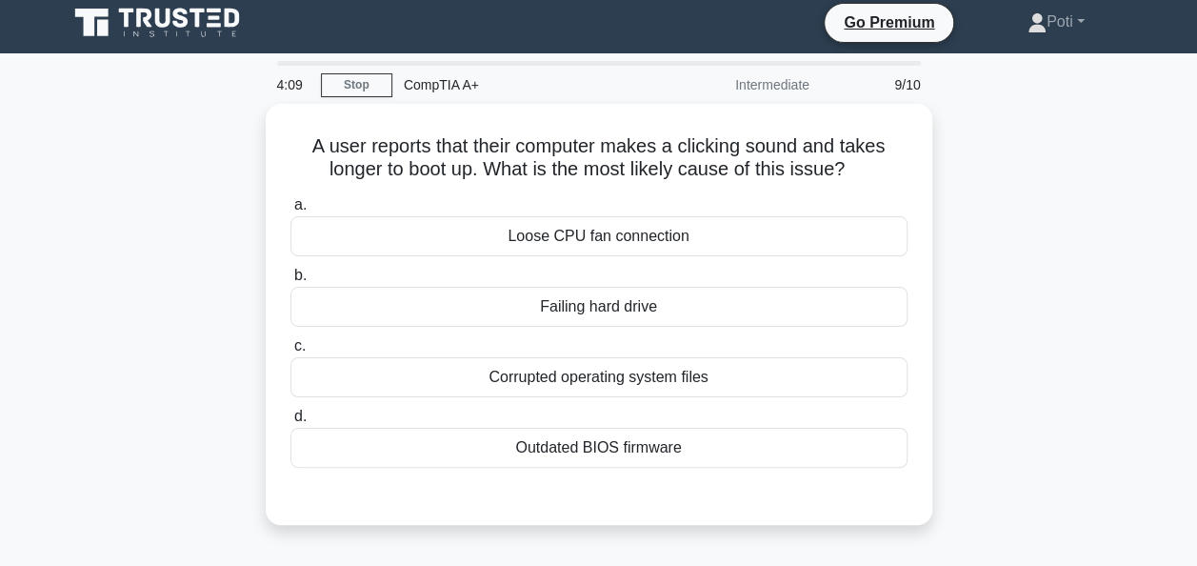
scroll to position [0, 0]
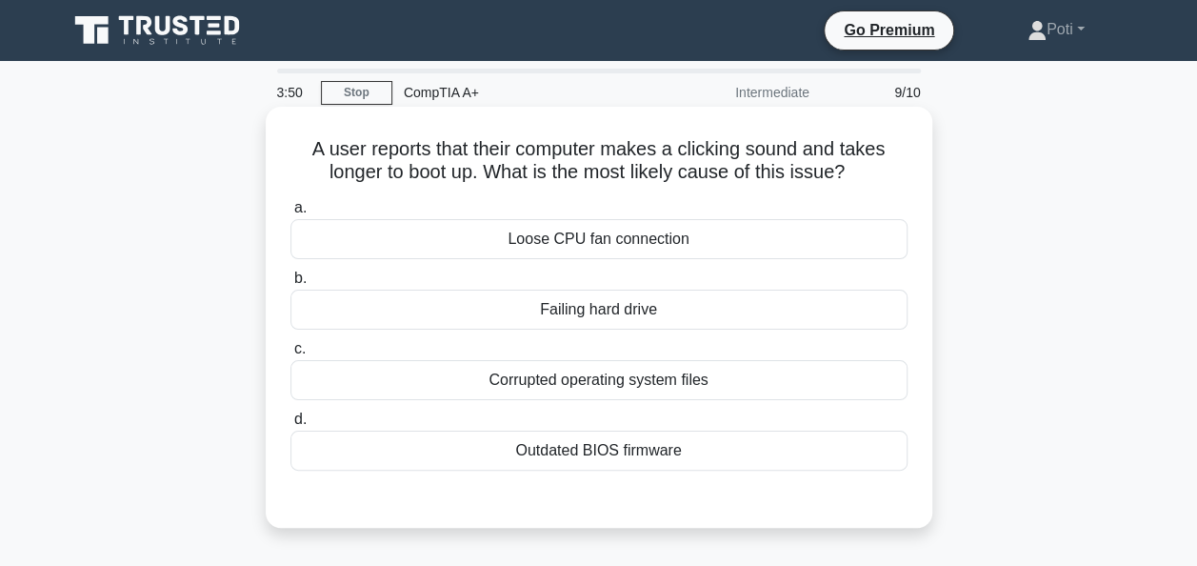
click at [658, 381] on div "Corrupted operating system files" at bounding box center [598, 380] width 617 height 40
click at [290, 355] on input "c. Corrupted operating system files" at bounding box center [290, 349] width 0 height 12
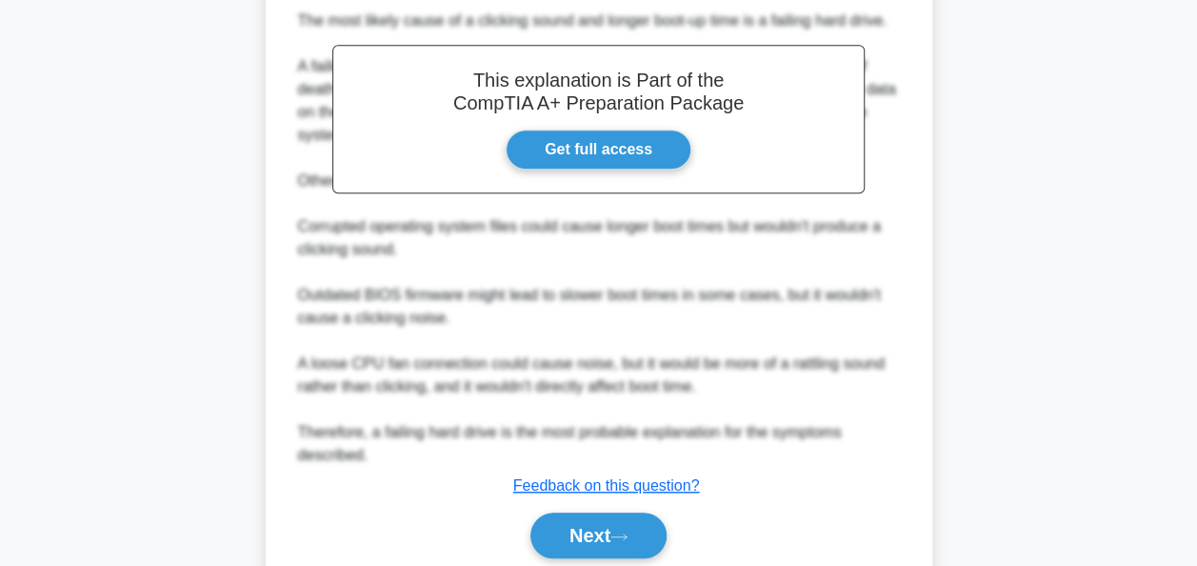
scroll to position [551, 0]
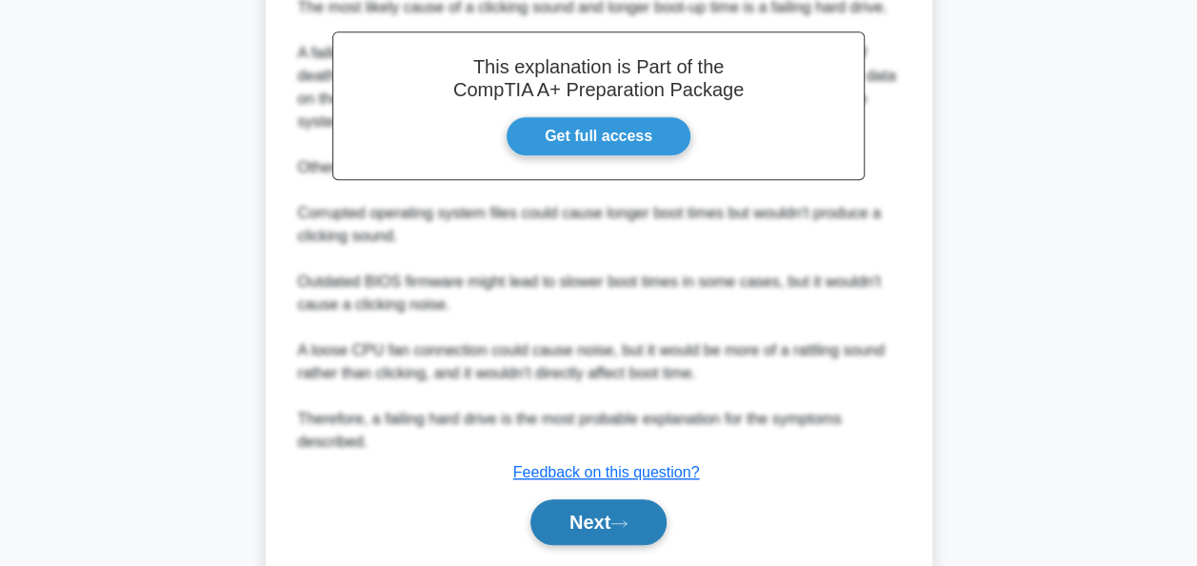
click at [627, 512] on button "Next" at bounding box center [599, 522] width 136 height 46
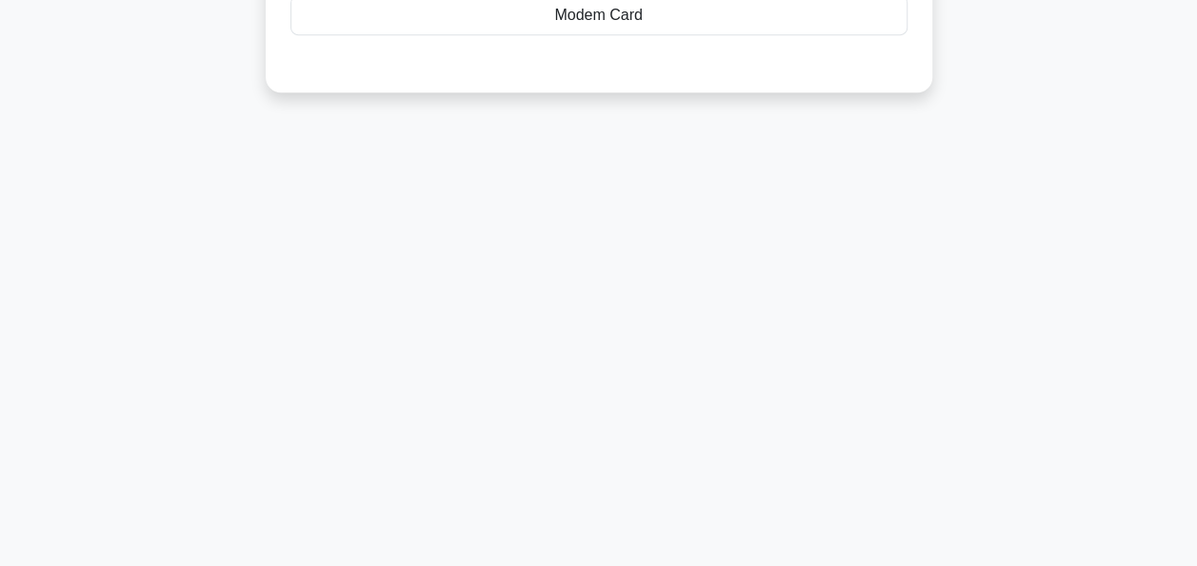
scroll to position [463, 0]
click at [702, 391] on div "3:40 Stop CompTIA A+ Intermediate 10/10 An office is trying to connect several …" at bounding box center [599, 82] width 1086 height 952
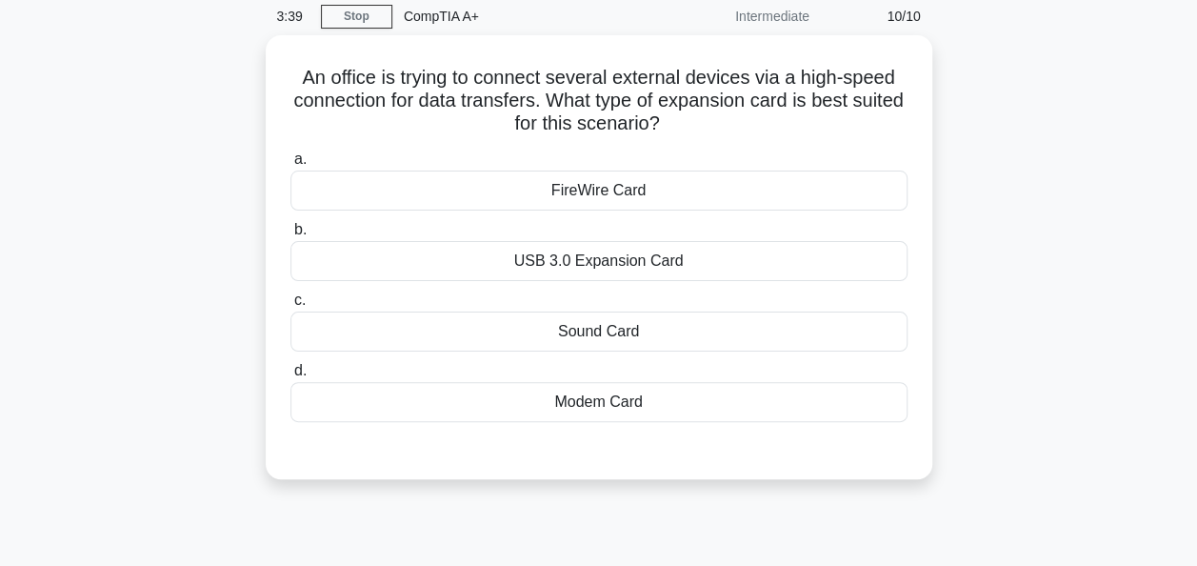
scroll to position [74, 0]
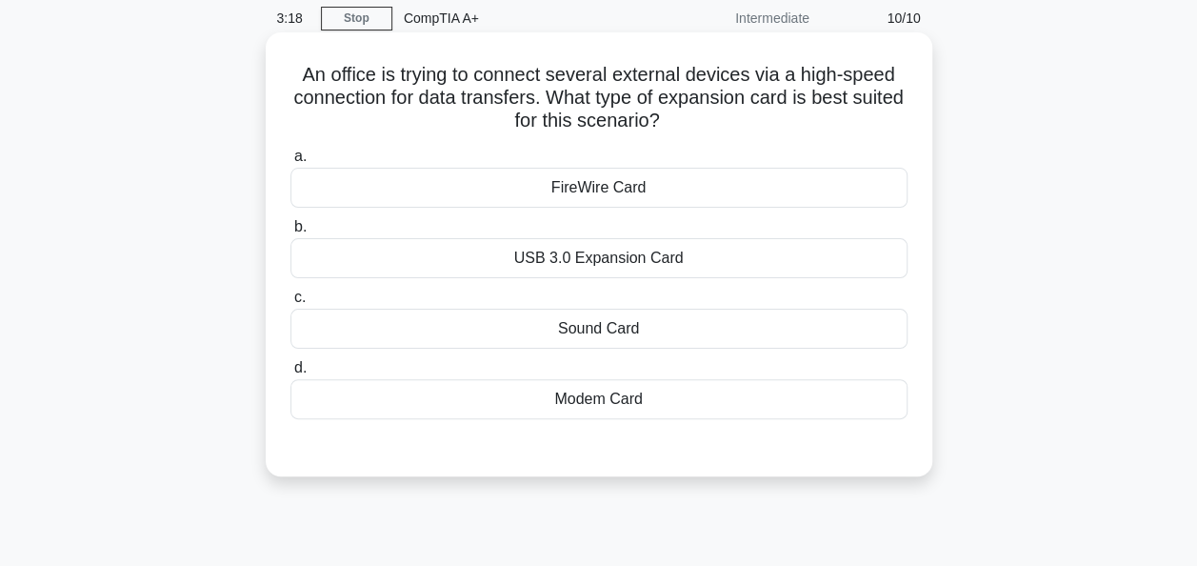
click at [585, 192] on div "FireWire Card" at bounding box center [598, 188] width 617 height 40
click at [290, 163] on input "a. FireWire Card" at bounding box center [290, 156] width 0 height 12
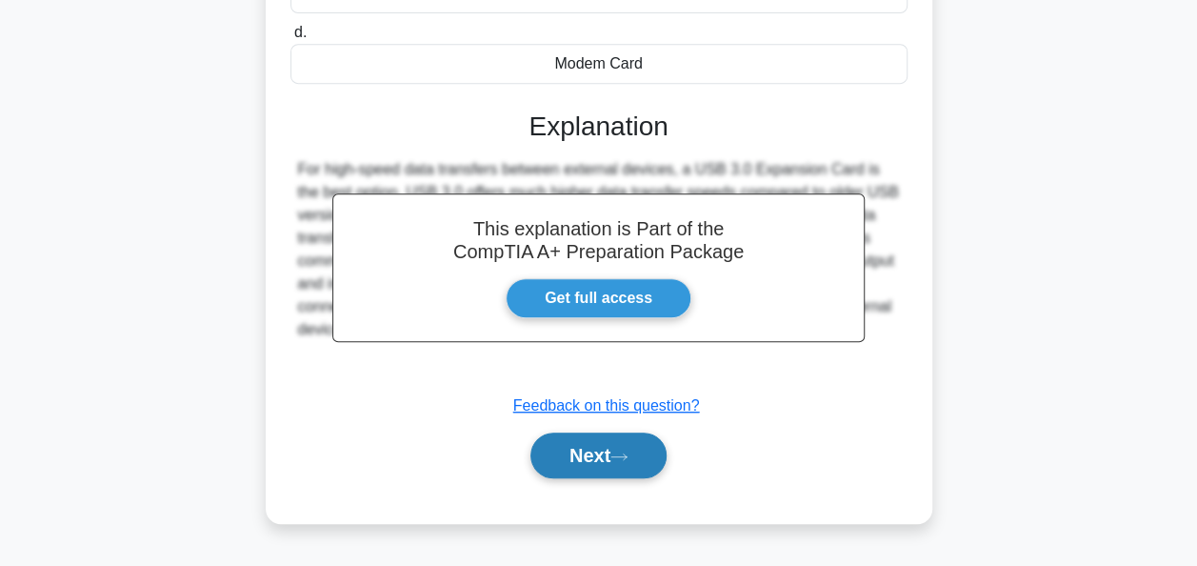
scroll to position [421, 0]
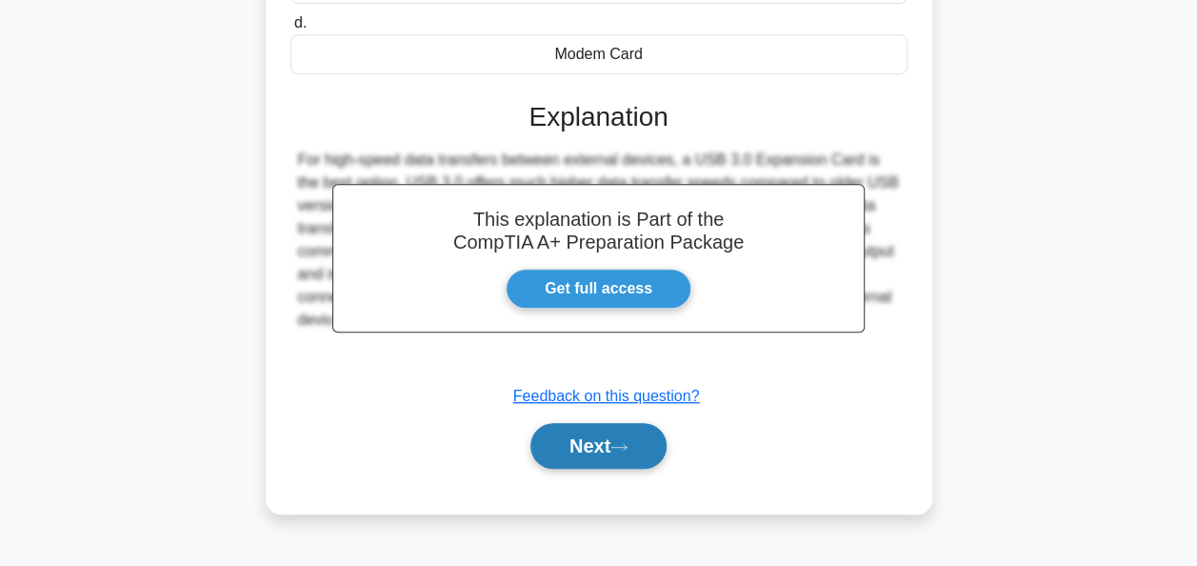
click at [606, 447] on button "Next" at bounding box center [599, 446] width 136 height 46
